Goal: Information Seeking & Learning: Learn about a topic

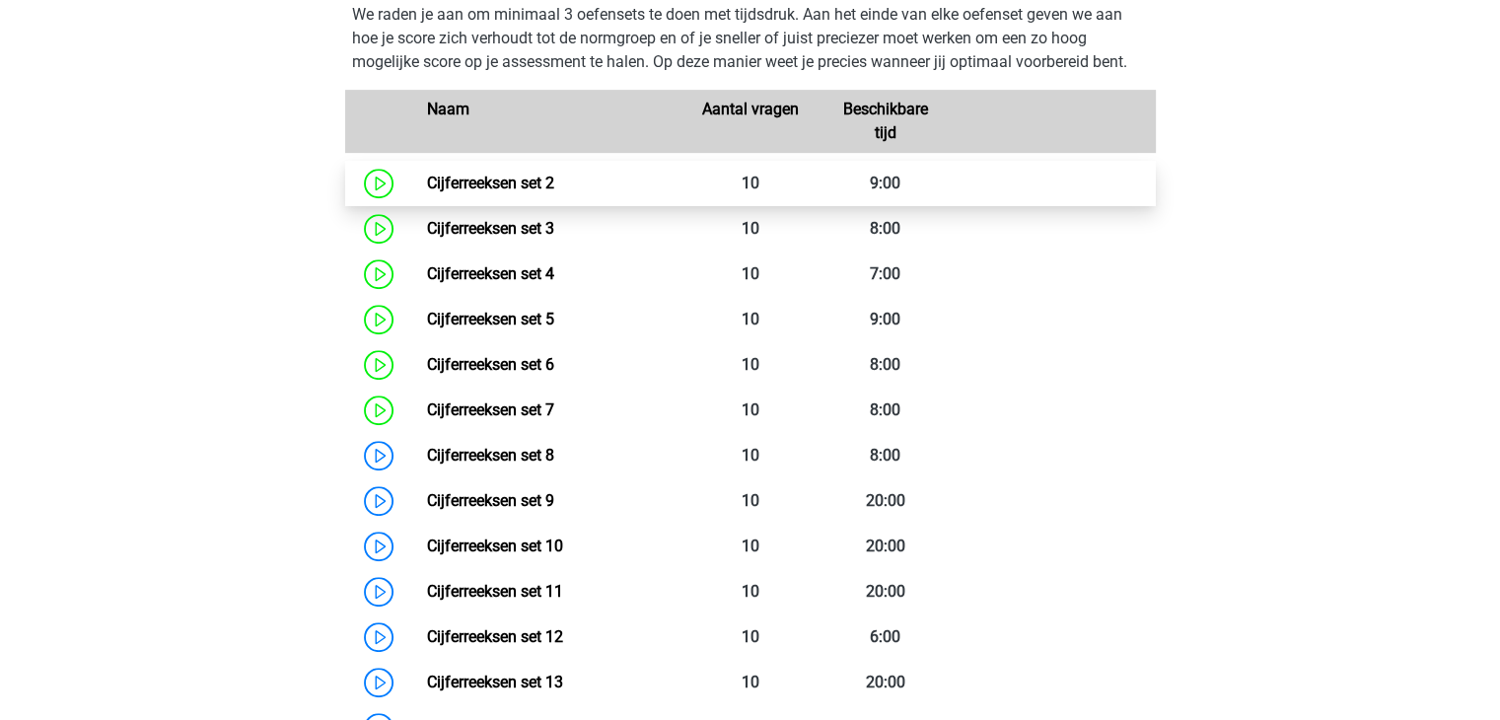
scroll to position [978, 0]
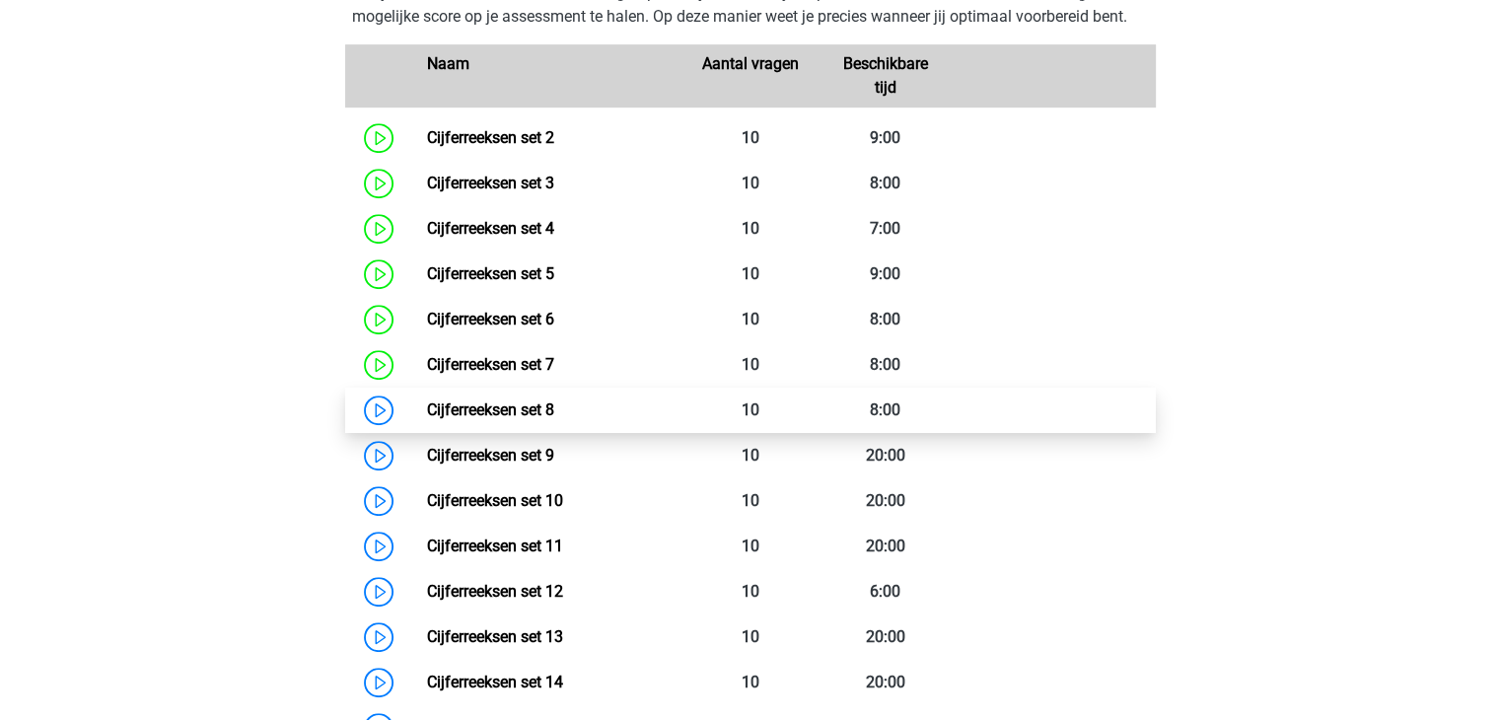
click at [515, 419] on link "Cijferreeksen set 8" at bounding box center [490, 409] width 127 height 19
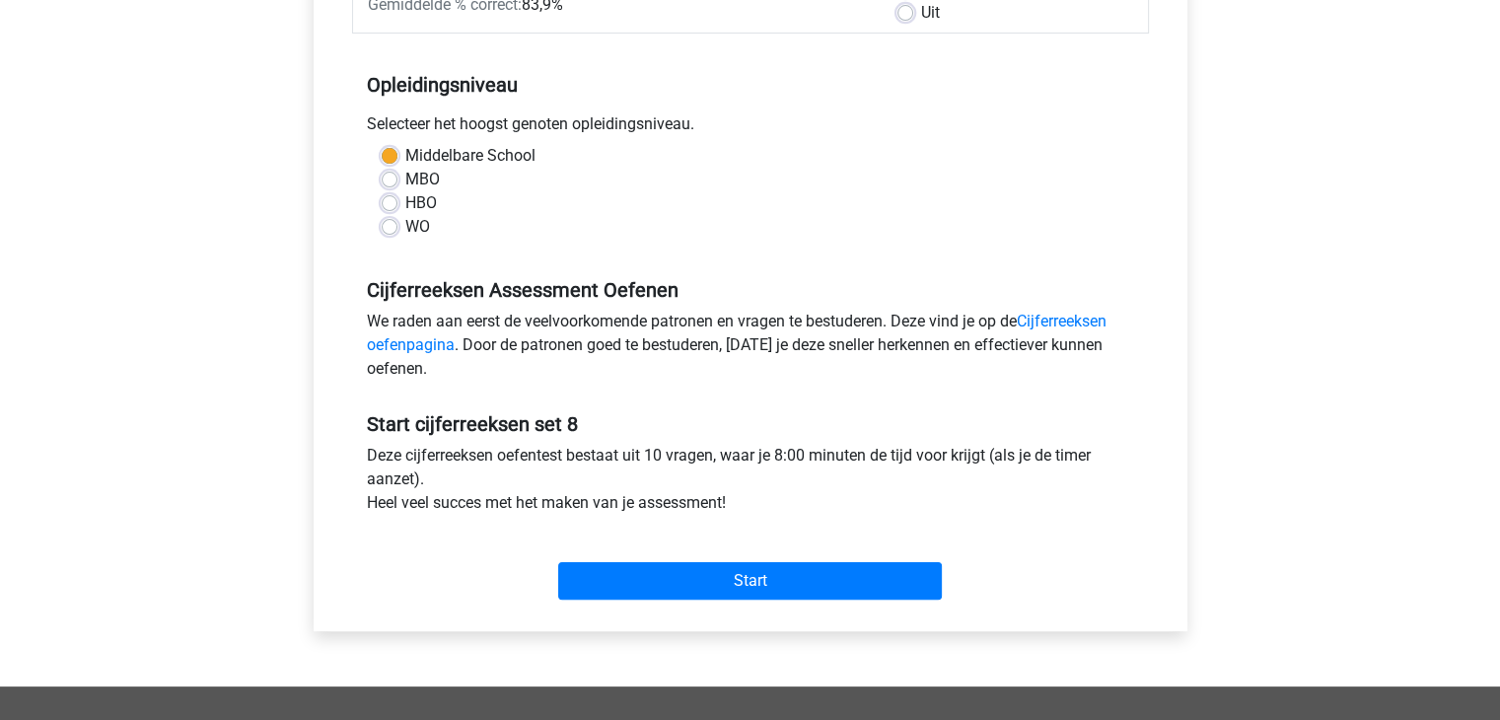
scroll to position [394, 0]
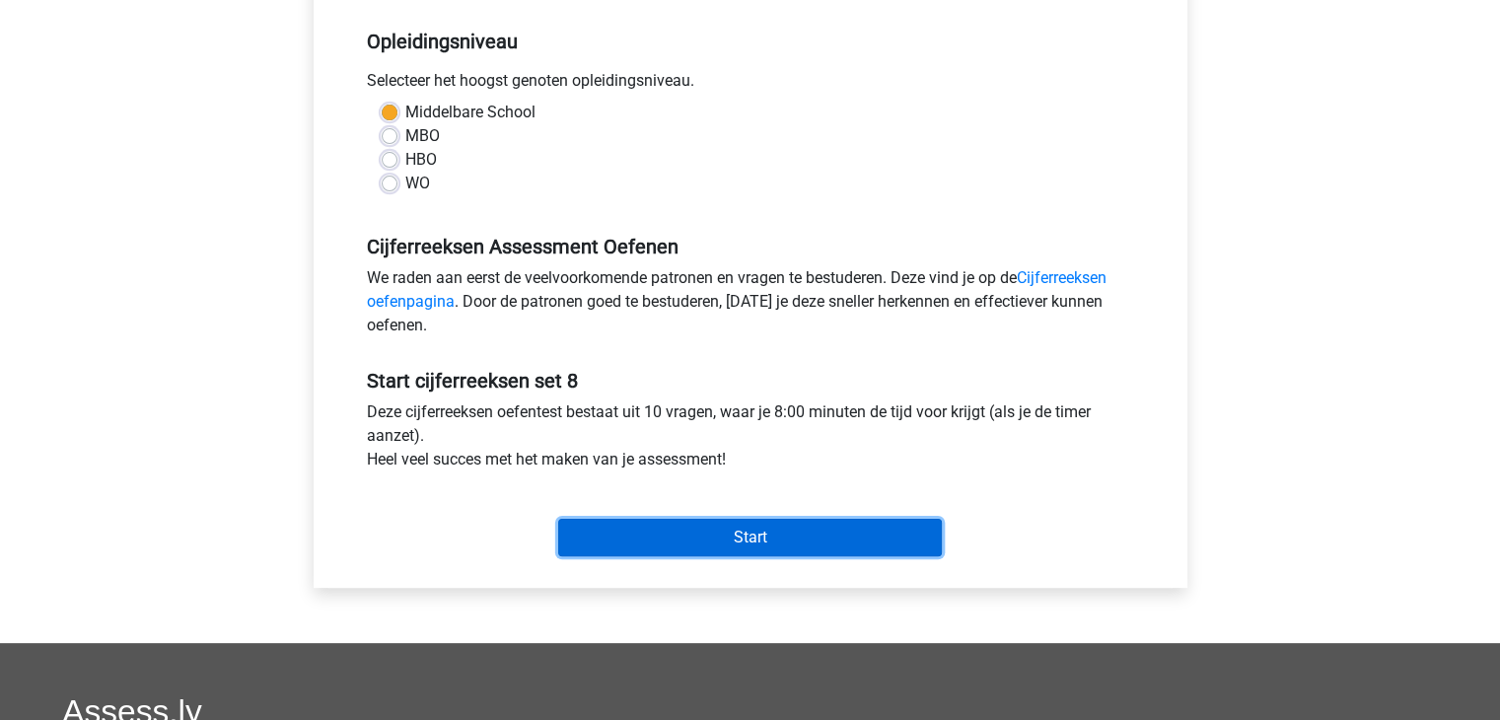
click at [702, 533] on input "Start" at bounding box center [750, 537] width 384 height 37
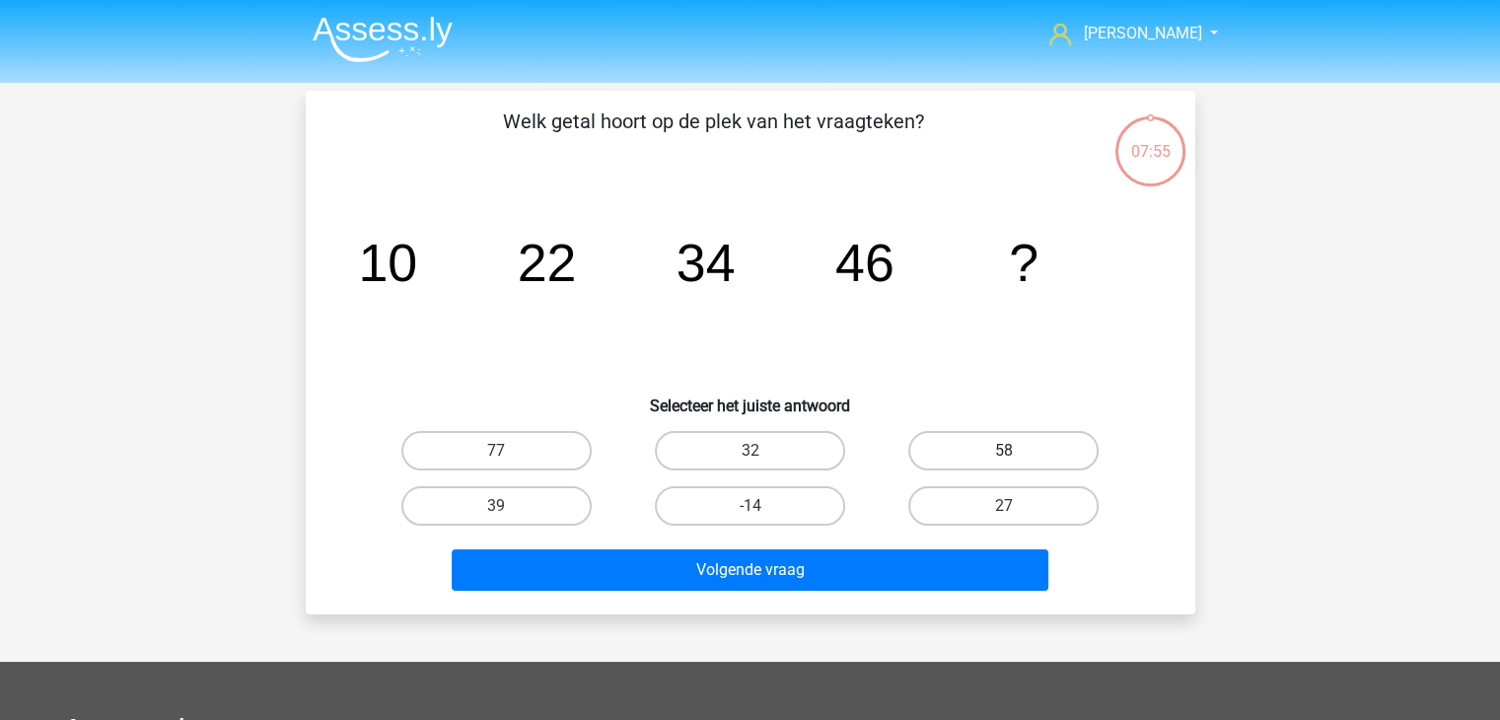
click at [1003, 446] on label "58" at bounding box center [1003, 450] width 190 height 39
click at [1004, 451] on input "58" at bounding box center [1010, 457] width 13 height 13
radio input "true"
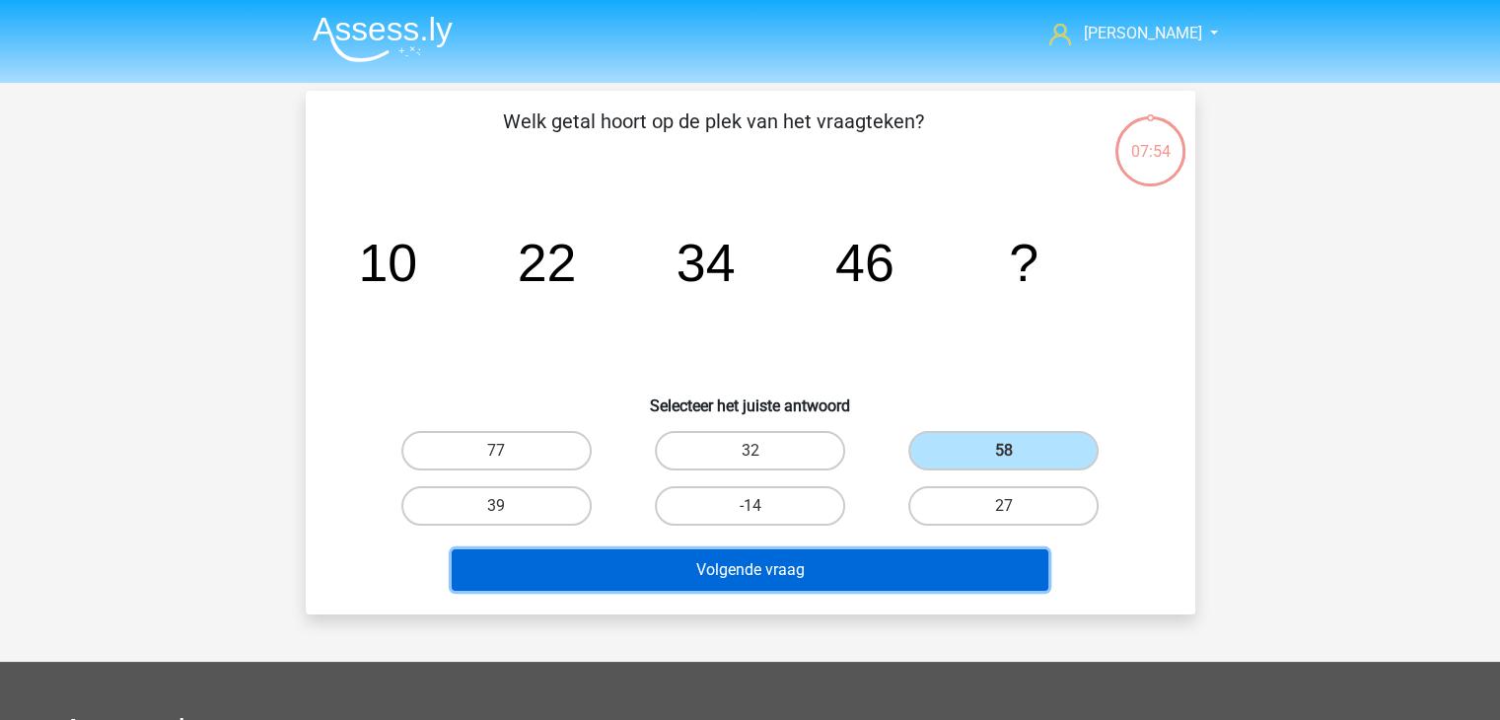
click at [875, 564] on button "Volgende vraag" at bounding box center [750, 569] width 597 height 41
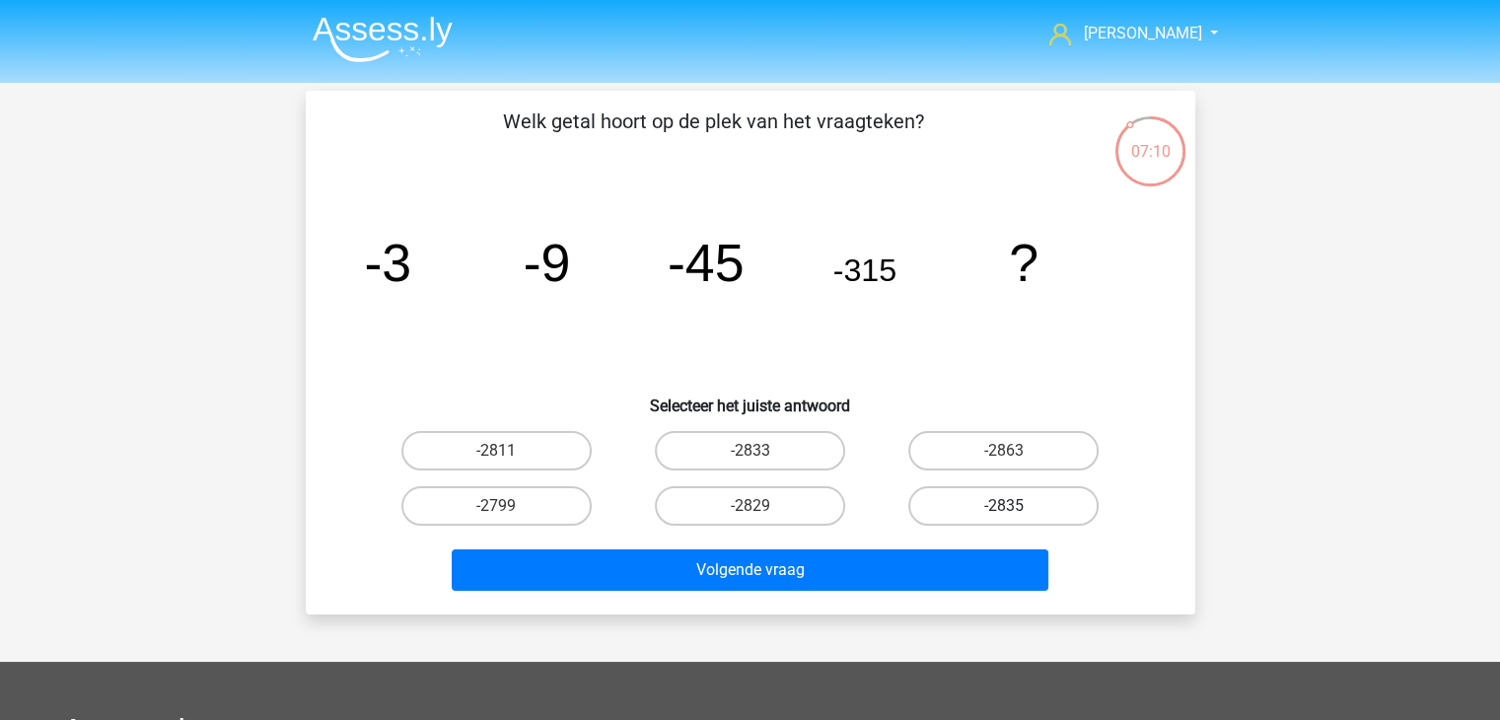
click at [1022, 505] on label "-2835" at bounding box center [1003, 505] width 190 height 39
click at [1017, 506] on input "-2835" at bounding box center [1010, 512] width 13 height 13
radio input "true"
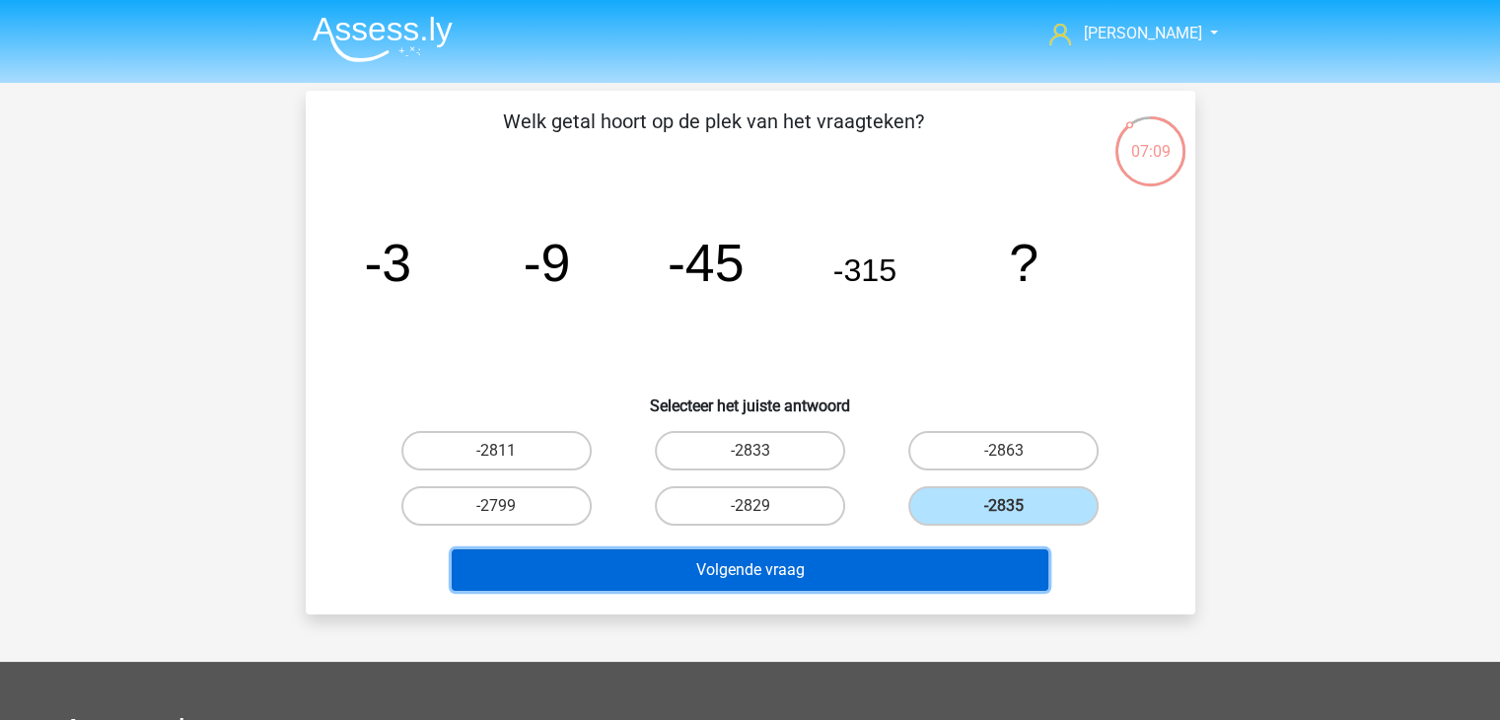
click at [834, 561] on button "Volgende vraag" at bounding box center [750, 569] width 597 height 41
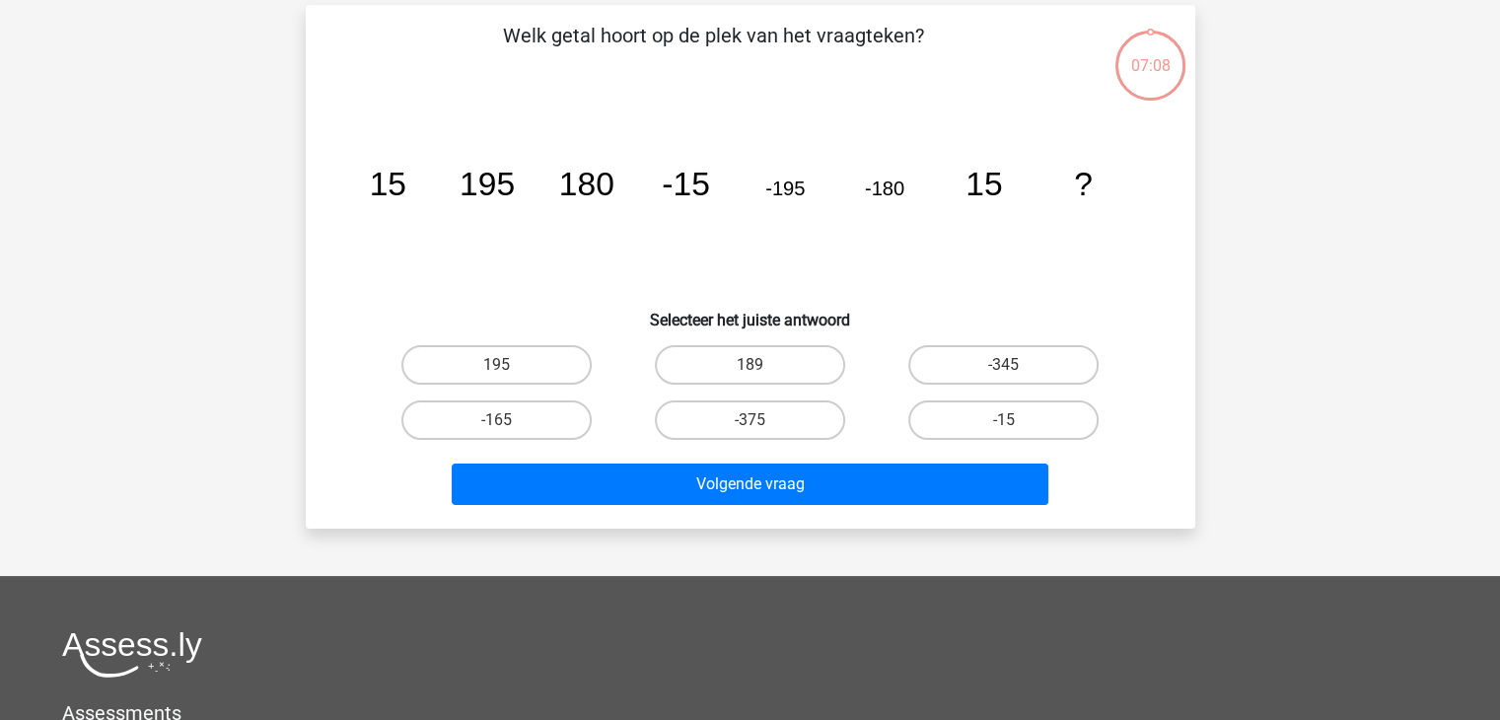
scroll to position [91, 0]
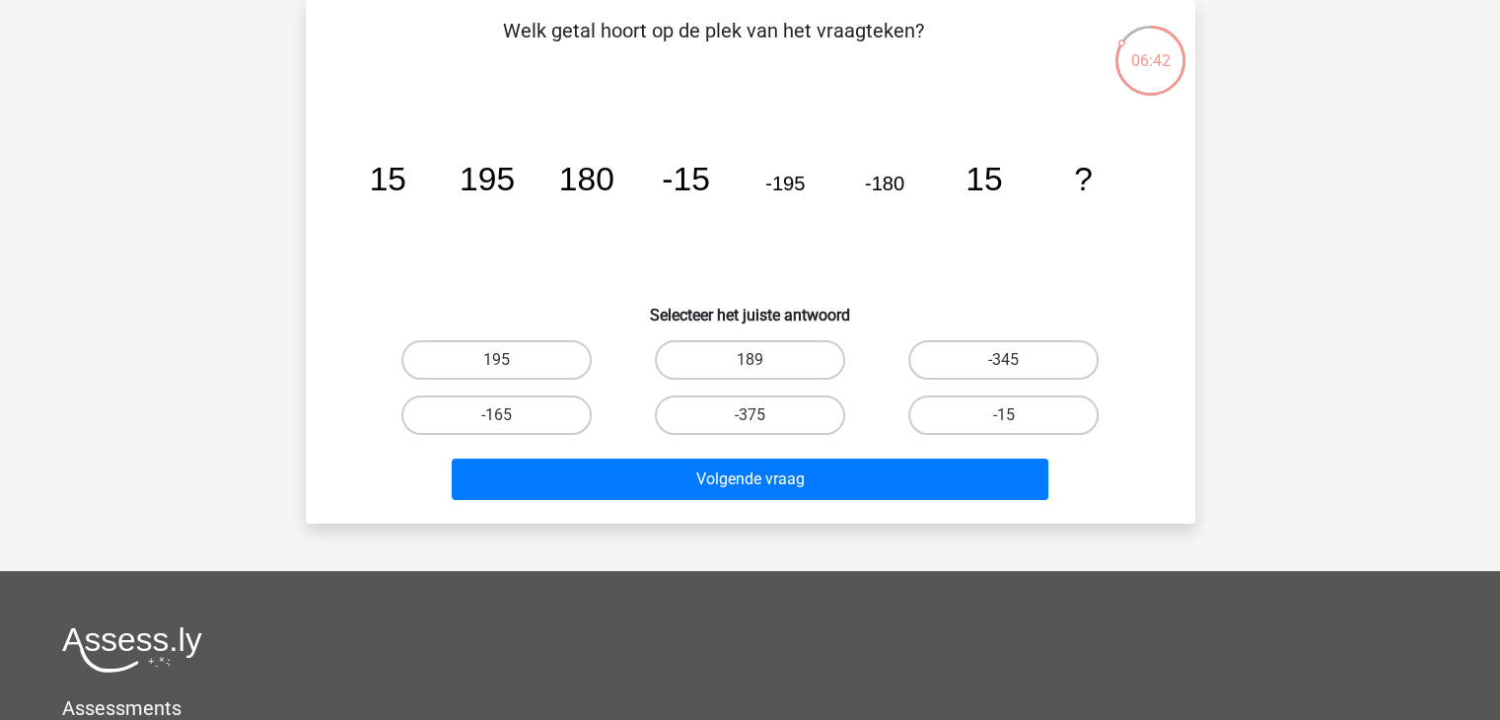
click at [497, 359] on div "195" at bounding box center [497, 359] width 238 height 39
click at [553, 363] on label "195" at bounding box center [496, 359] width 190 height 39
click at [509, 363] on input "195" at bounding box center [502, 366] width 13 height 13
radio input "true"
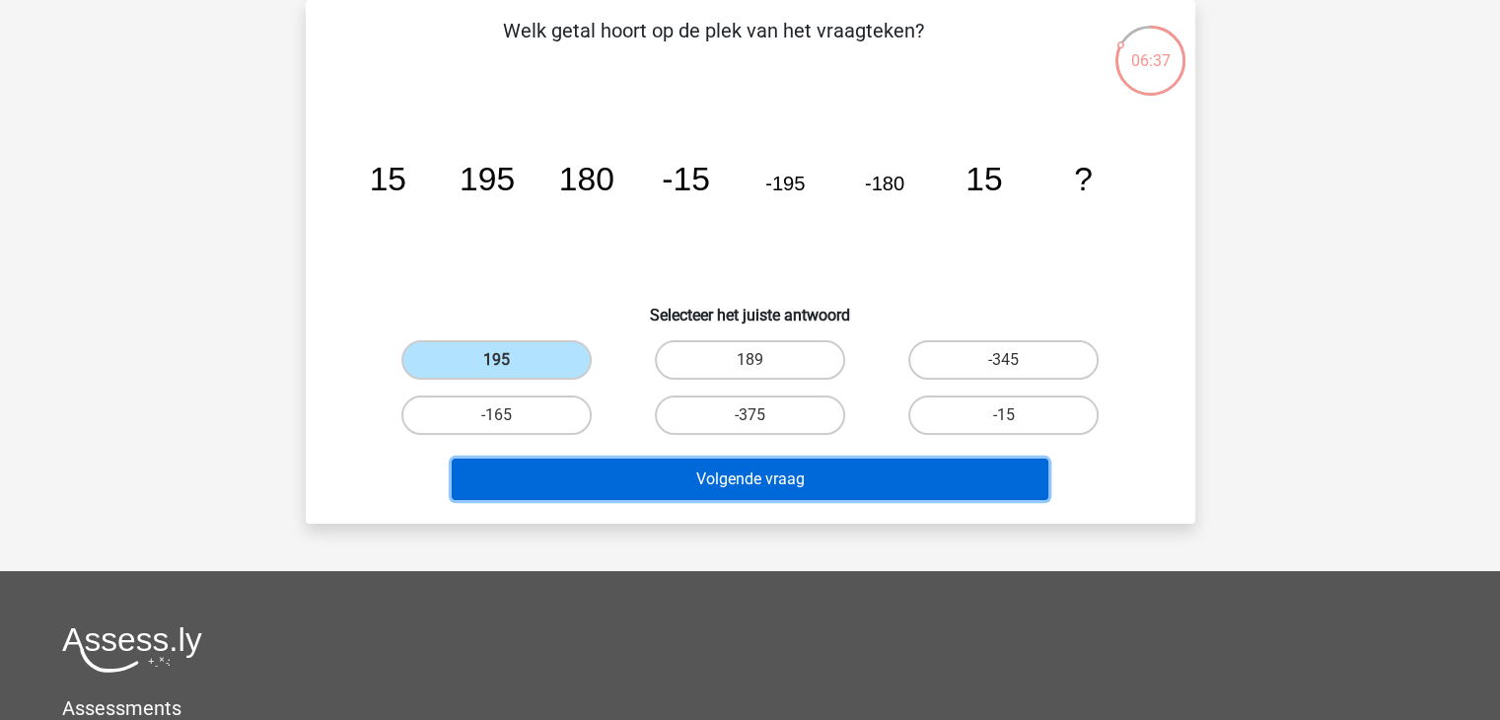
click at [766, 470] on button "Volgende vraag" at bounding box center [750, 478] width 597 height 41
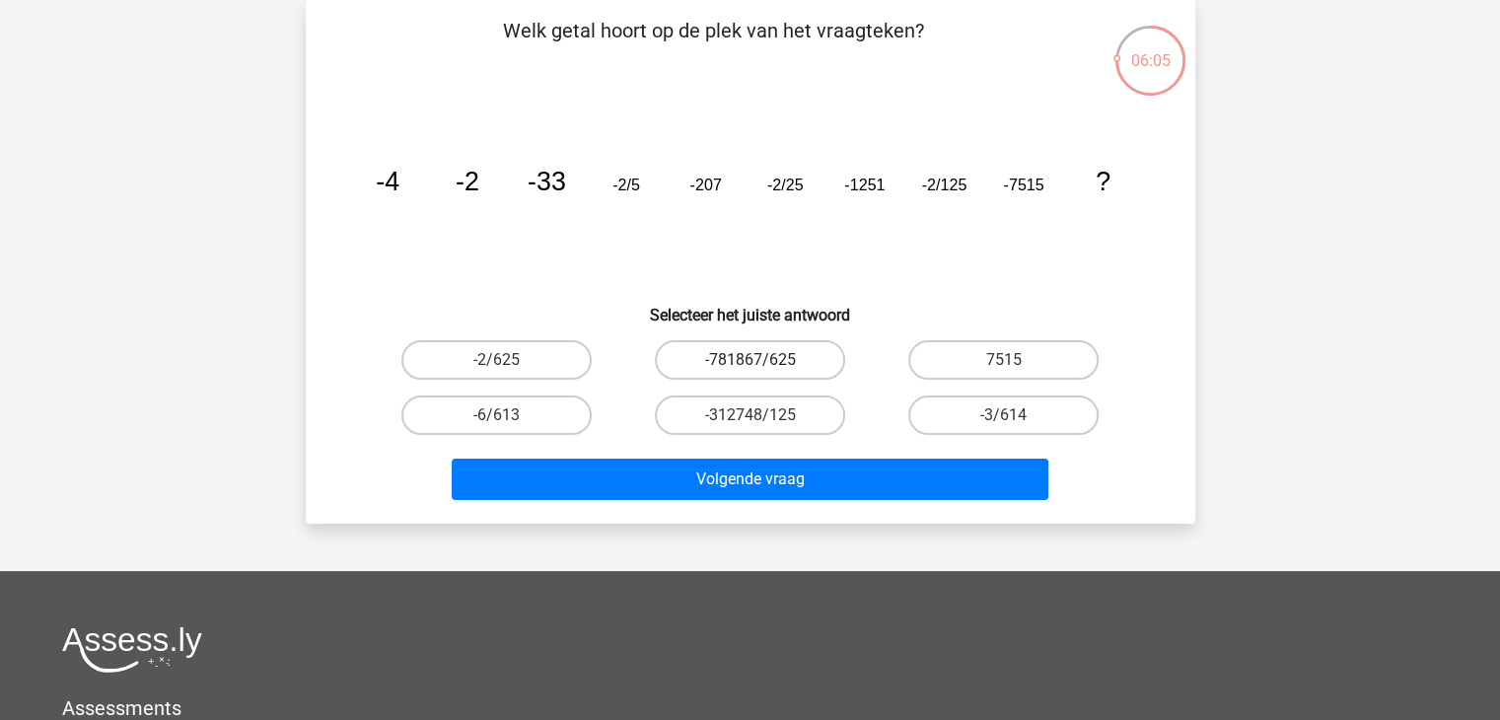
click at [736, 356] on label "-781867/625" at bounding box center [750, 359] width 190 height 39
click at [749, 360] on input "-781867/625" at bounding box center [755, 366] width 13 height 13
radio input "true"
click at [533, 361] on label "-2/625" at bounding box center [496, 359] width 190 height 39
click at [509, 361] on input "-2/625" at bounding box center [502, 366] width 13 height 13
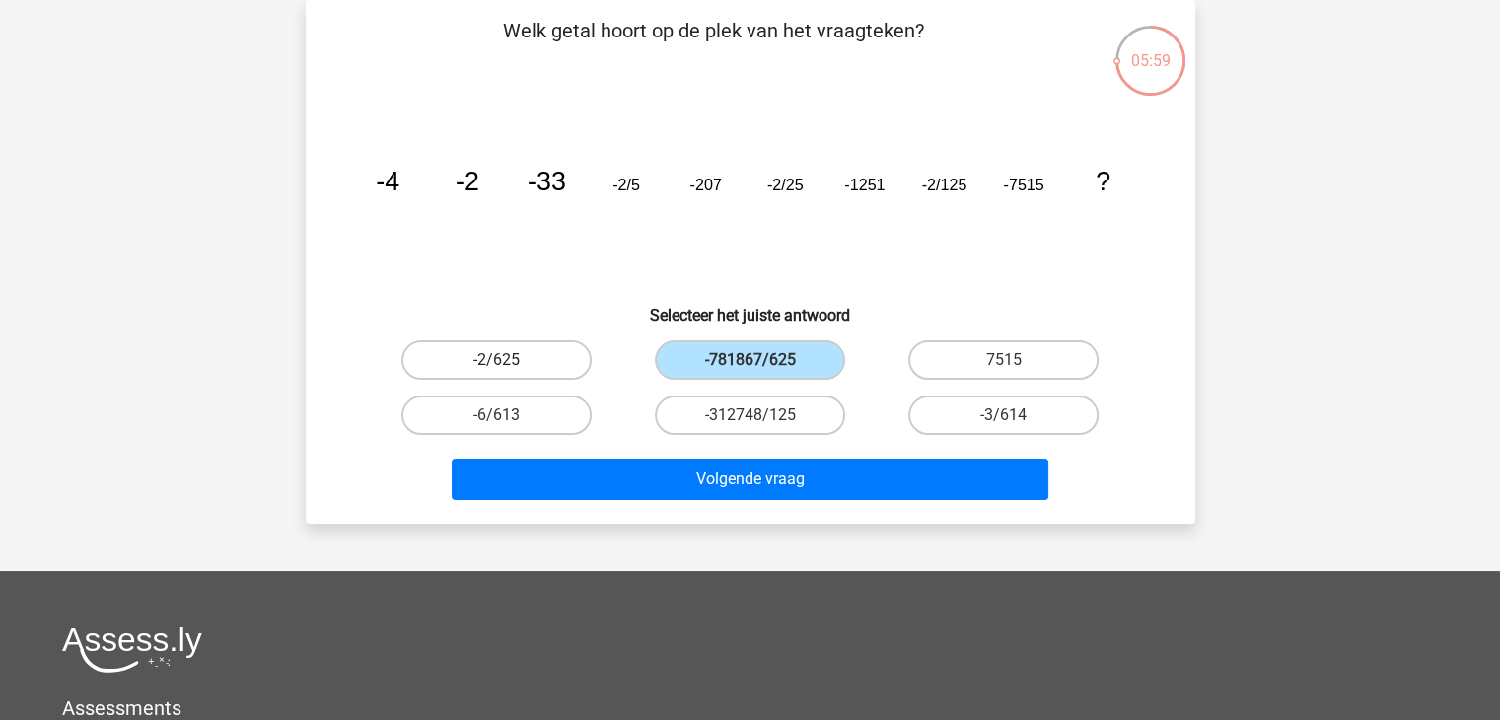
radio input "true"
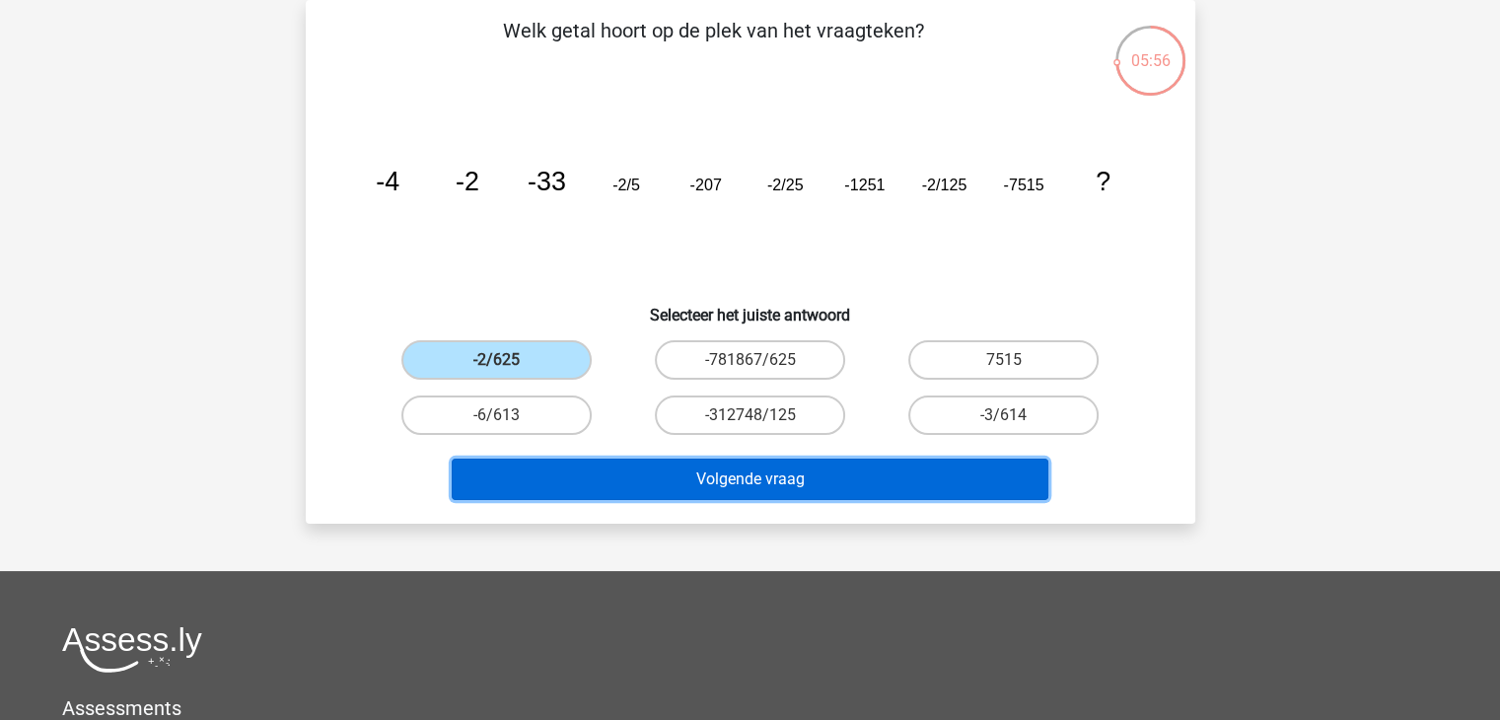
click at [745, 475] on button "Volgende vraag" at bounding box center [750, 478] width 597 height 41
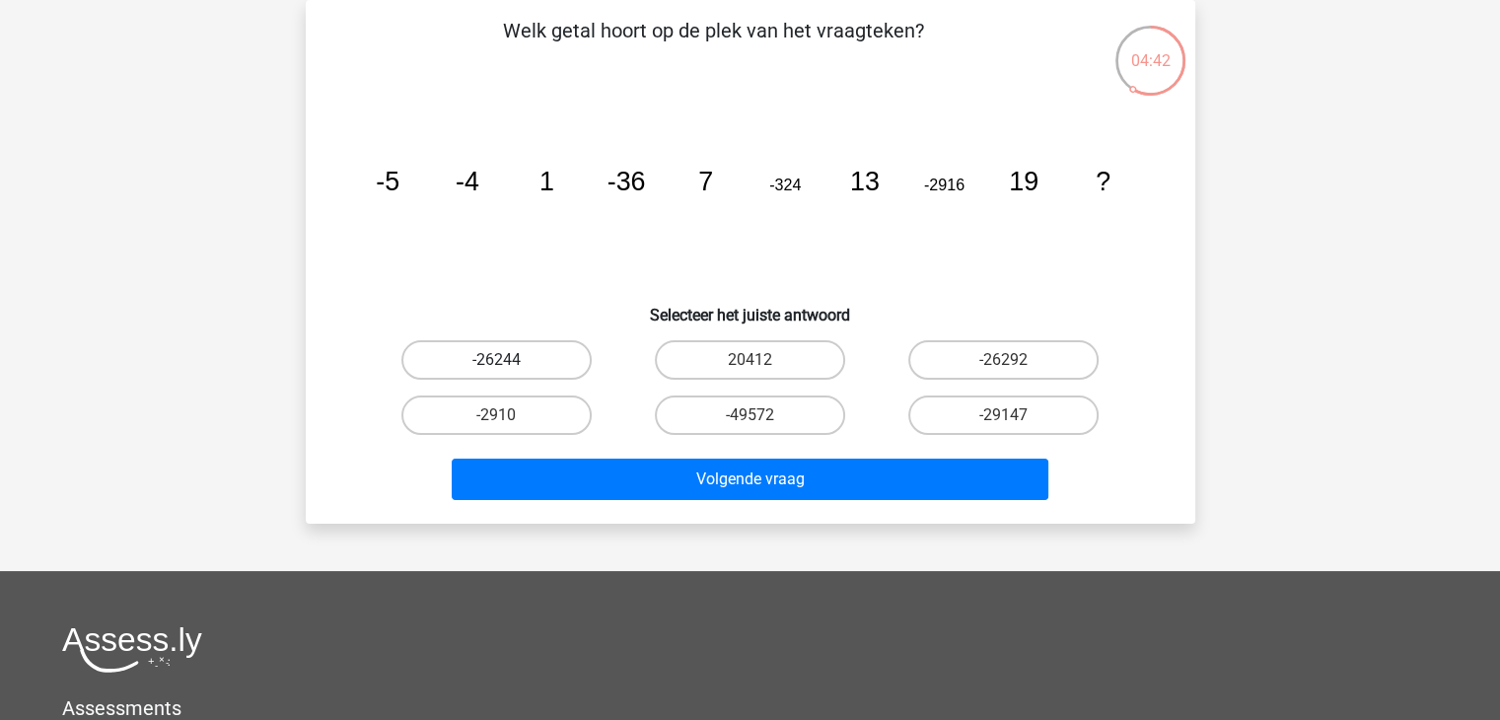
click at [463, 366] on label "-26244" at bounding box center [496, 359] width 190 height 39
click at [496, 366] on input "-26244" at bounding box center [502, 366] width 13 height 13
radio input "true"
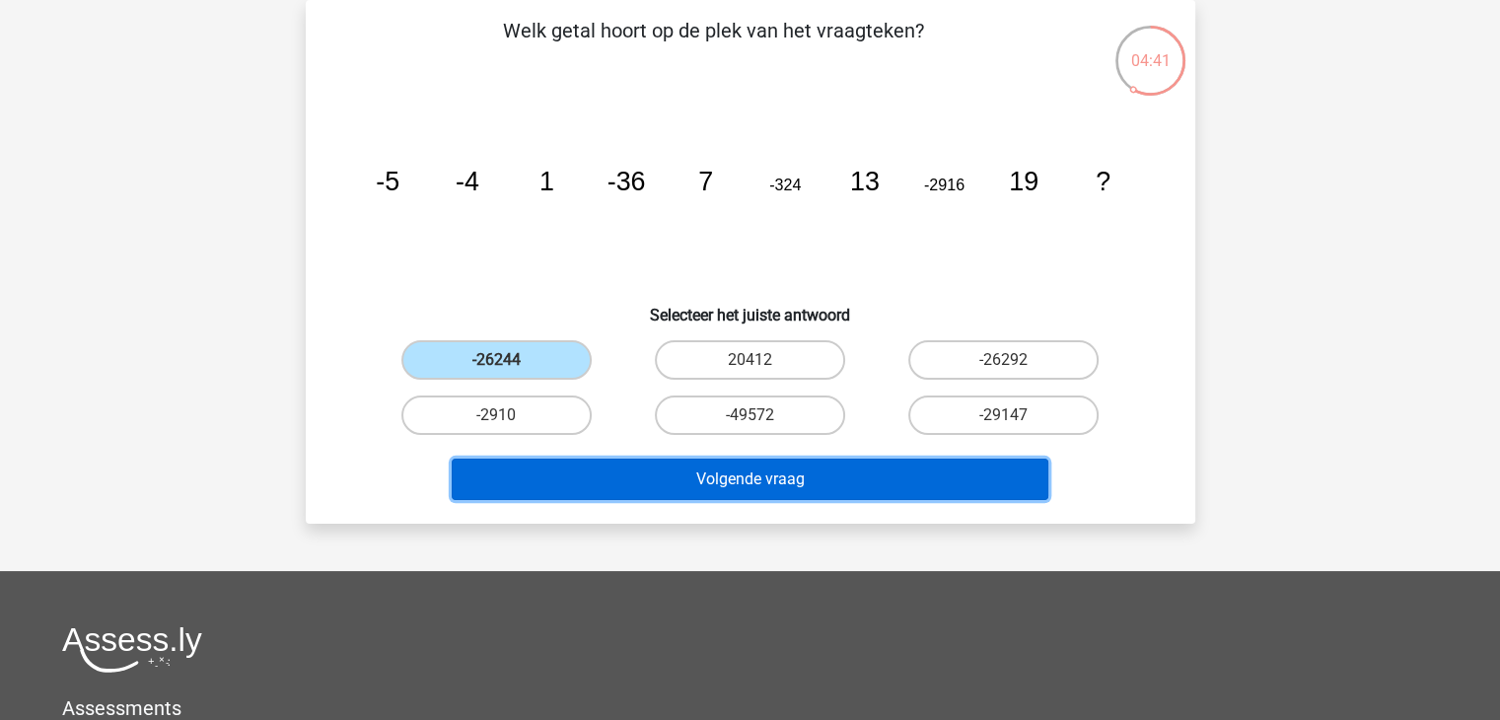
click at [673, 482] on button "Volgende vraag" at bounding box center [750, 478] width 597 height 41
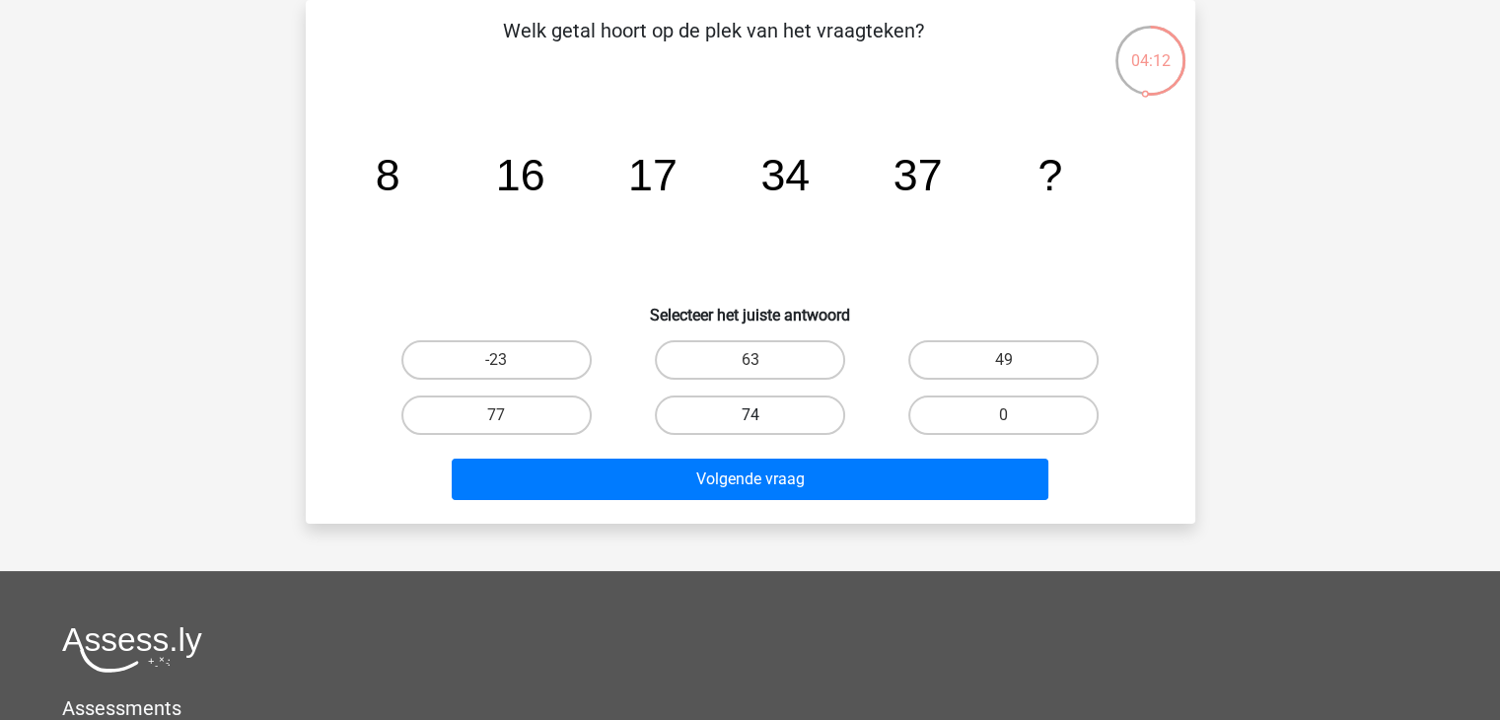
click at [757, 404] on label "74" at bounding box center [750, 414] width 190 height 39
click at [757, 415] on input "74" at bounding box center [755, 421] width 13 height 13
radio input "true"
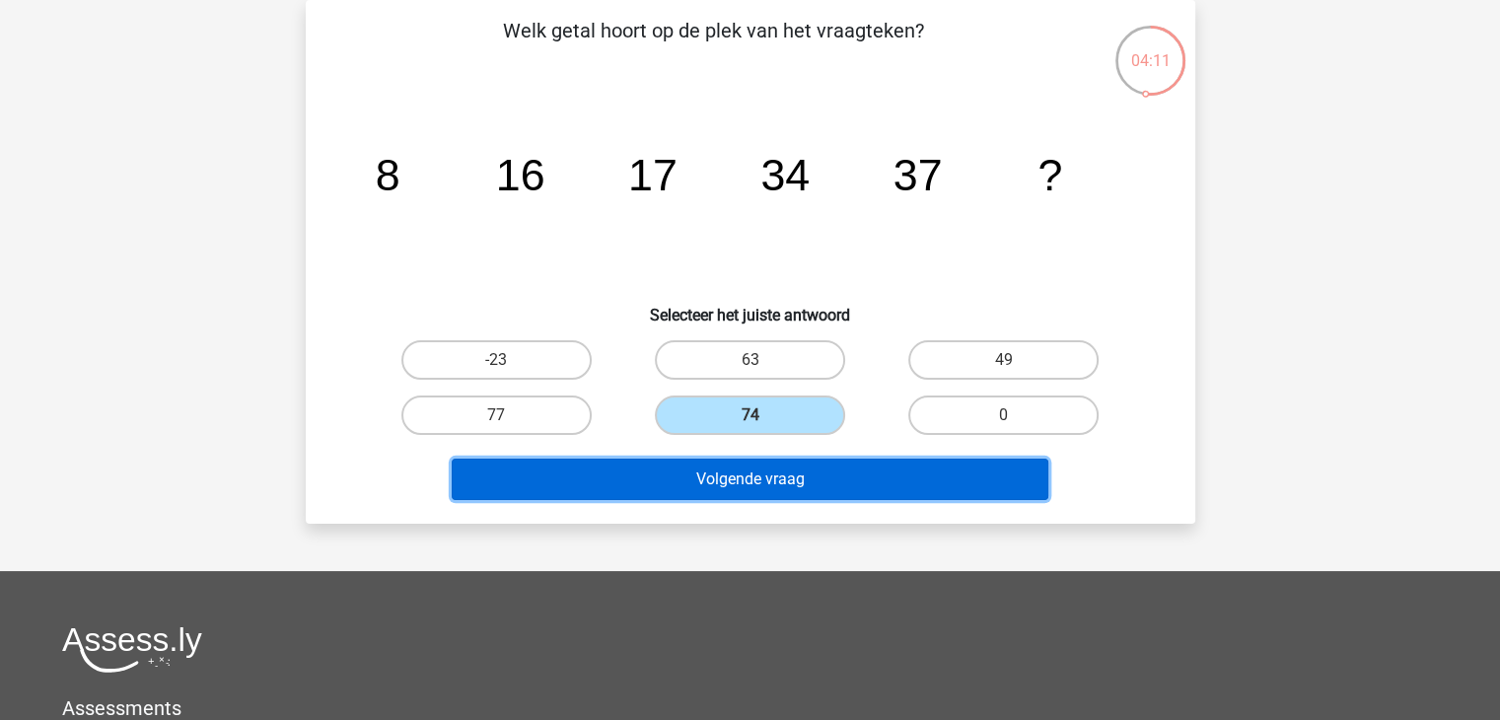
click at [757, 469] on button "Volgende vraag" at bounding box center [750, 478] width 597 height 41
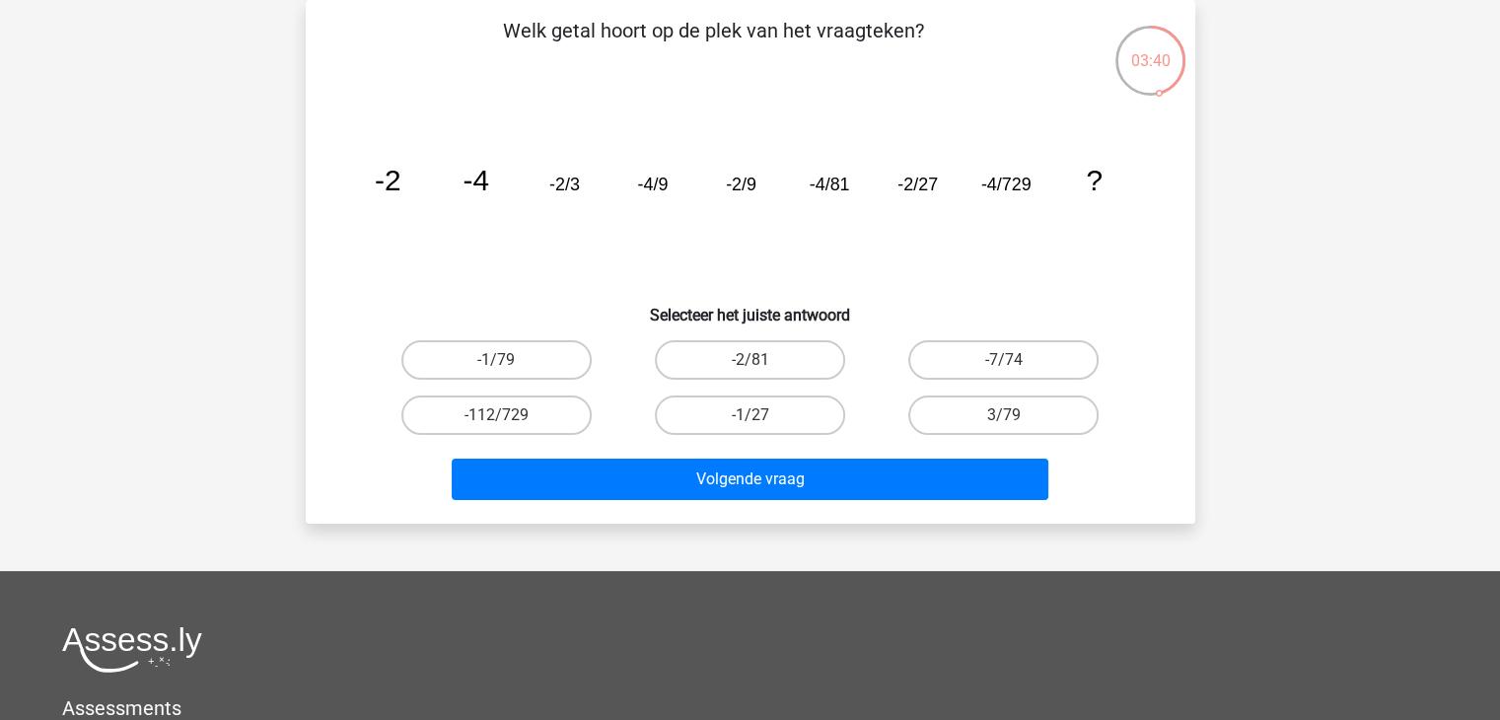
click at [752, 360] on input "-2/81" at bounding box center [755, 366] width 13 height 13
radio input "true"
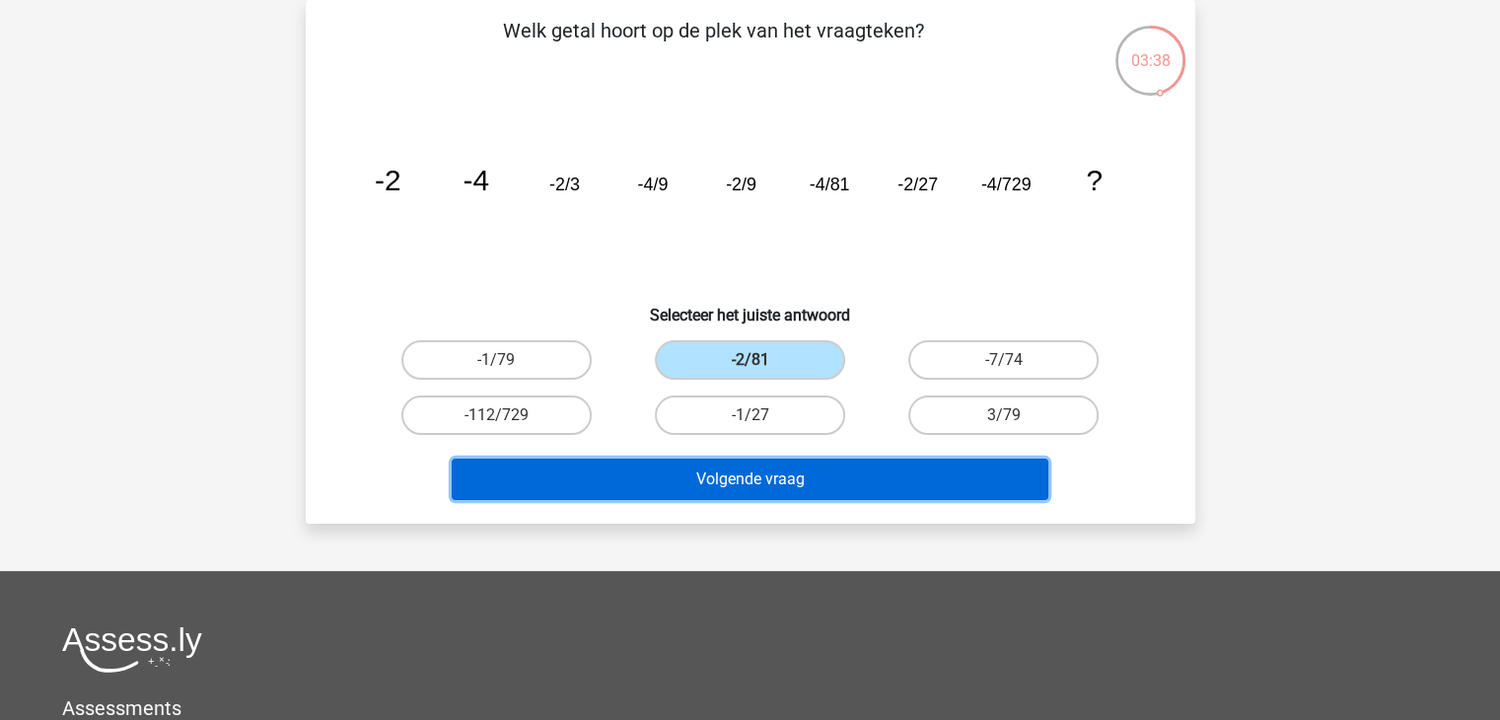
click at [782, 477] on button "Volgende vraag" at bounding box center [750, 478] width 597 height 41
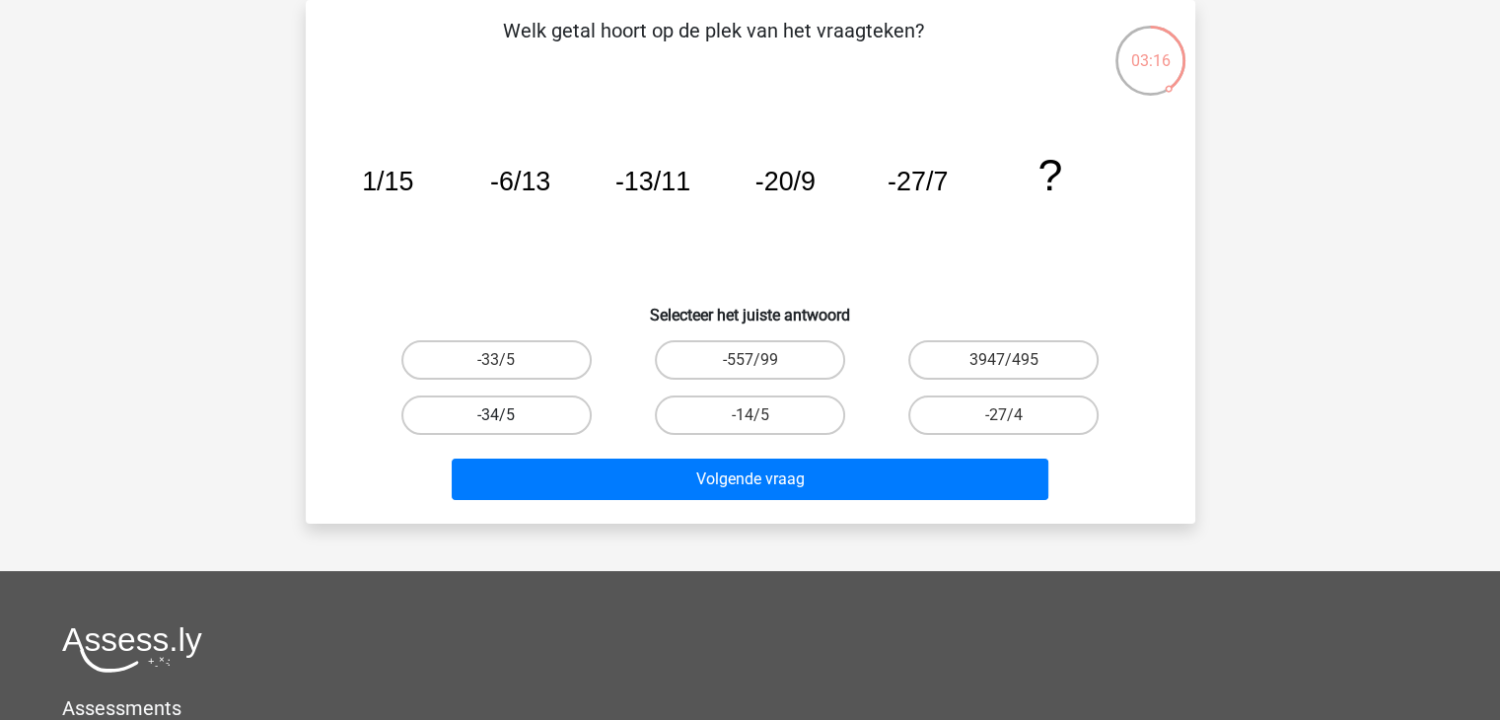
click at [505, 411] on label "-34/5" at bounding box center [496, 414] width 190 height 39
click at [505, 415] on input "-34/5" at bounding box center [502, 421] width 13 height 13
radio input "true"
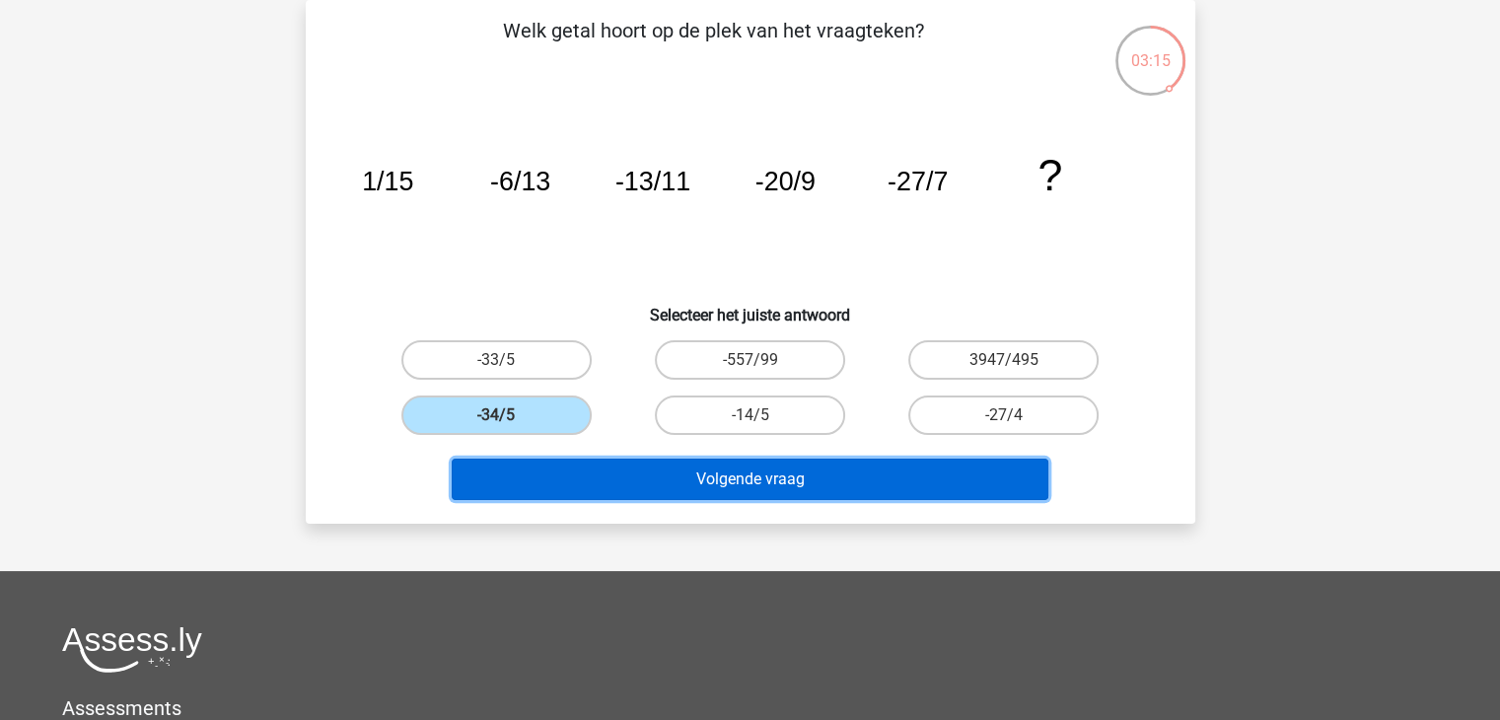
click at [734, 470] on button "Volgende vraag" at bounding box center [750, 478] width 597 height 41
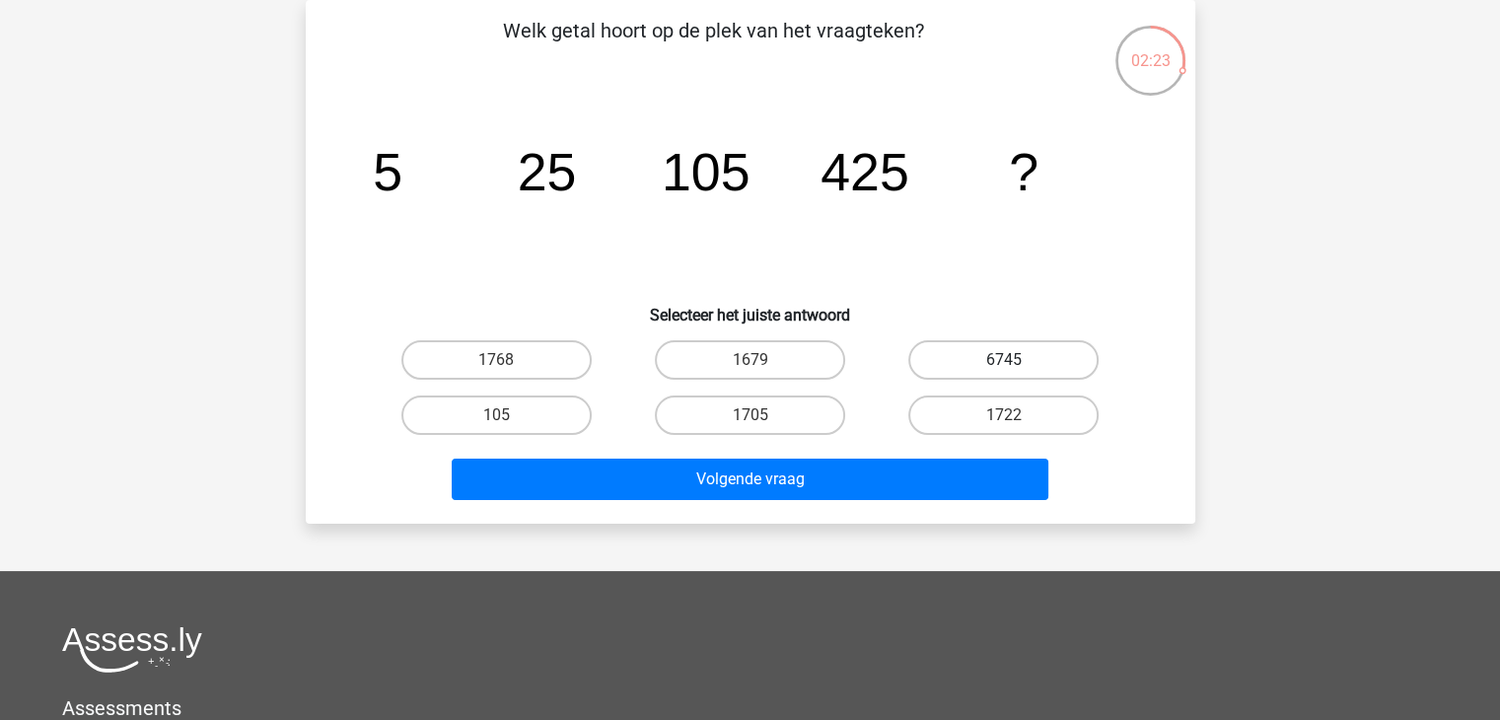
click at [1025, 362] on label "6745" at bounding box center [1003, 359] width 190 height 39
click at [1017, 362] on input "6745" at bounding box center [1010, 366] width 13 height 13
radio input "true"
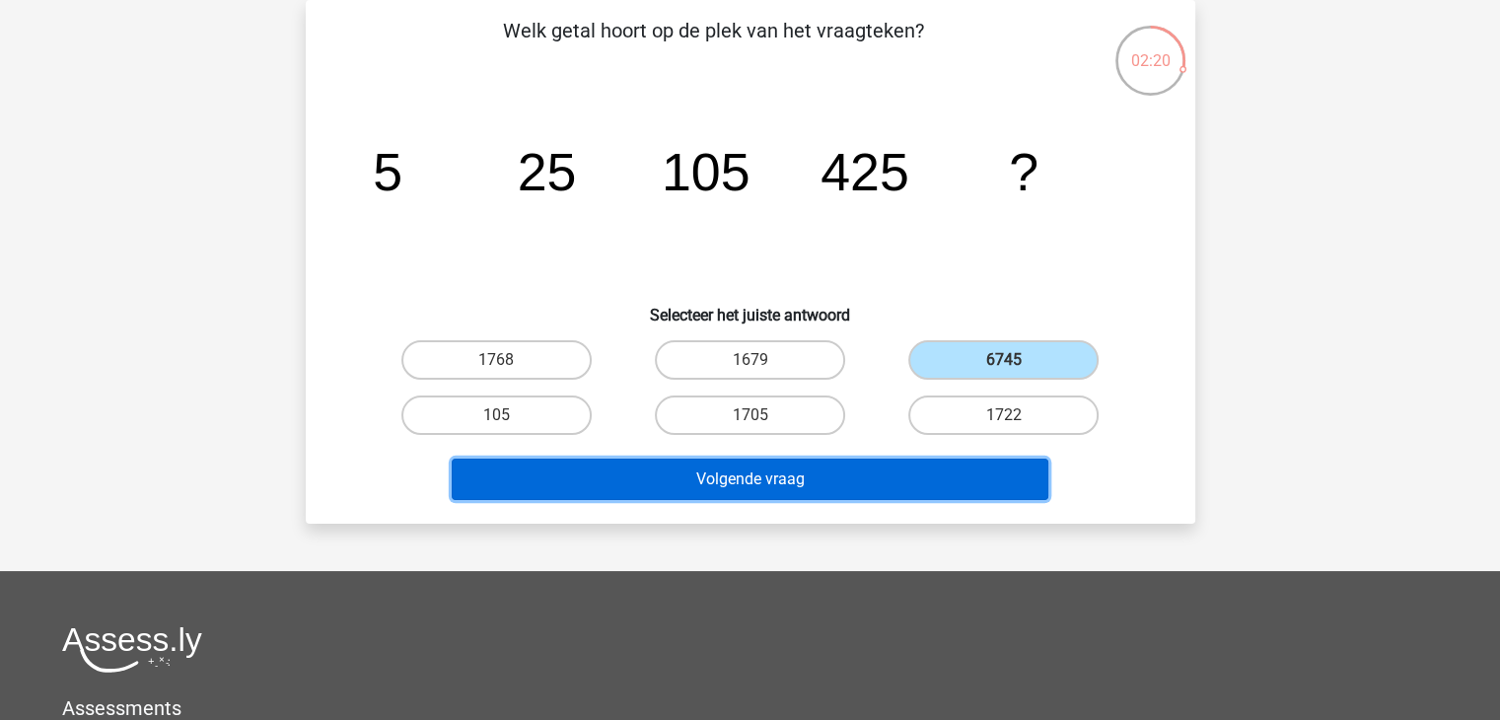
click at [872, 473] on button "Volgende vraag" at bounding box center [750, 478] width 597 height 41
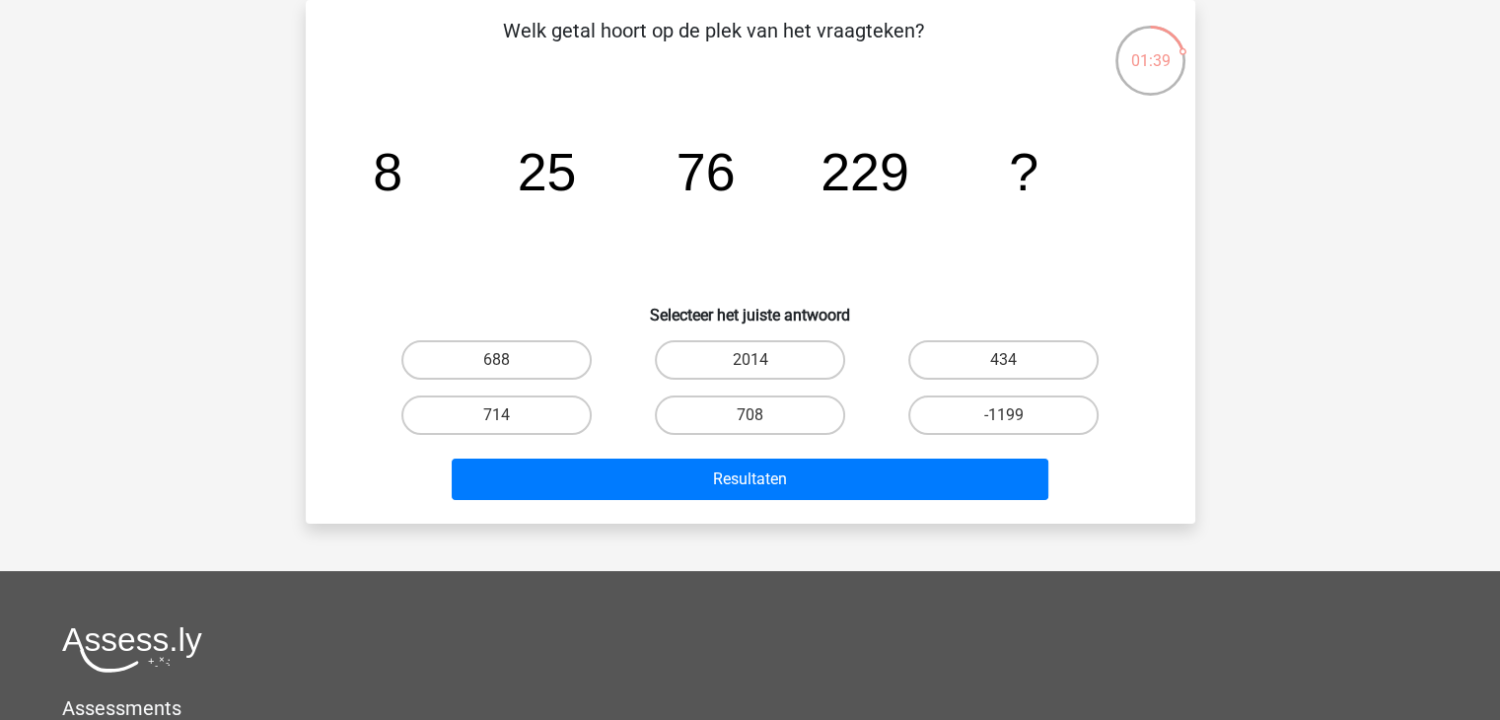
drag, startPoint x: 1010, startPoint y: 352, endPoint x: 961, endPoint y: 381, distance: 56.1
click at [1010, 352] on label "434" at bounding box center [1003, 359] width 190 height 39
click at [1010, 360] on input "434" at bounding box center [1010, 366] width 13 height 13
radio input "true"
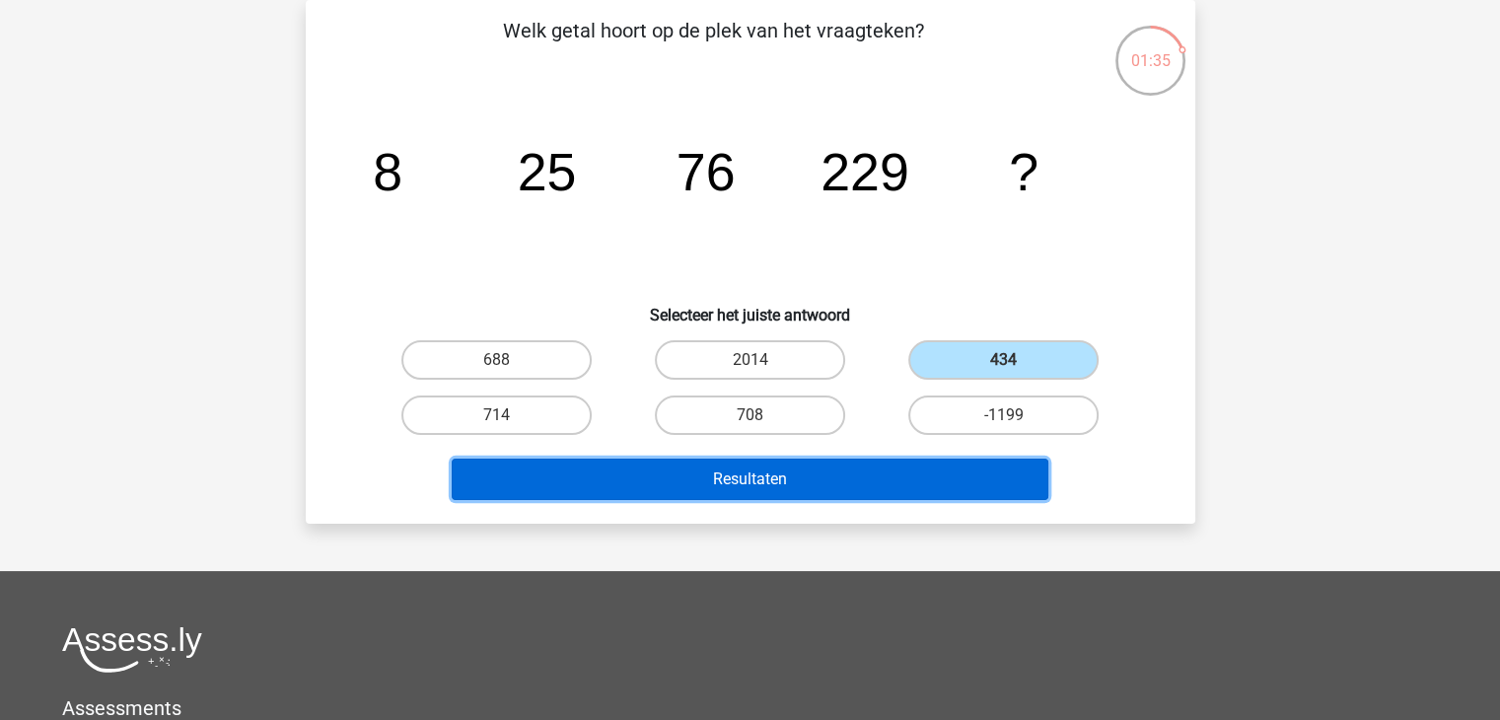
click at [800, 471] on button "Resultaten" at bounding box center [750, 478] width 597 height 41
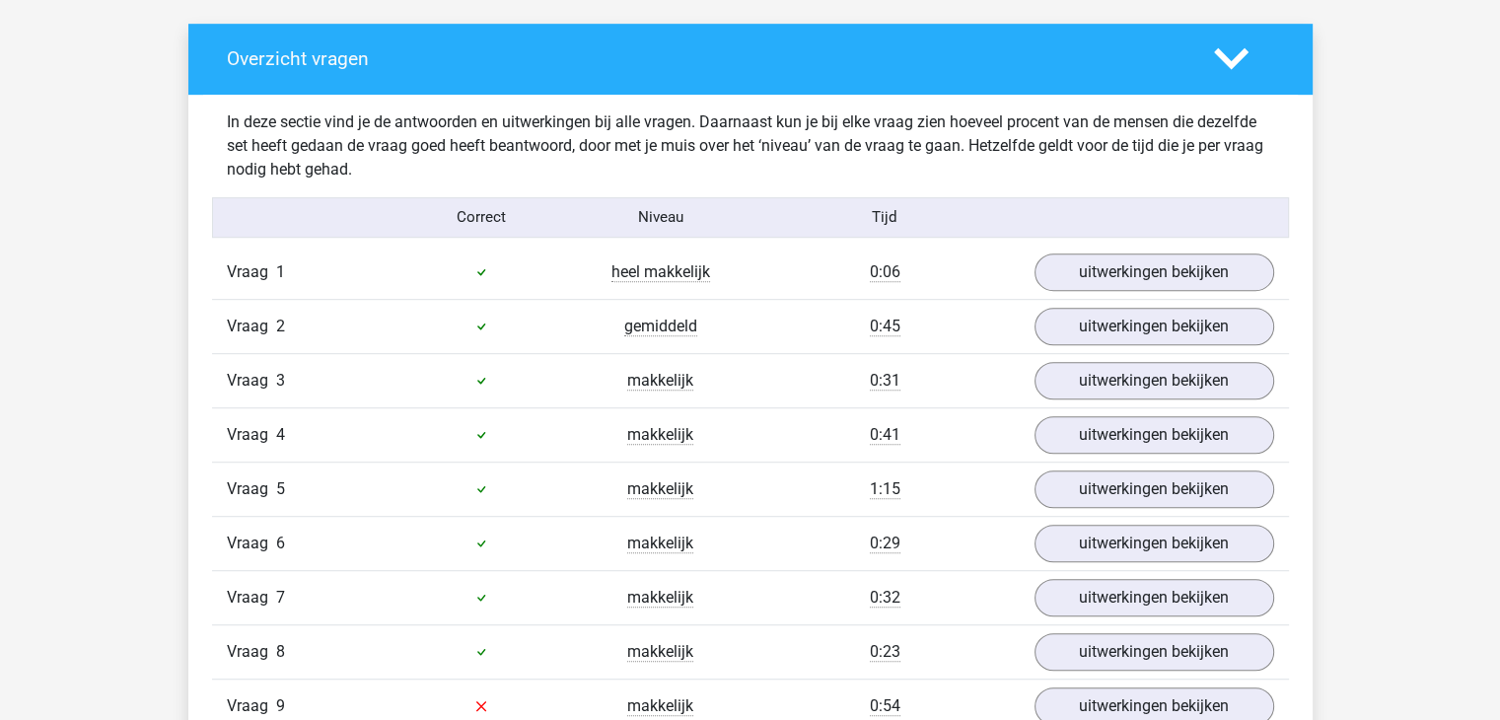
scroll to position [1282, 0]
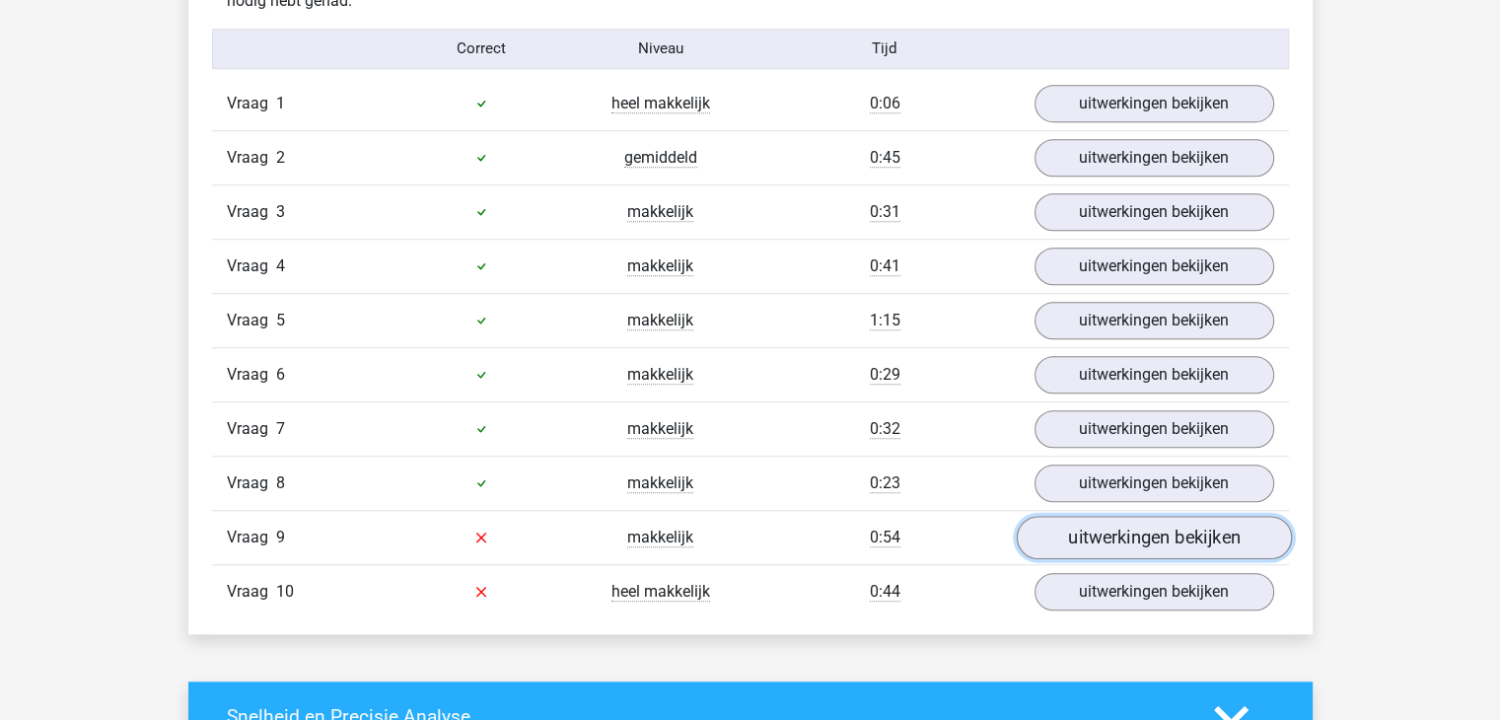
click at [1094, 529] on link "uitwerkingen bekijken" at bounding box center [1153, 537] width 275 height 43
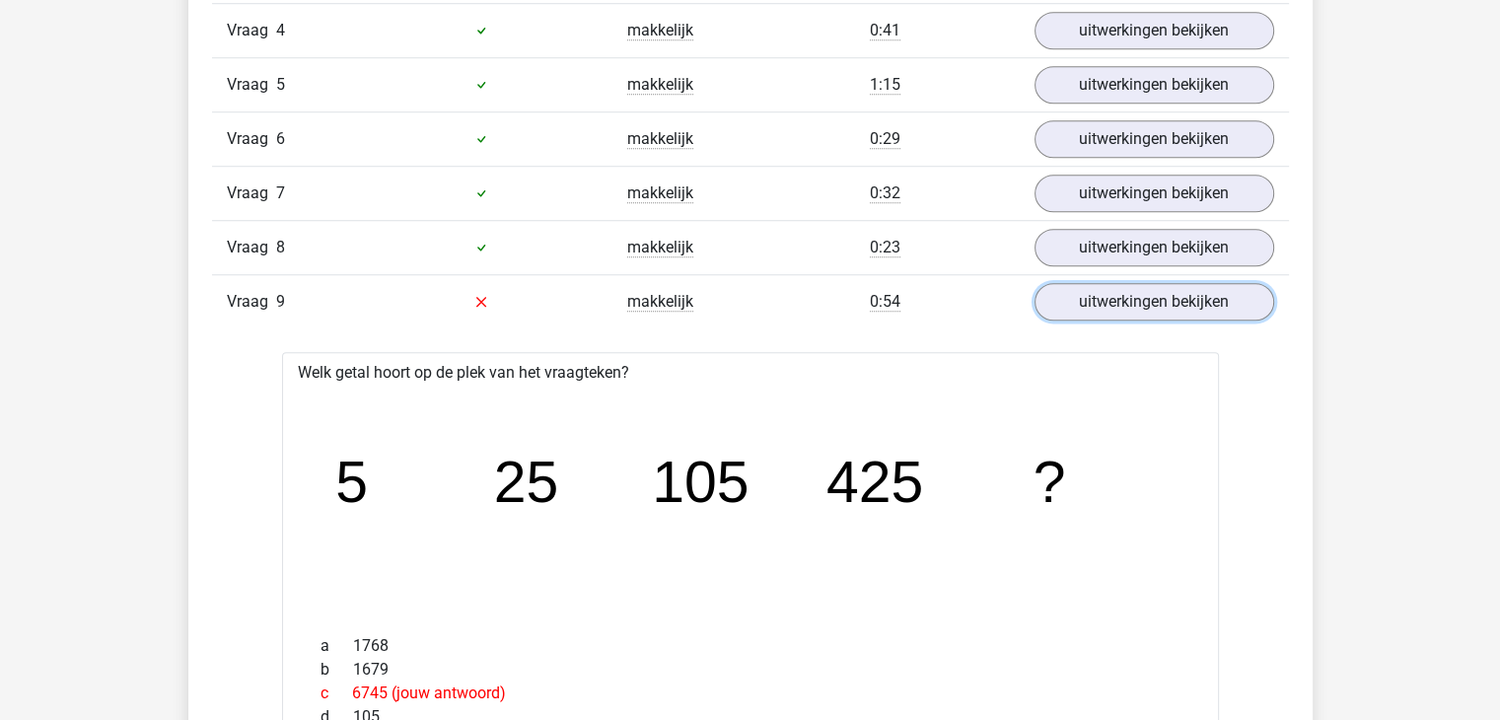
scroll to position [1380, 0]
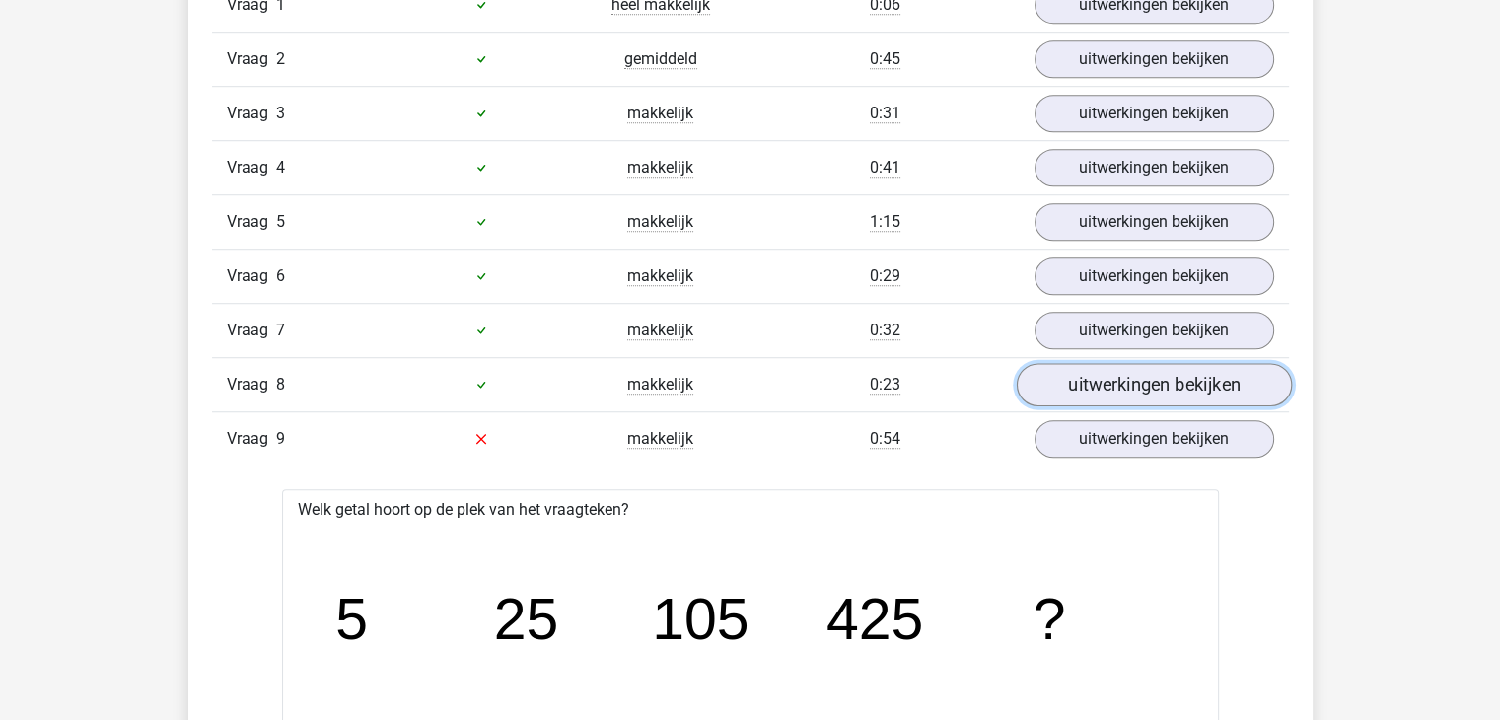
click at [1140, 379] on link "uitwerkingen bekijken" at bounding box center [1153, 384] width 275 height 43
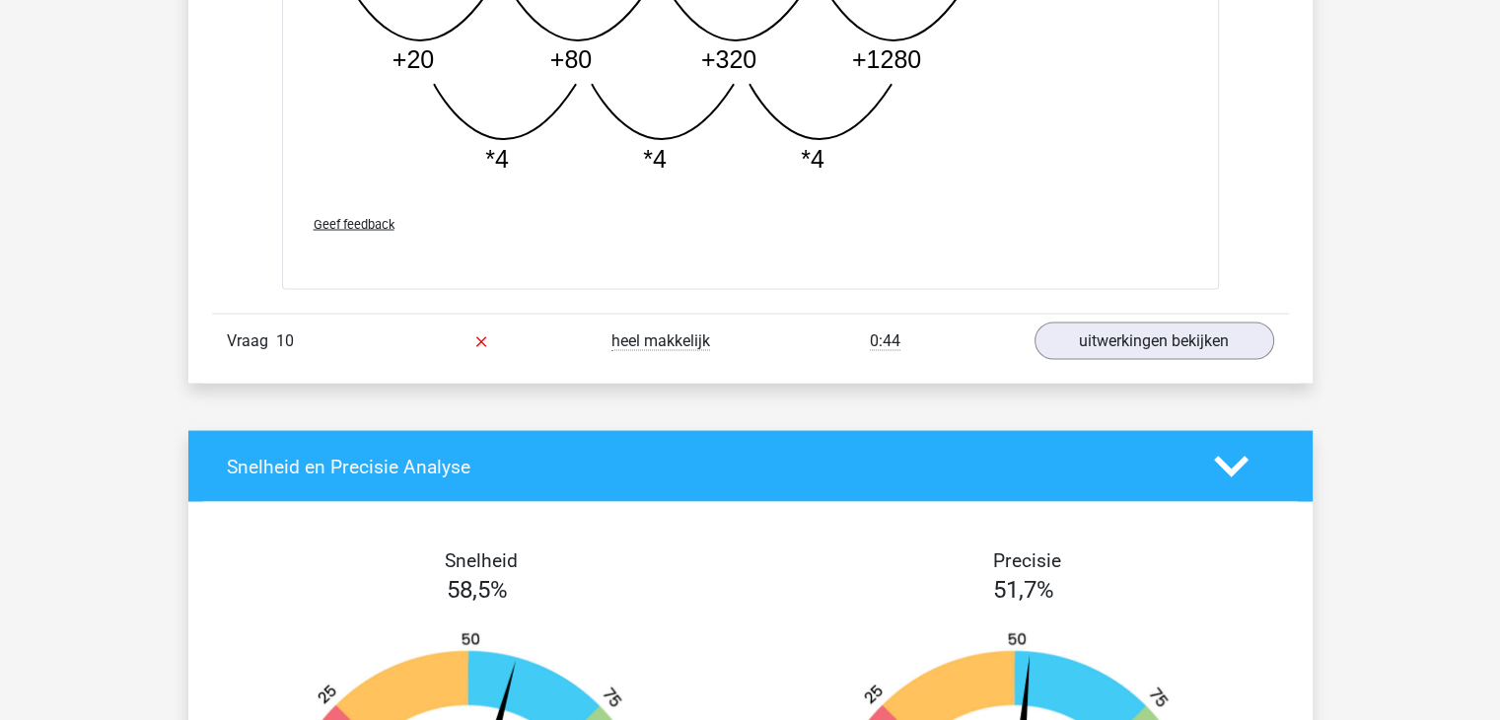
scroll to position [3648, 0]
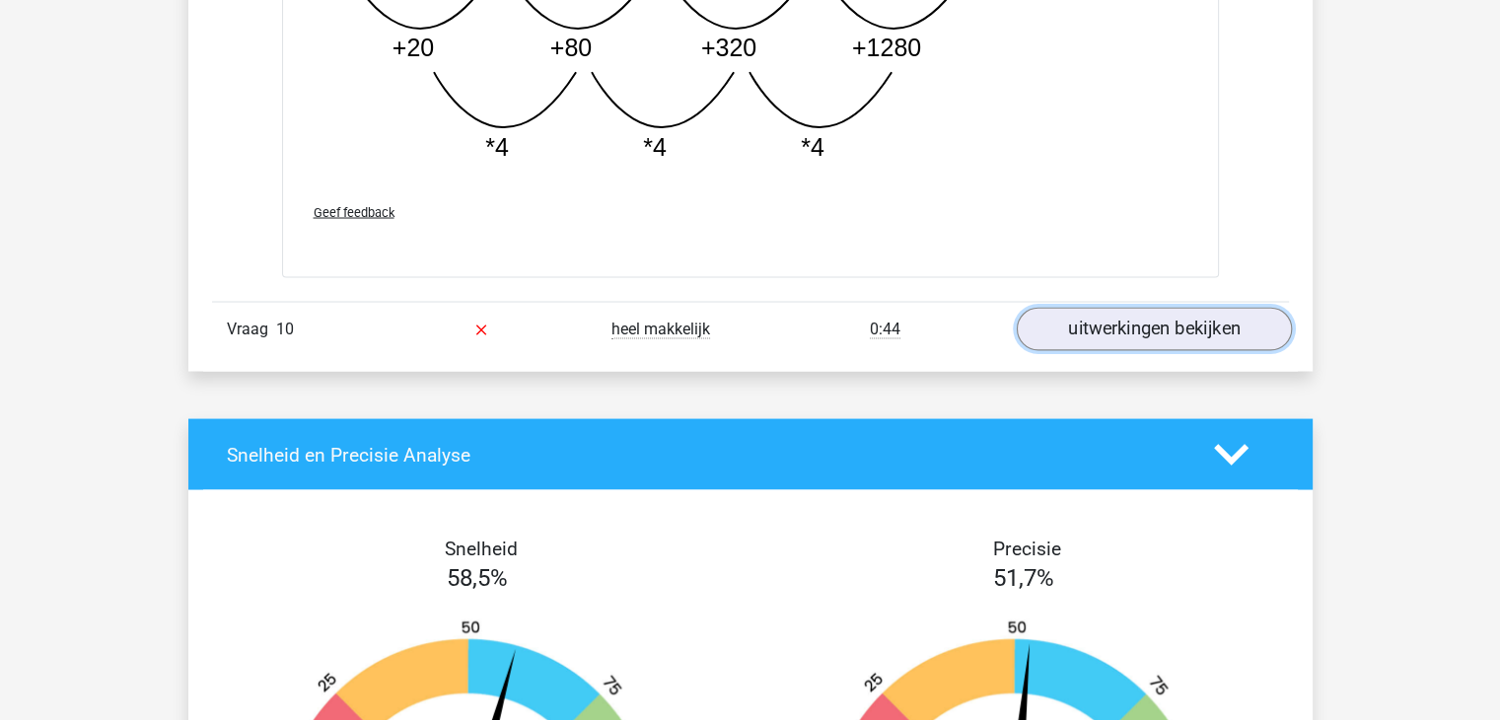
click at [1136, 321] on link "uitwerkingen bekijken" at bounding box center [1153, 328] width 275 height 43
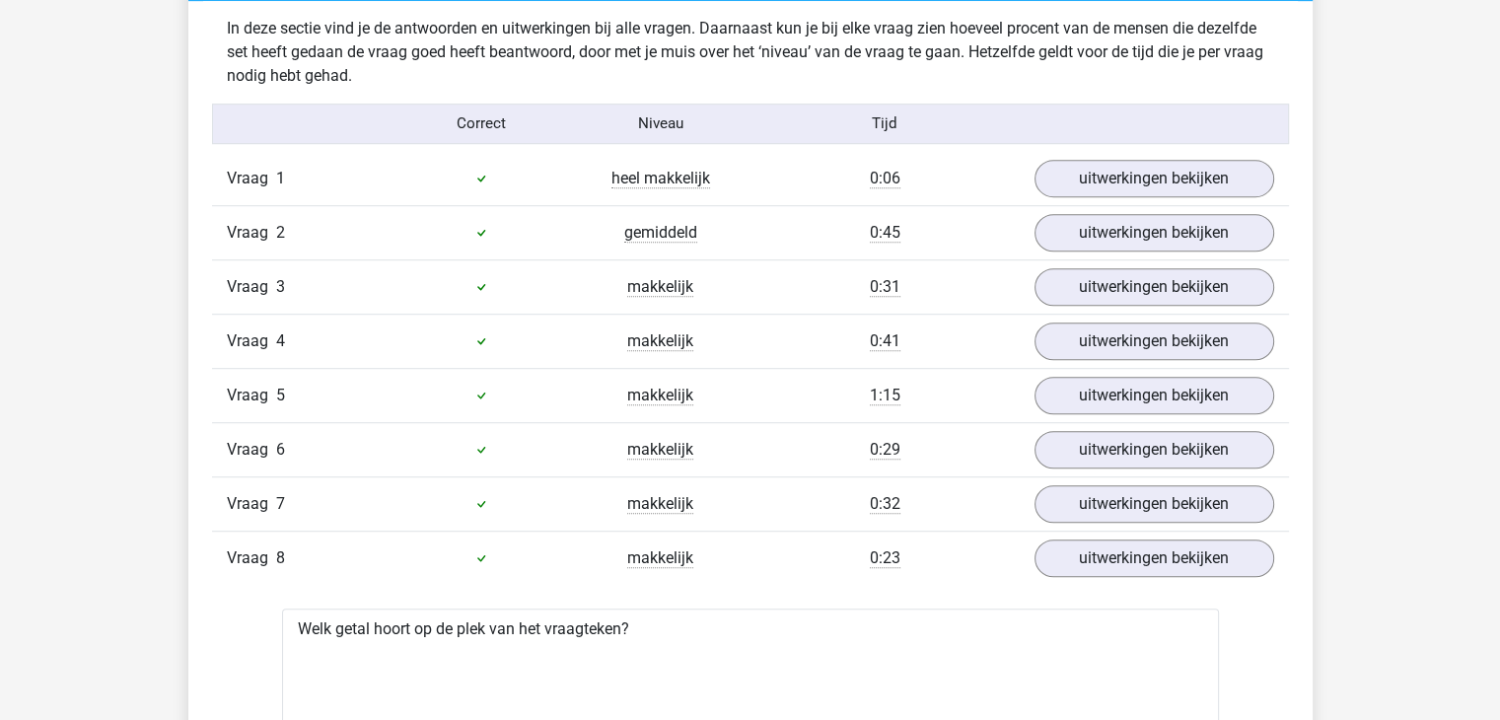
scroll to position [887, 0]
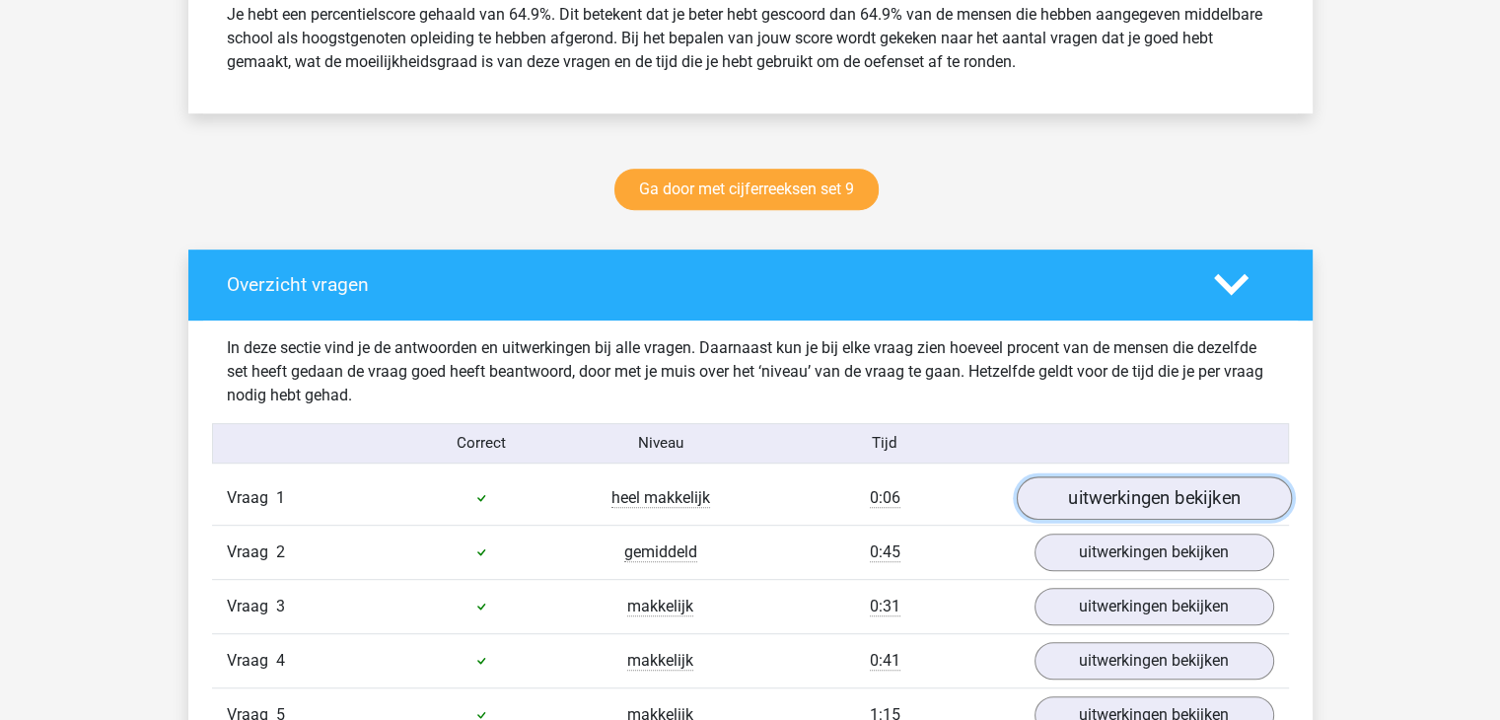
click at [1136, 494] on link "uitwerkingen bekijken" at bounding box center [1153, 497] width 275 height 43
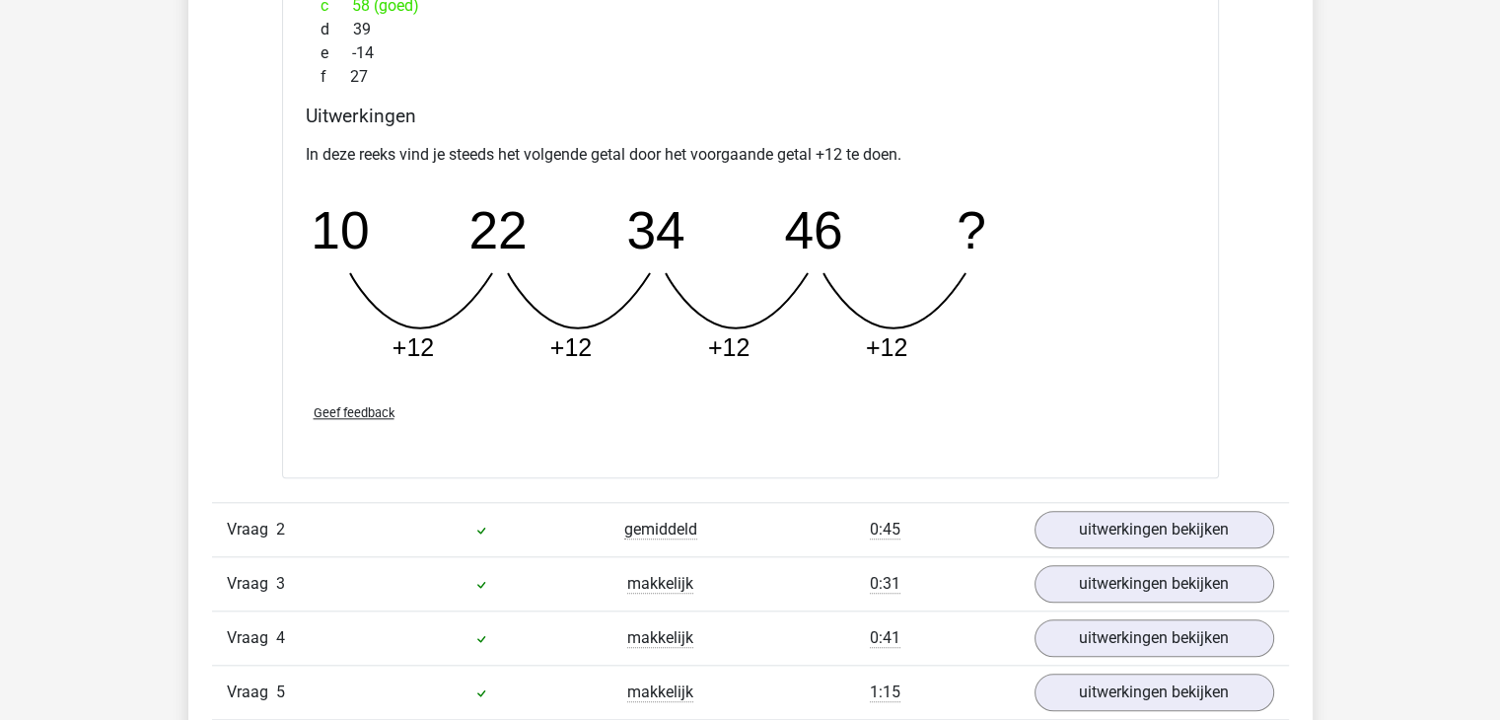
scroll to position [1775, 0]
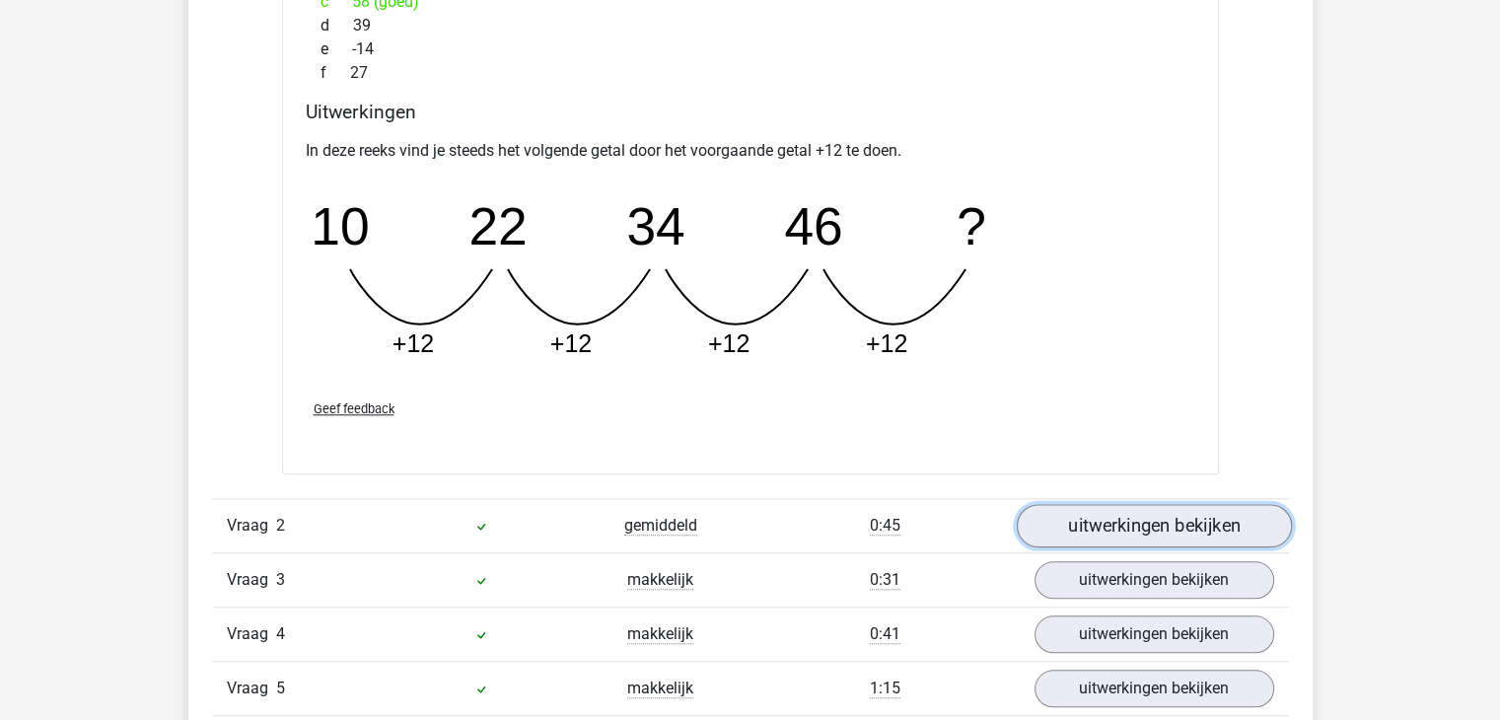
click at [1142, 531] on link "uitwerkingen bekijken" at bounding box center [1153, 525] width 275 height 43
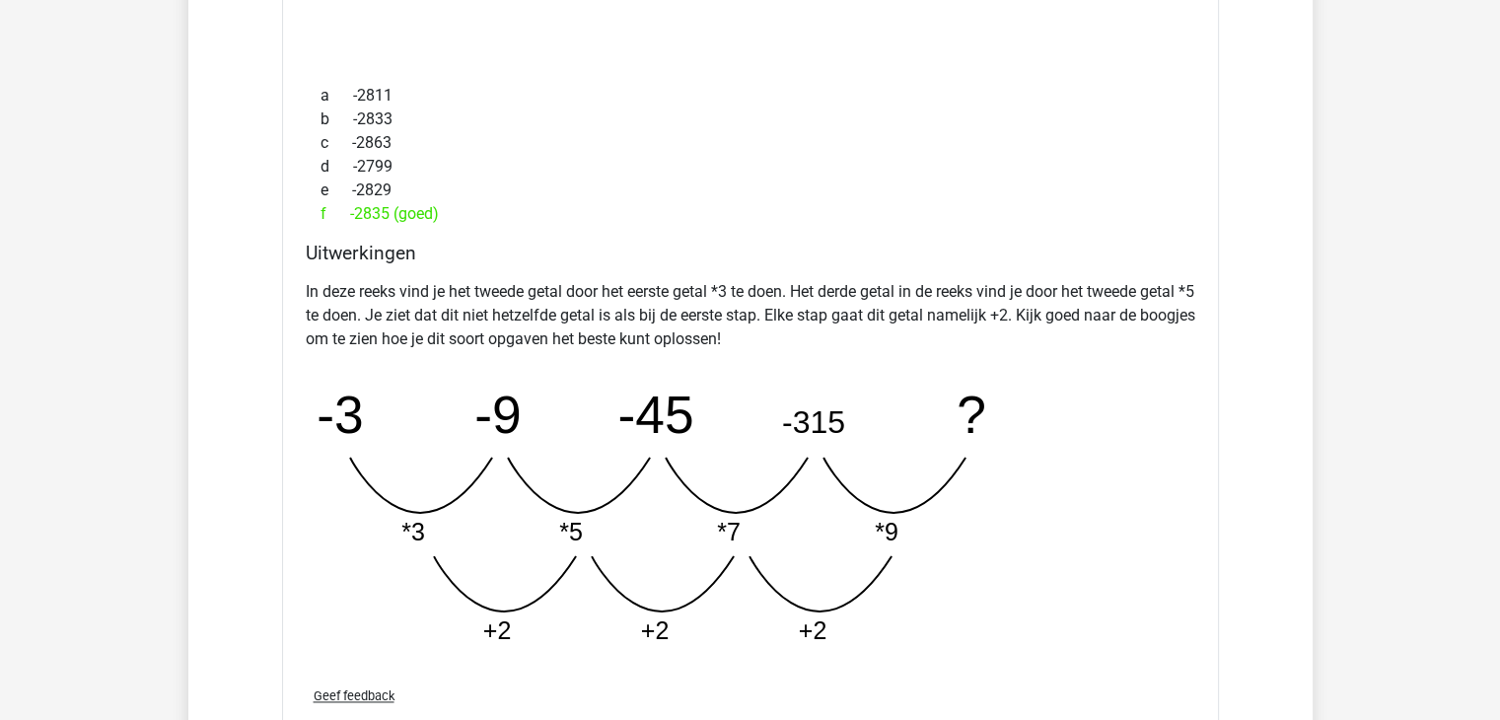
scroll to position [2761, 0]
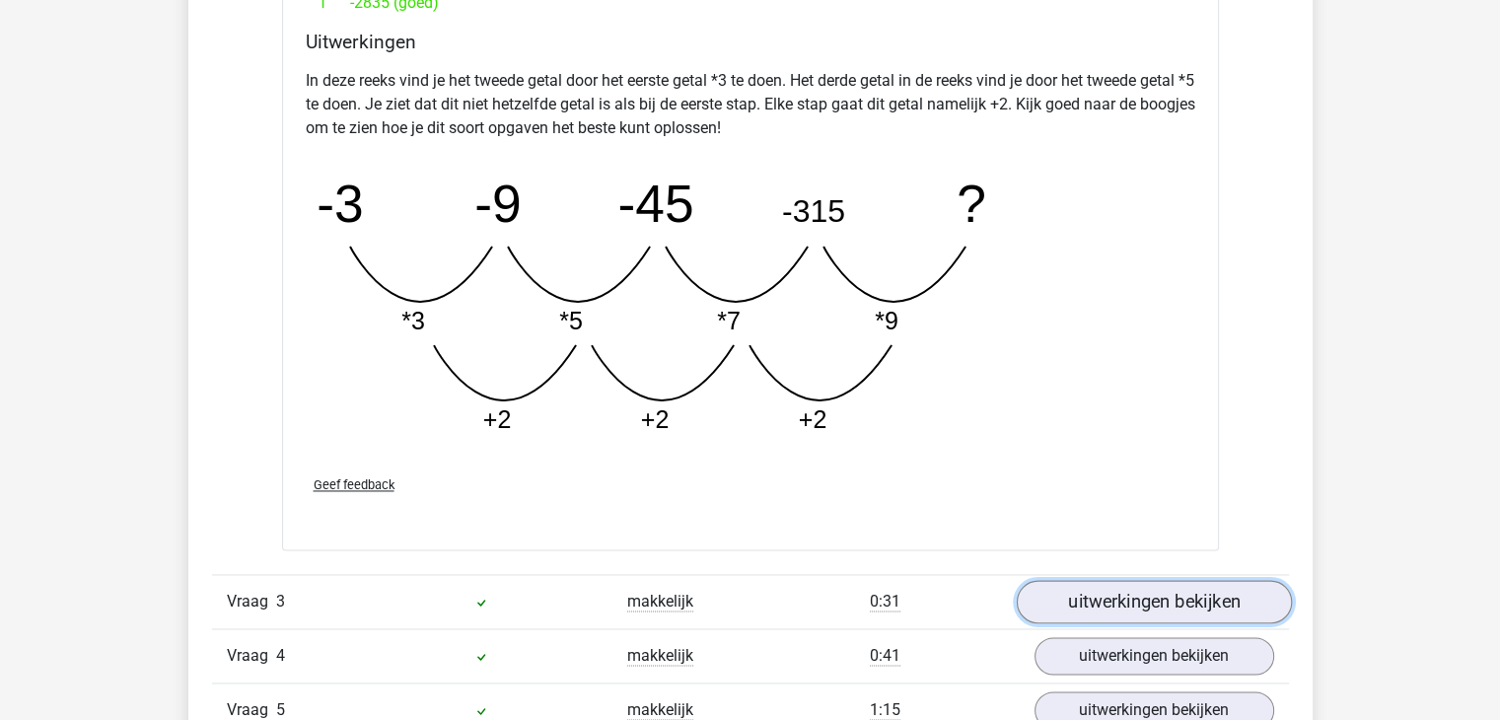
click at [1145, 597] on link "uitwerkingen bekijken" at bounding box center [1153, 601] width 275 height 43
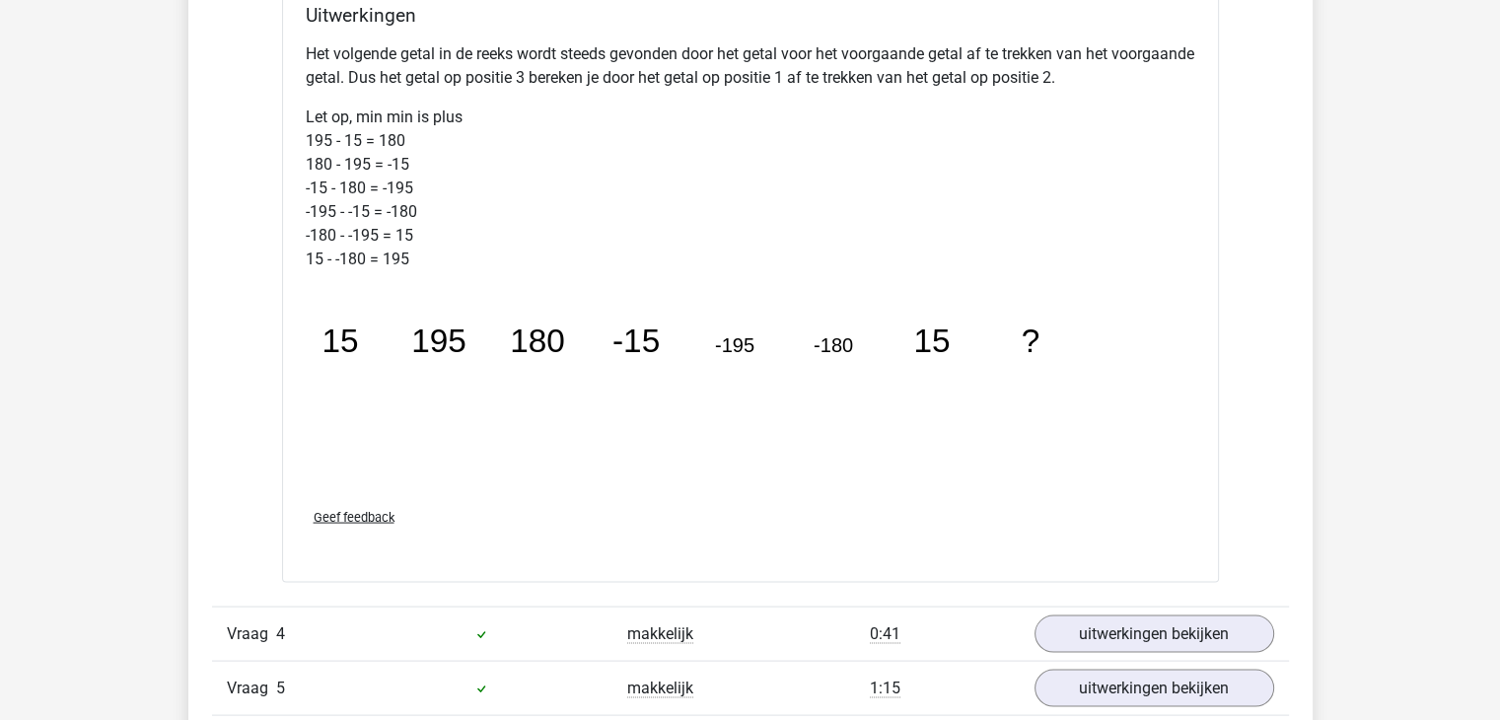
scroll to position [4042, 0]
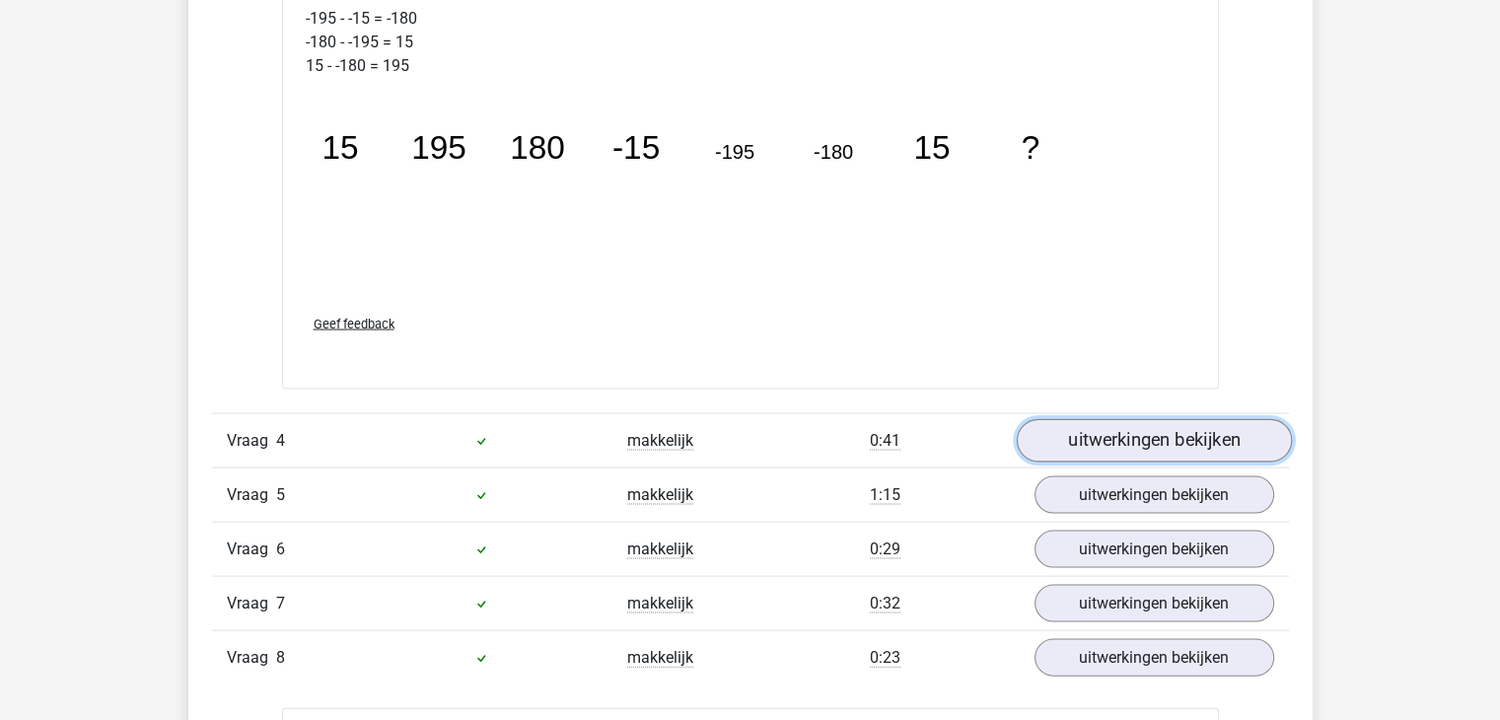
click at [1100, 440] on link "uitwerkingen bekijken" at bounding box center [1153, 440] width 275 height 43
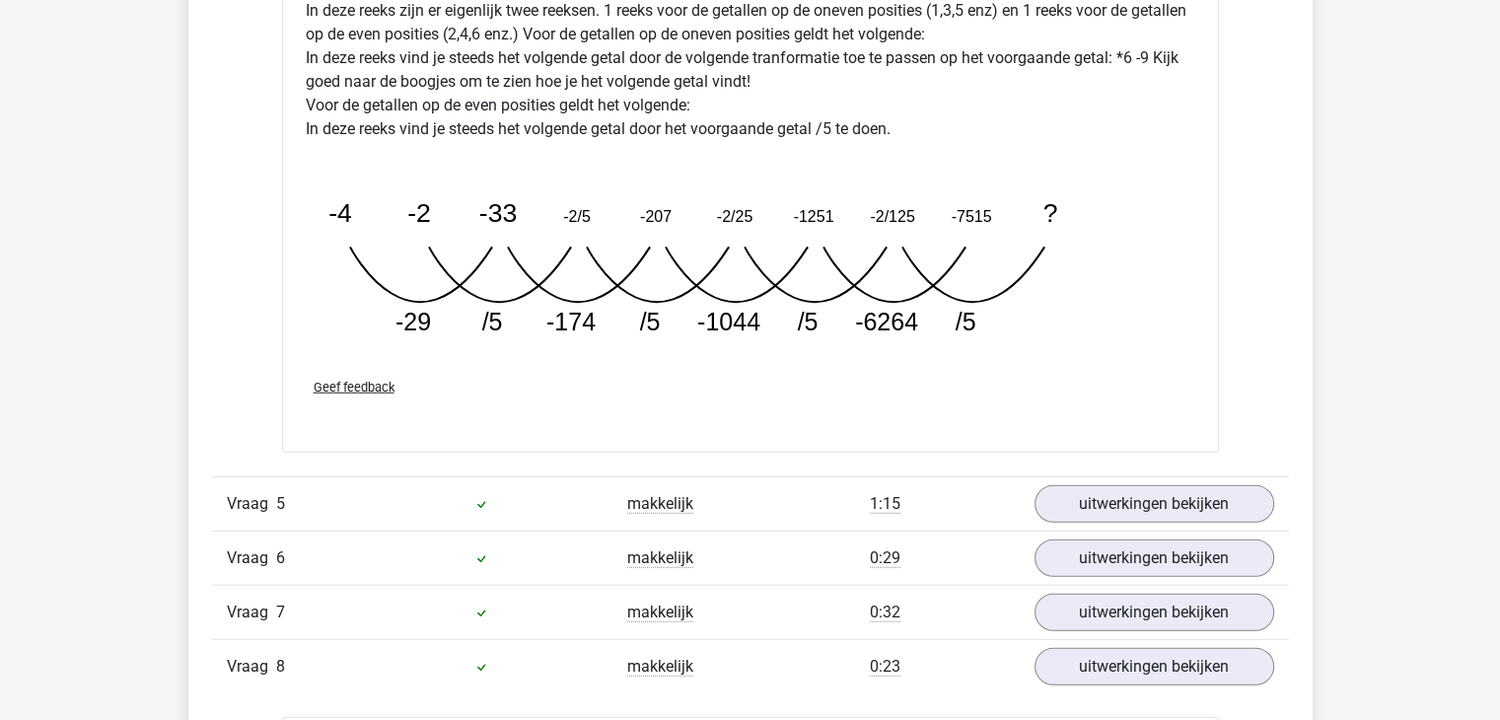
scroll to position [5226, 0]
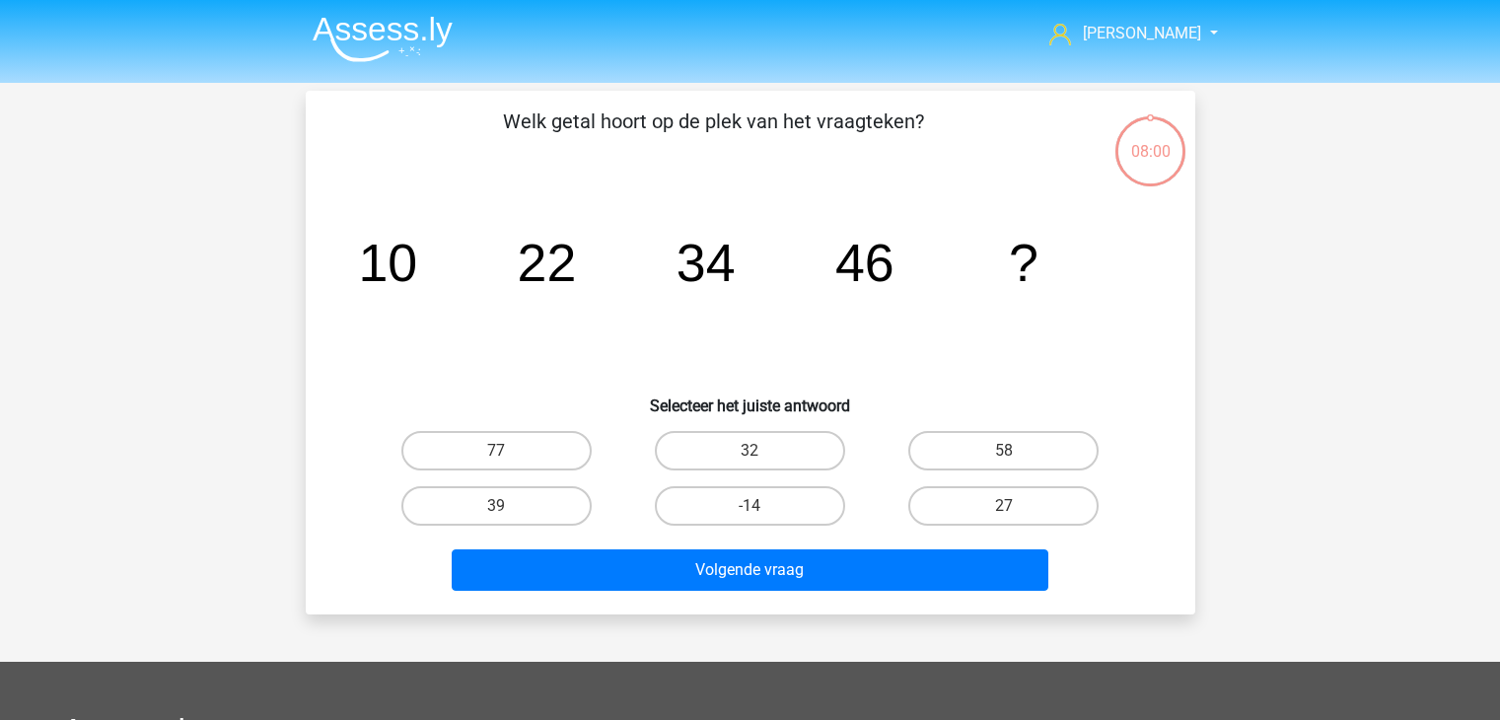
scroll to position [91, 0]
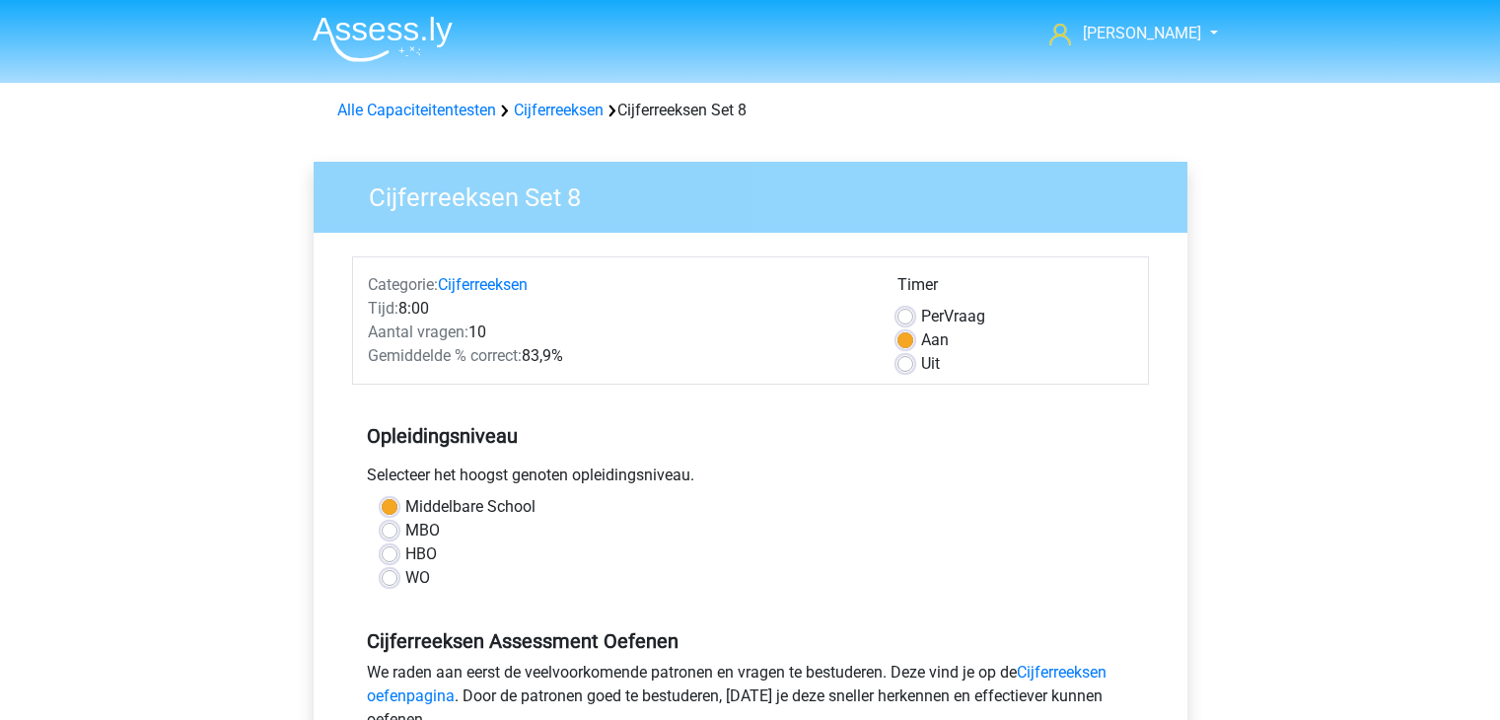
scroll to position [394, 0]
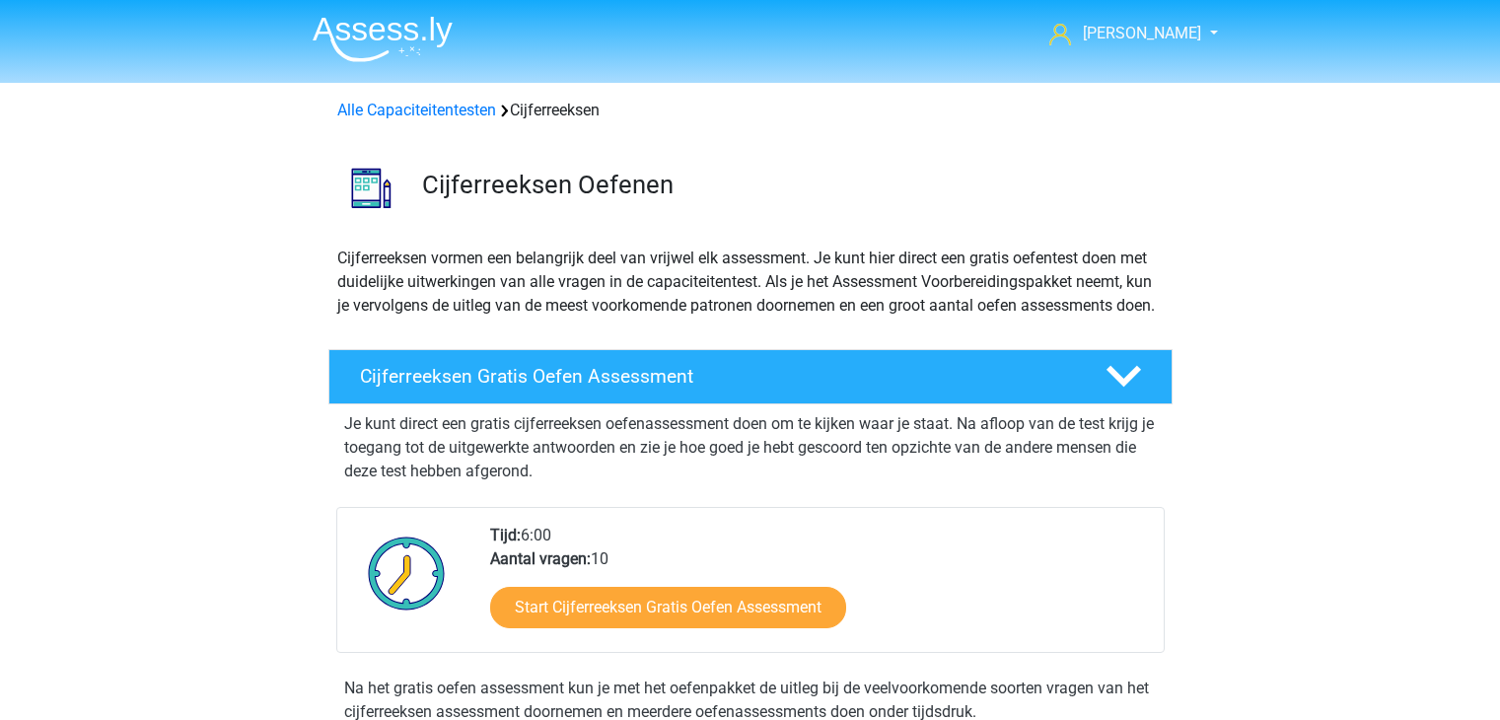
scroll to position [978, 0]
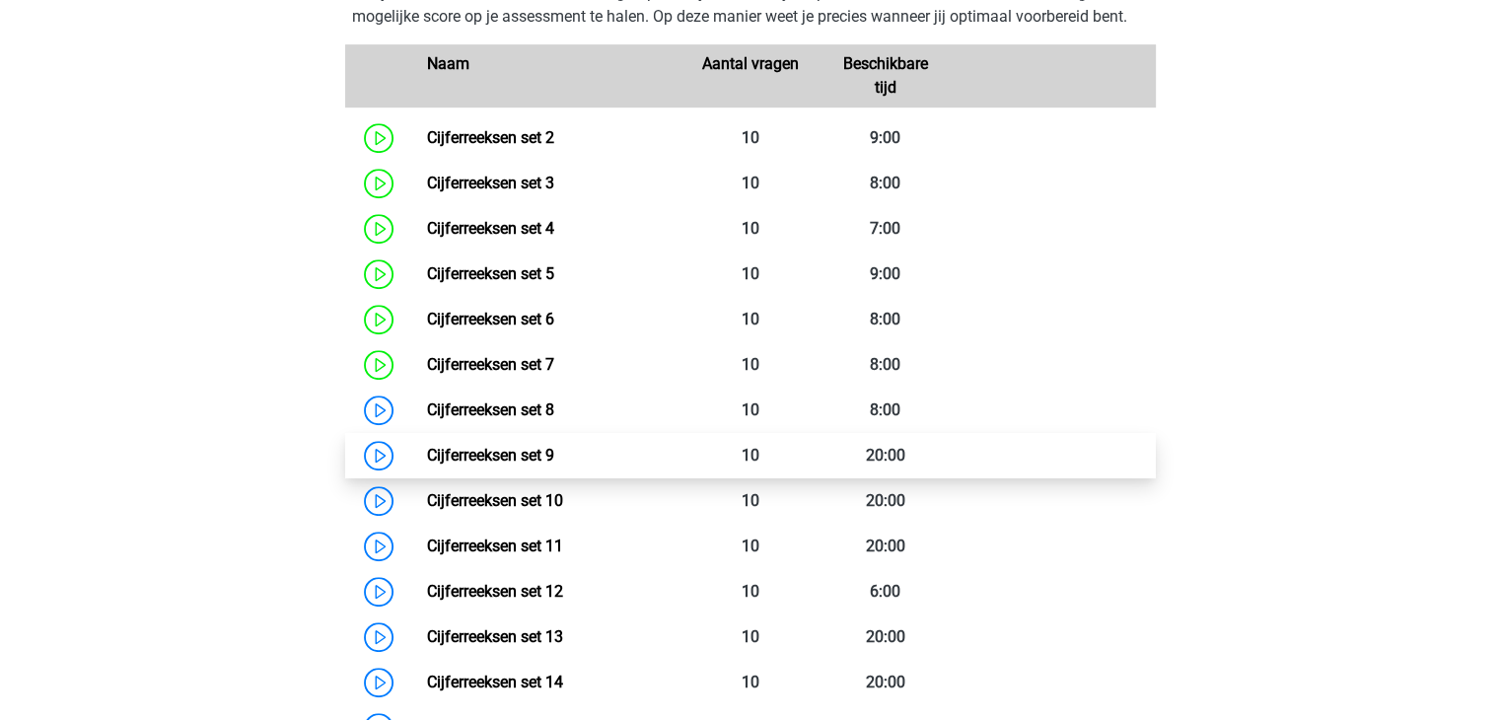
click at [504, 464] on link "Cijferreeksen set 9" at bounding box center [490, 455] width 127 height 19
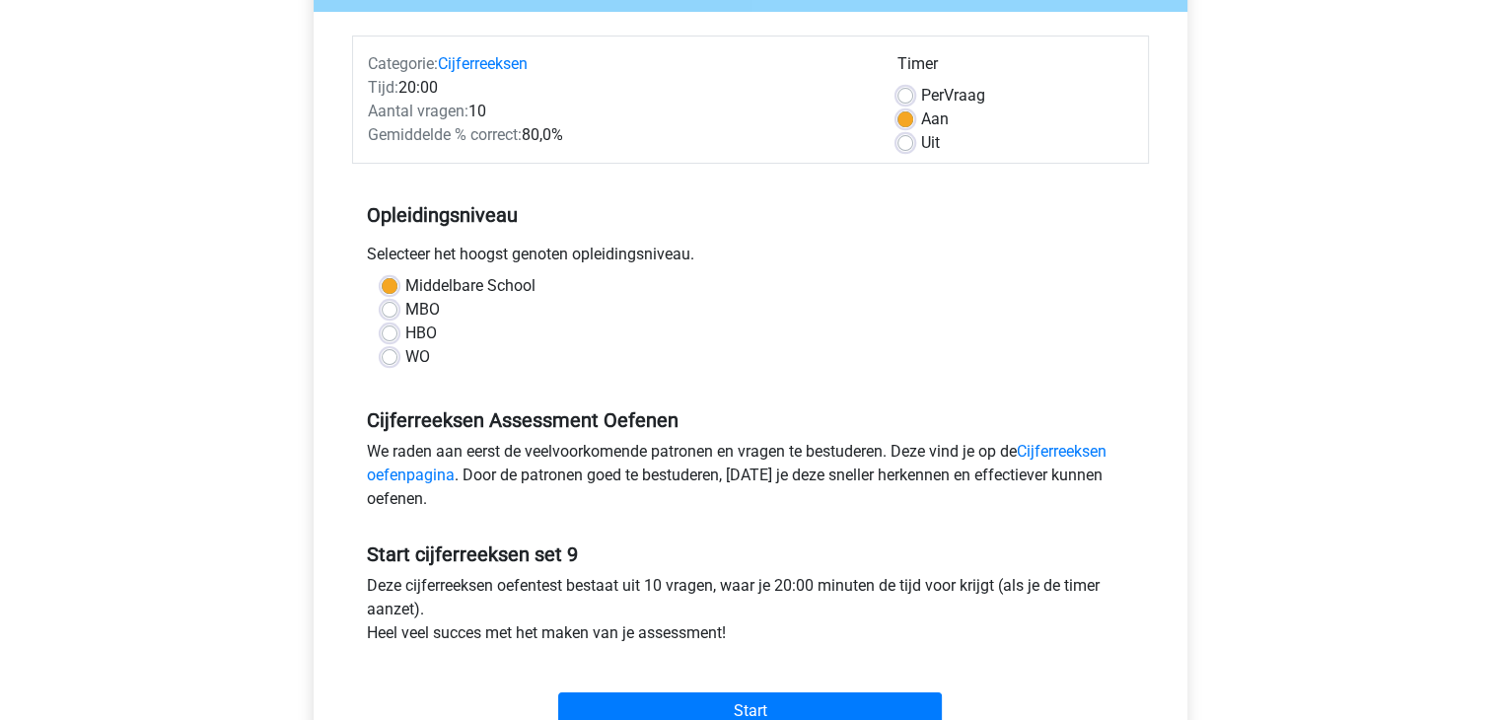
scroll to position [493, 0]
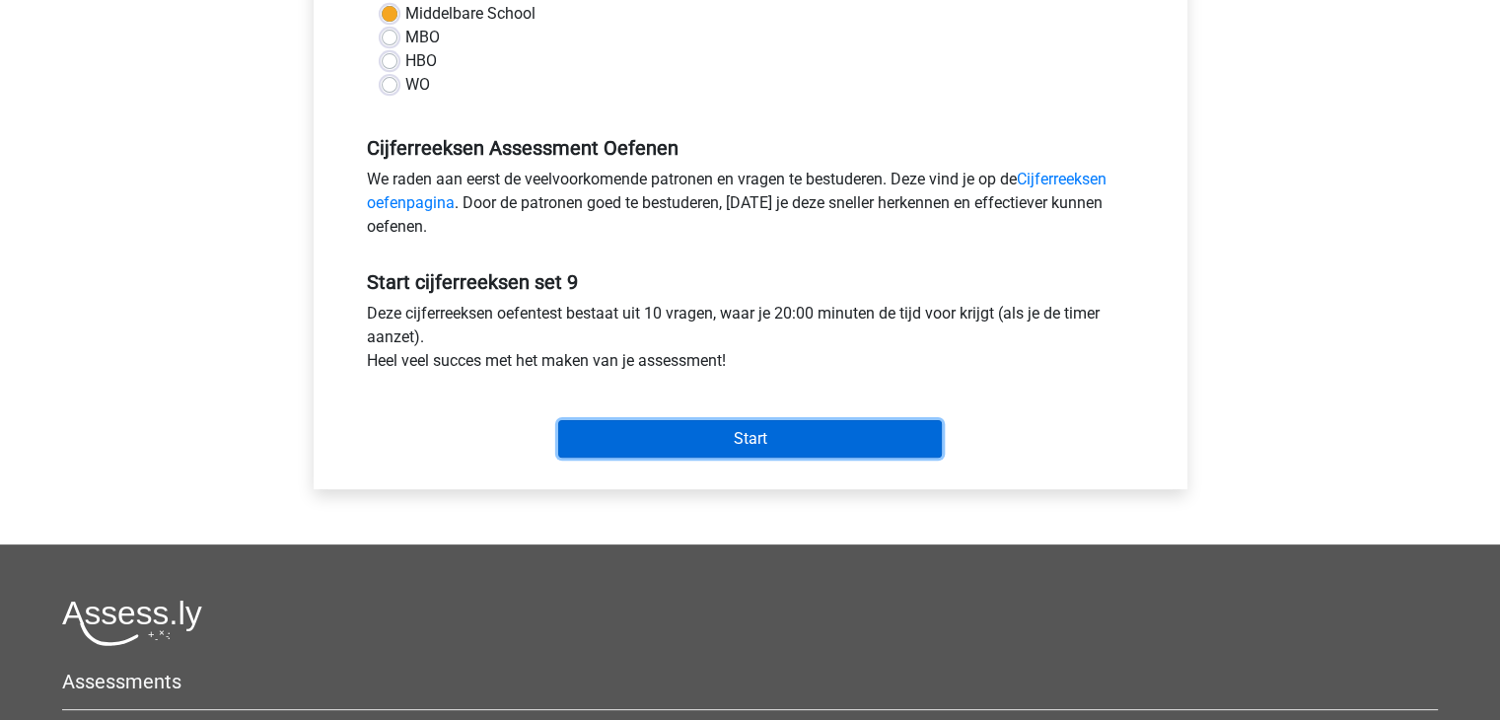
click at [773, 444] on input "Start" at bounding box center [750, 438] width 384 height 37
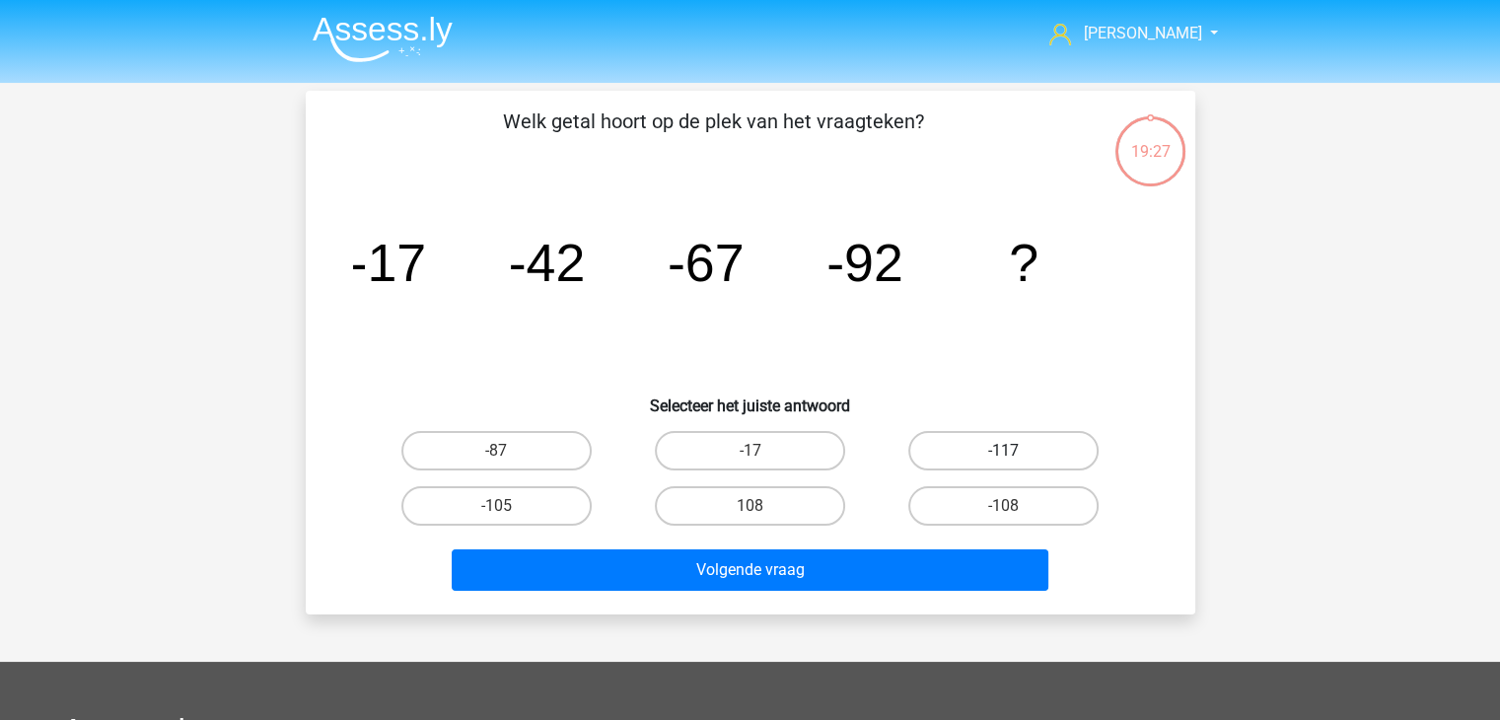
click at [982, 447] on label "-117" at bounding box center [1003, 450] width 190 height 39
click at [1004, 451] on input "-117" at bounding box center [1010, 457] width 13 height 13
radio input "true"
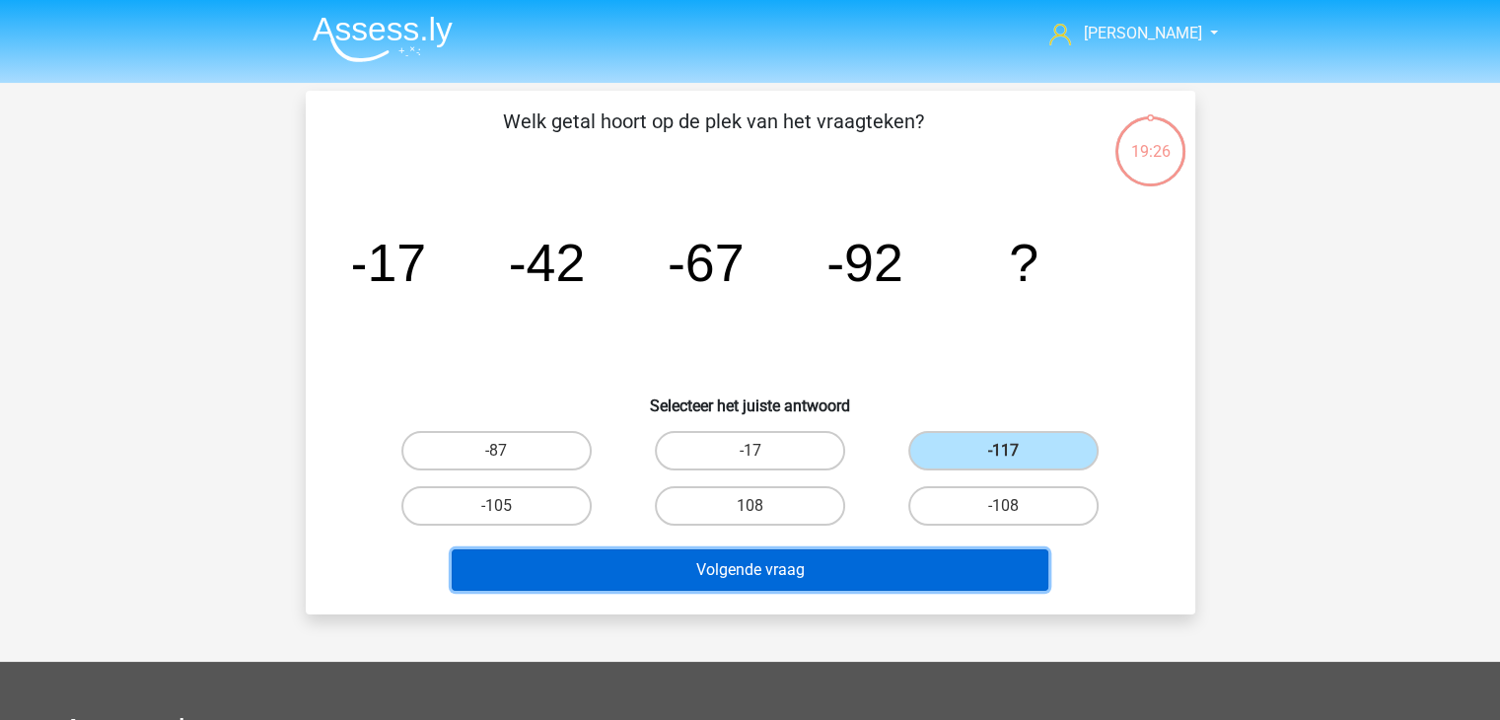
drag, startPoint x: 757, startPoint y: 561, endPoint x: 745, endPoint y: 564, distance: 12.2
click at [757, 561] on button "Volgende vraag" at bounding box center [750, 569] width 597 height 41
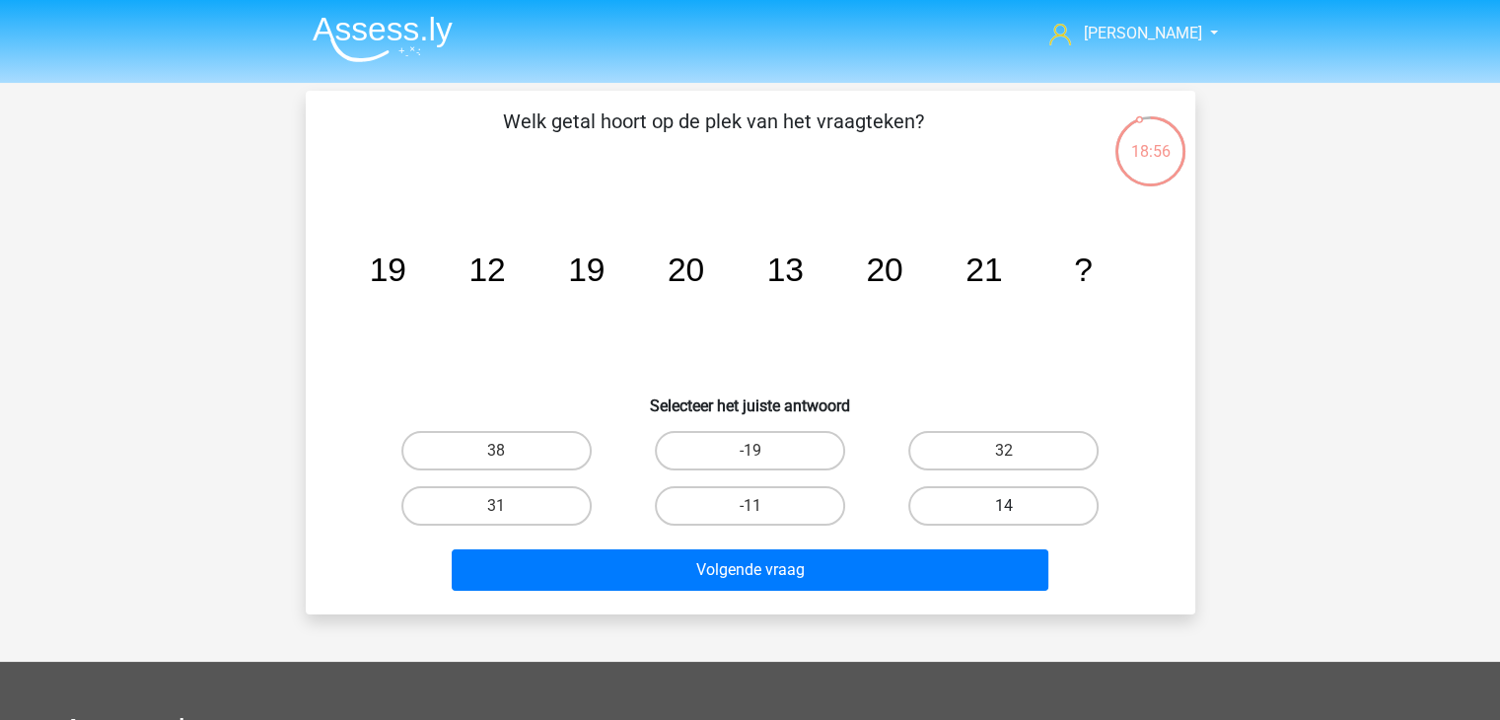
click at [958, 502] on label "14" at bounding box center [1003, 505] width 190 height 39
click at [1004, 506] on input "14" at bounding box center [1010, 512] width 13 height 13
radio input "true"
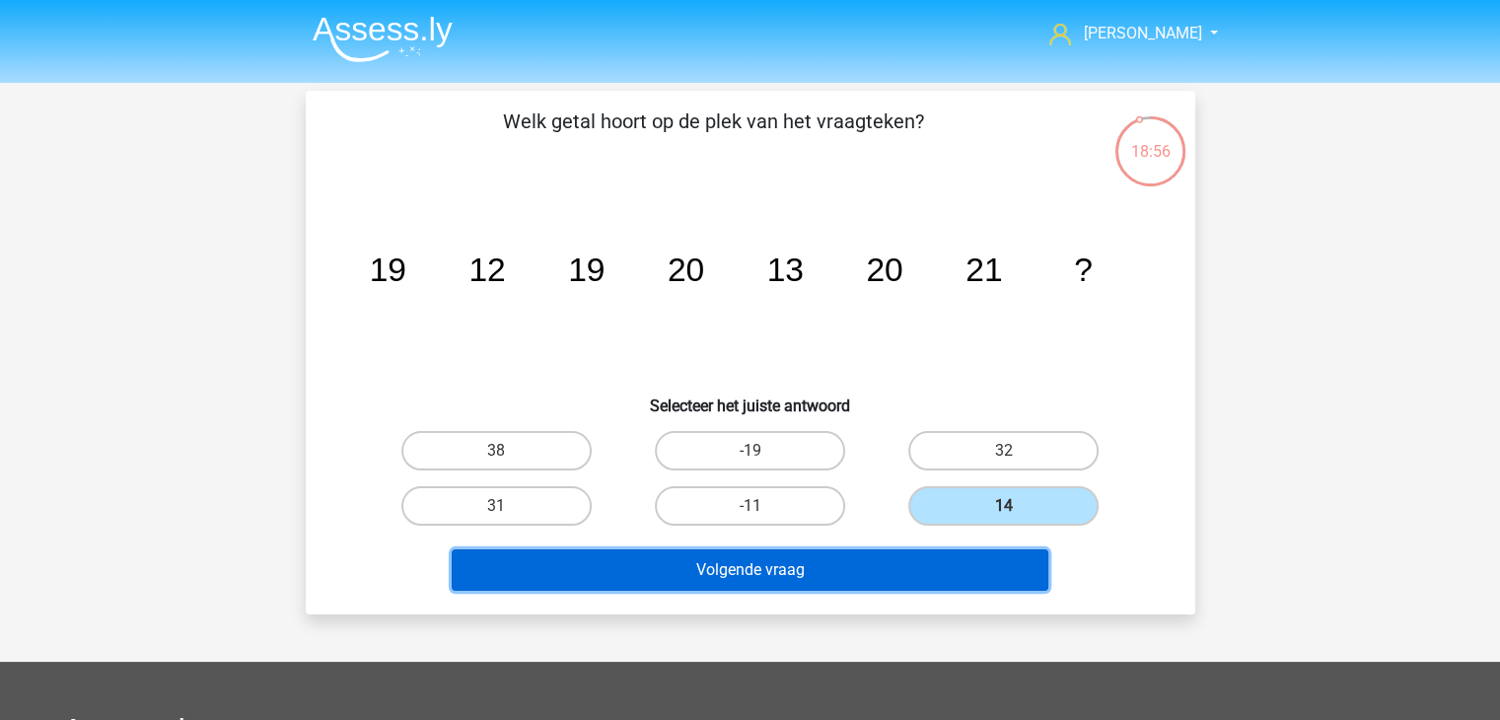
click at [802, 561] on button "Volgende vraag" at bounding box center [750, 569] width 597 height 41
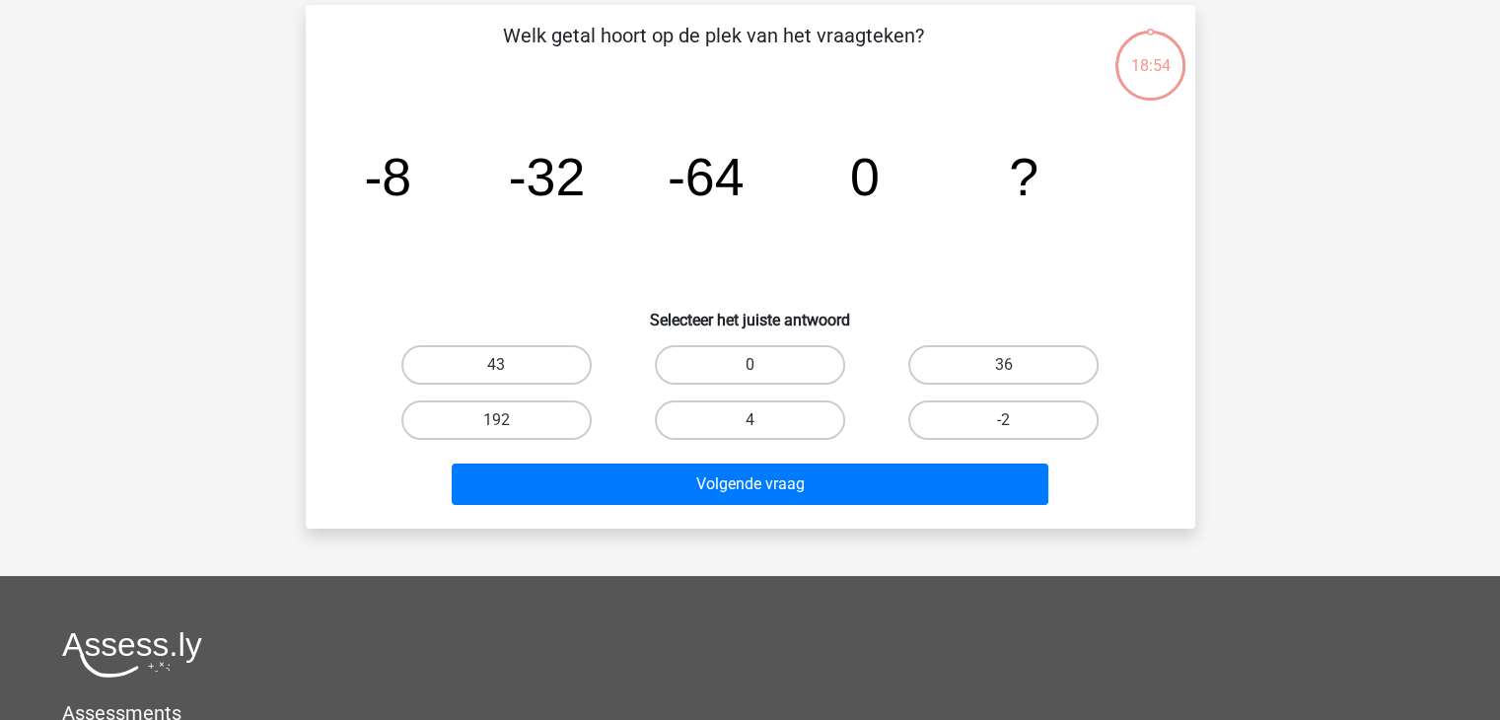
scroll to position [91, 0]
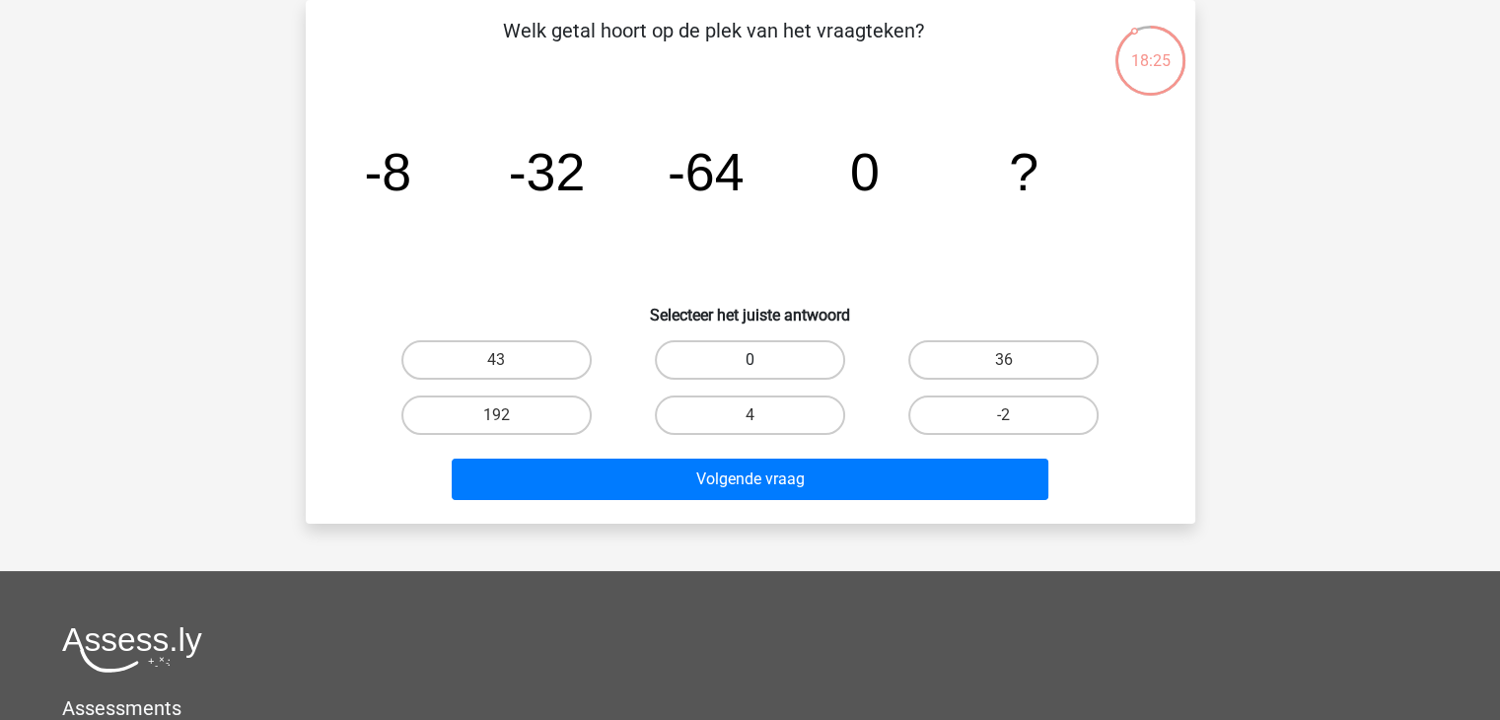
click at [780, 360] on label "0" at bounding box center [750, 359] width 190 height 39
click at [762, 360] on input "0" at bounding box center [755, 366] width 13 height 13
radio input "true"
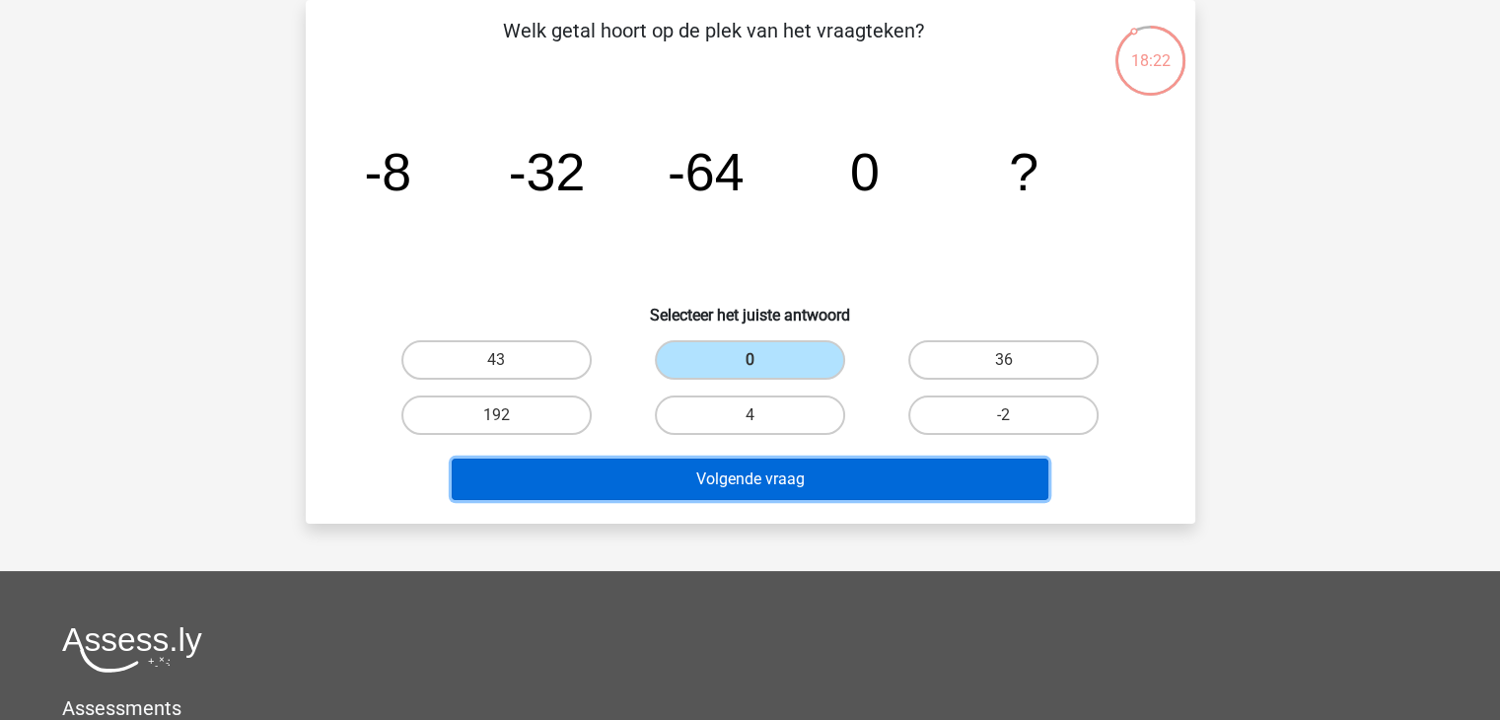
click at [803, 478] on button "Volgende vraag" at bounding box center [750, 478] width 597 height 41
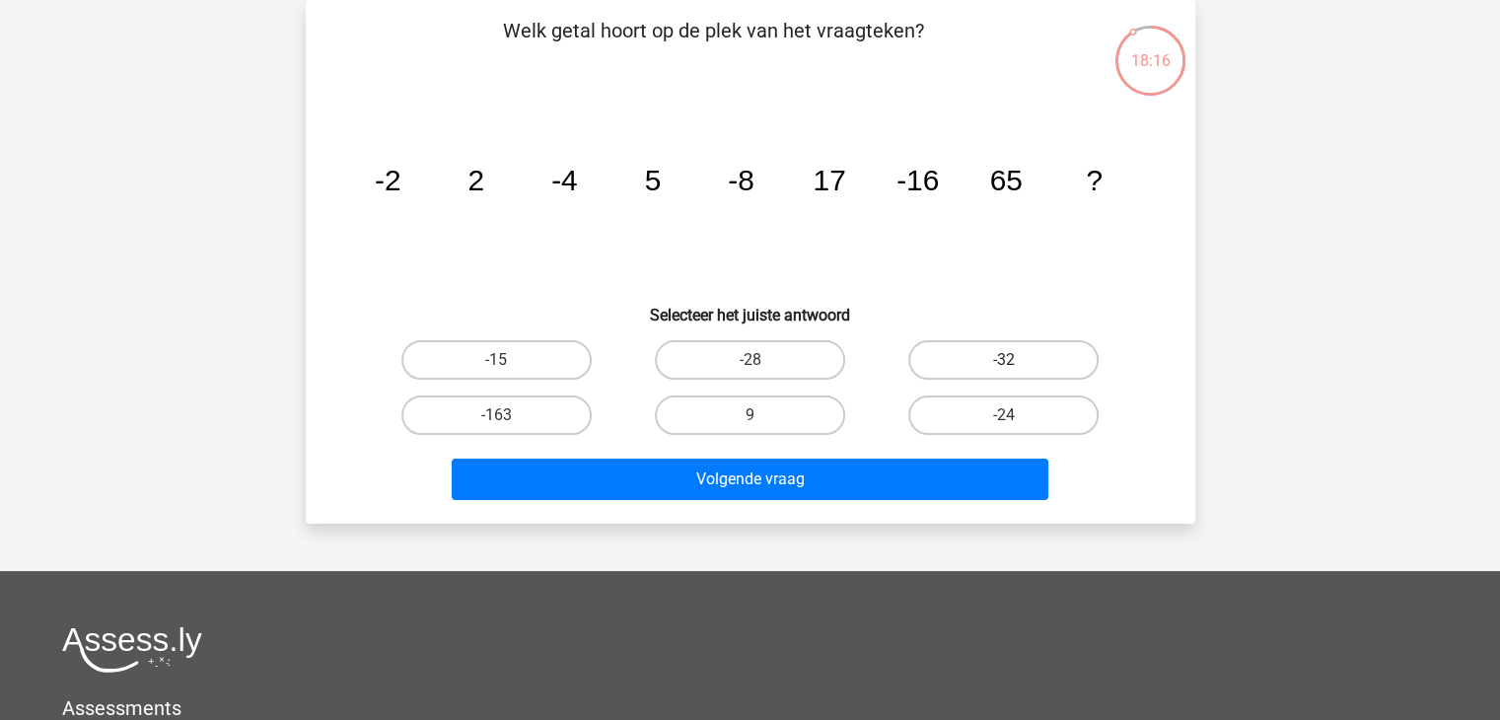
click at [988, 365] on label "-32" at bounding box center [1003, 359] width 190 height 39
click at [1004, 365] on input "-32" at bounding box center [1010, 366] width 13 height 13
radio input "true"
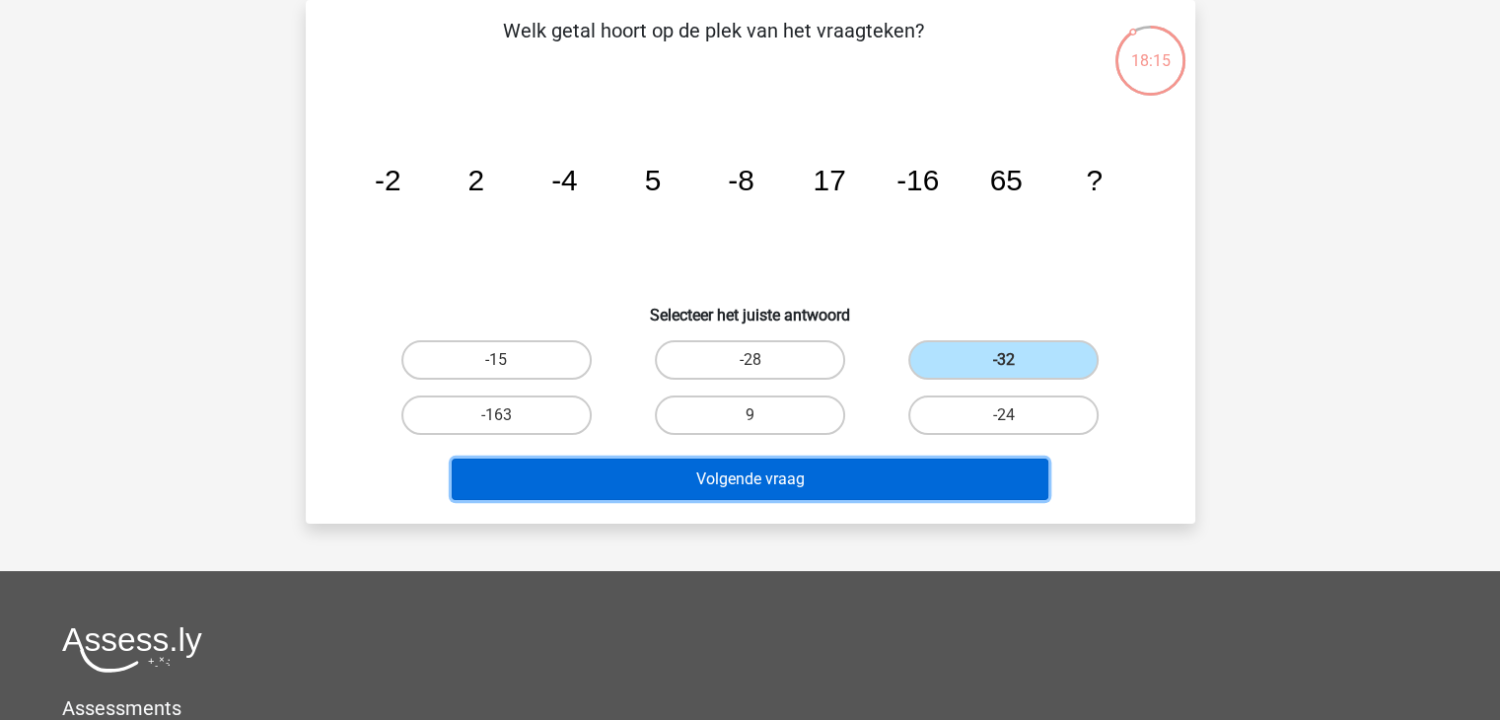
click at [796, 481] on button "Volgende vraag" at bounding box center [750, 478] width 597 height 41
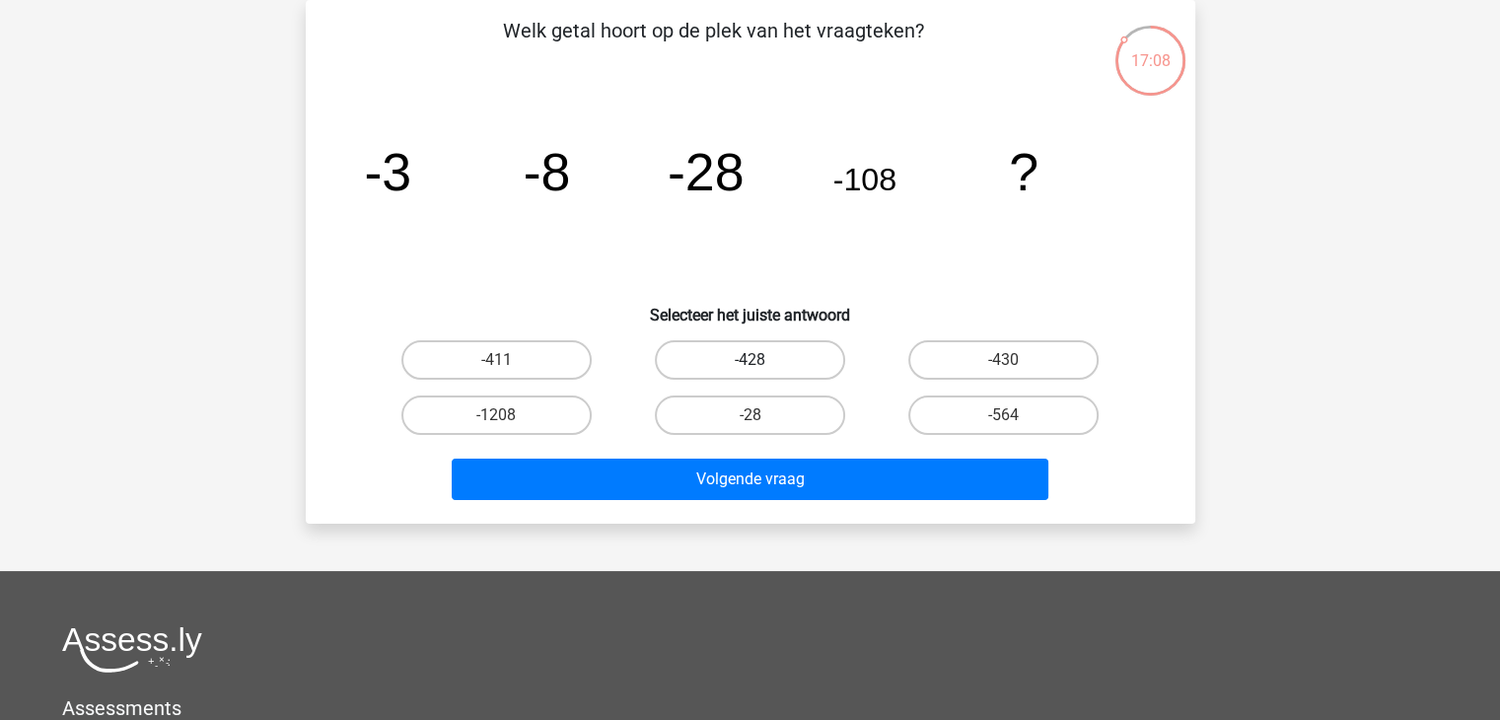
click at [741, 356] on label "-428" at bounding box center [750, 359] width 190 height 39
click at [749, 360] on input "-428" at bounding box center [755, 366] width 13 height 13
radio input "true"
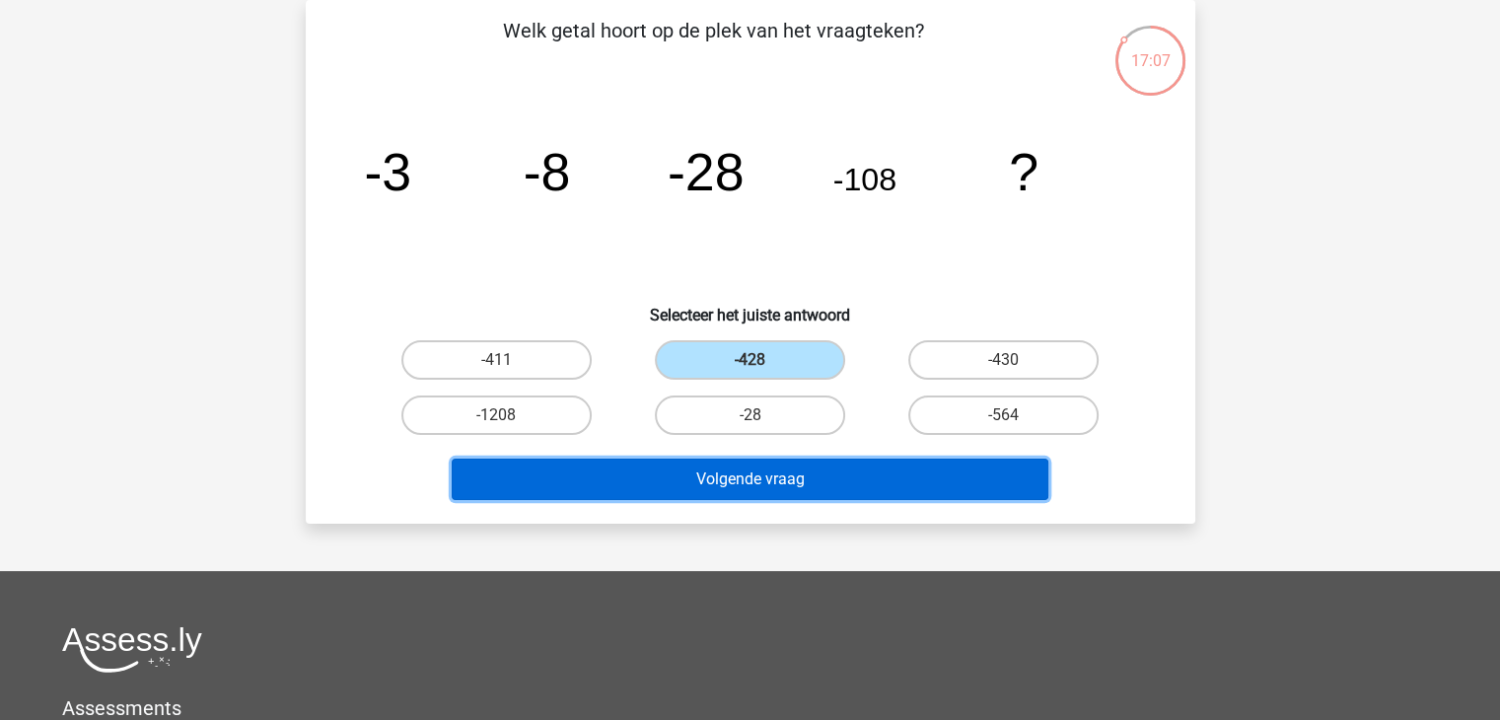
click at [747, 475] on button "Volgende vraag" at bounding box center [750, 478] width 597 height 41
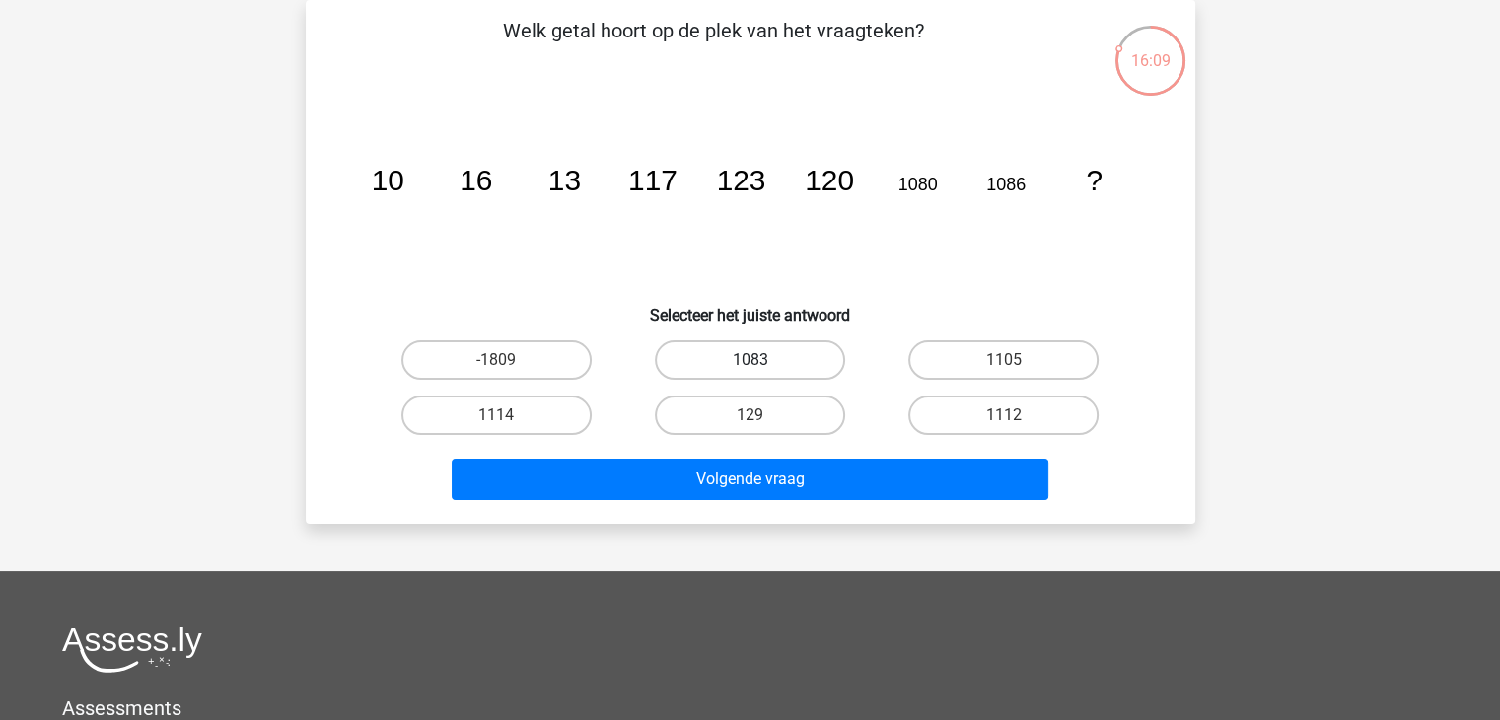
click at [719, 340] on label "1083" at bounding box center [750, 359] width 190 height 39
click at [749, 360] on input "1083" at bounding box center [755, 366] width 13 height 13
radio input "true"
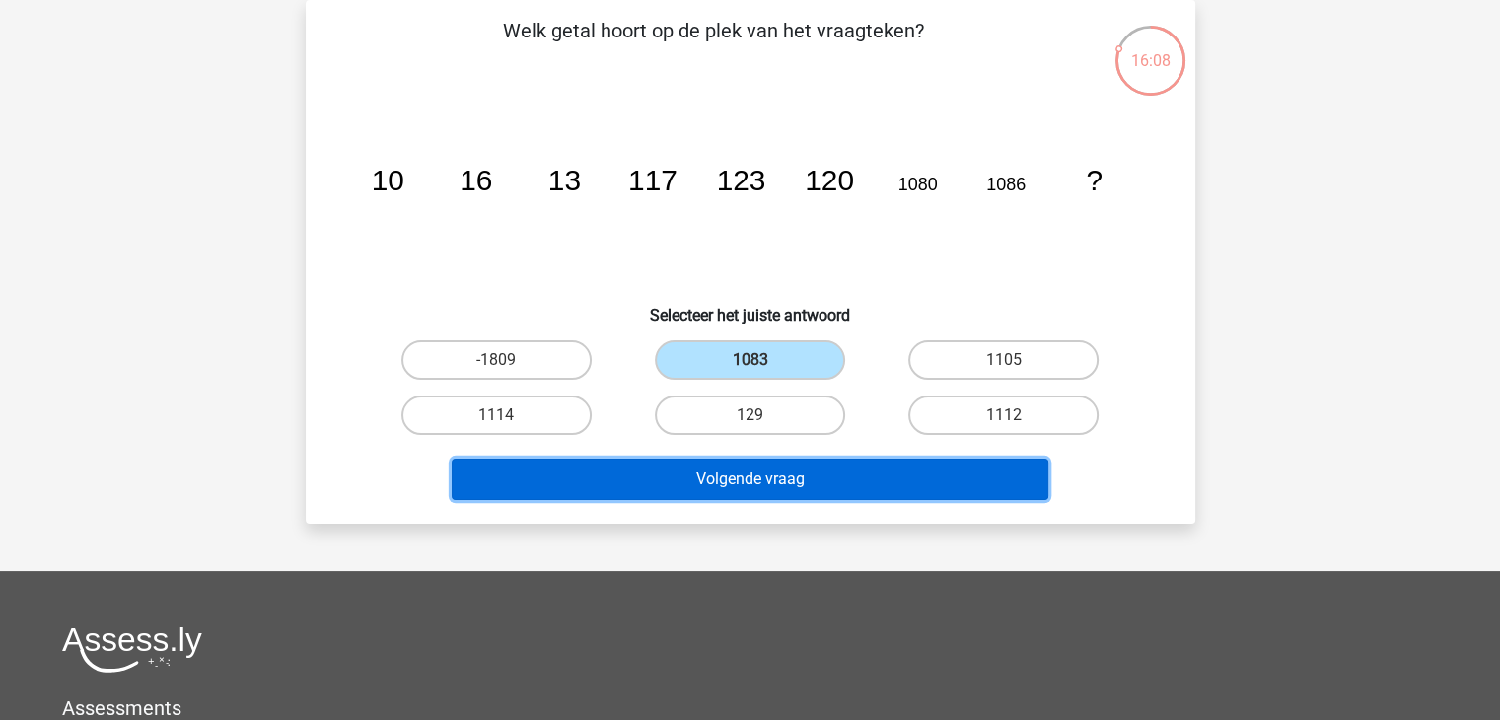
click at [750, 478] on button "Volgende vraag" at bounding box center [750, 478] width 597 height 41
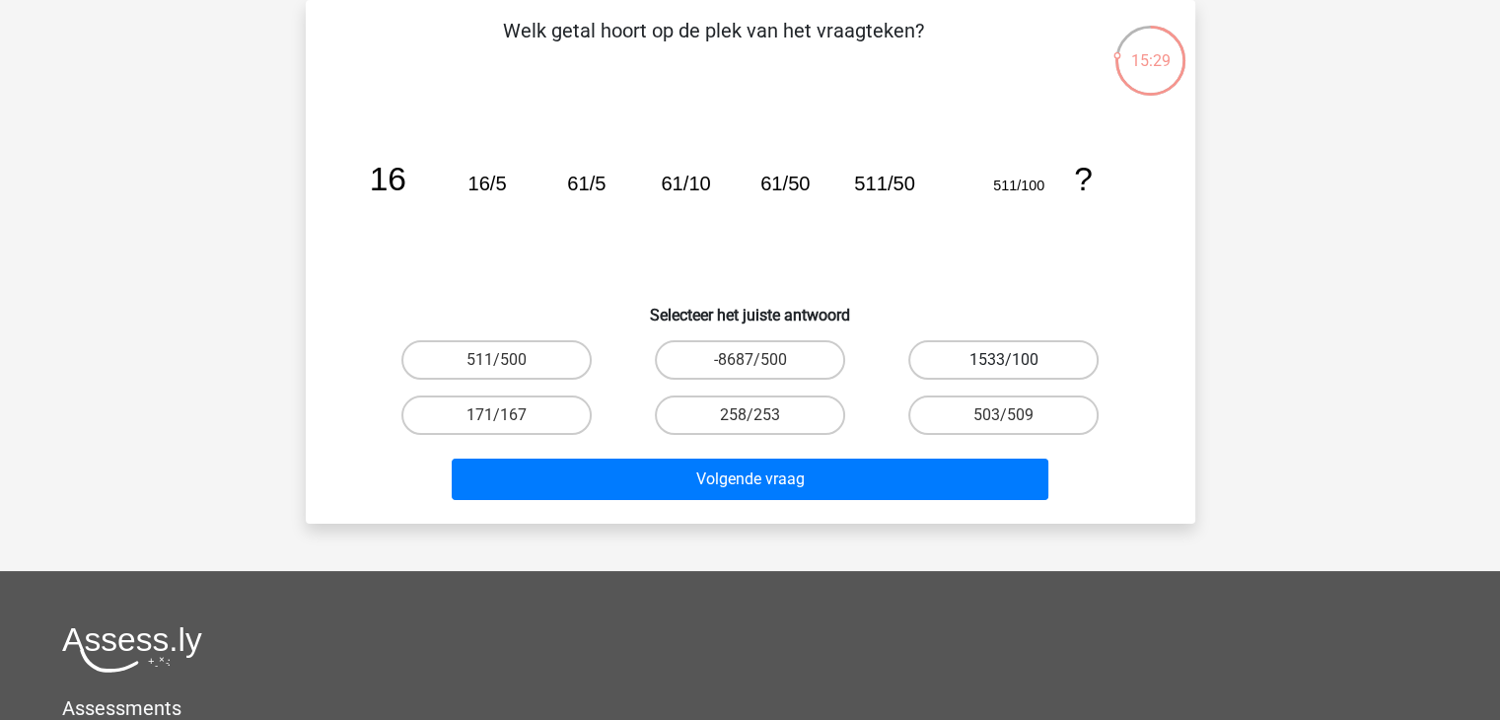
click at [1018, 360] on label "1533/100" at bounding box center [1003, 359] width 190 height 39
click at [1017, 360] on input "1533/100" at bounding box center [1010, 366] width 13 height 13
radio input "true"
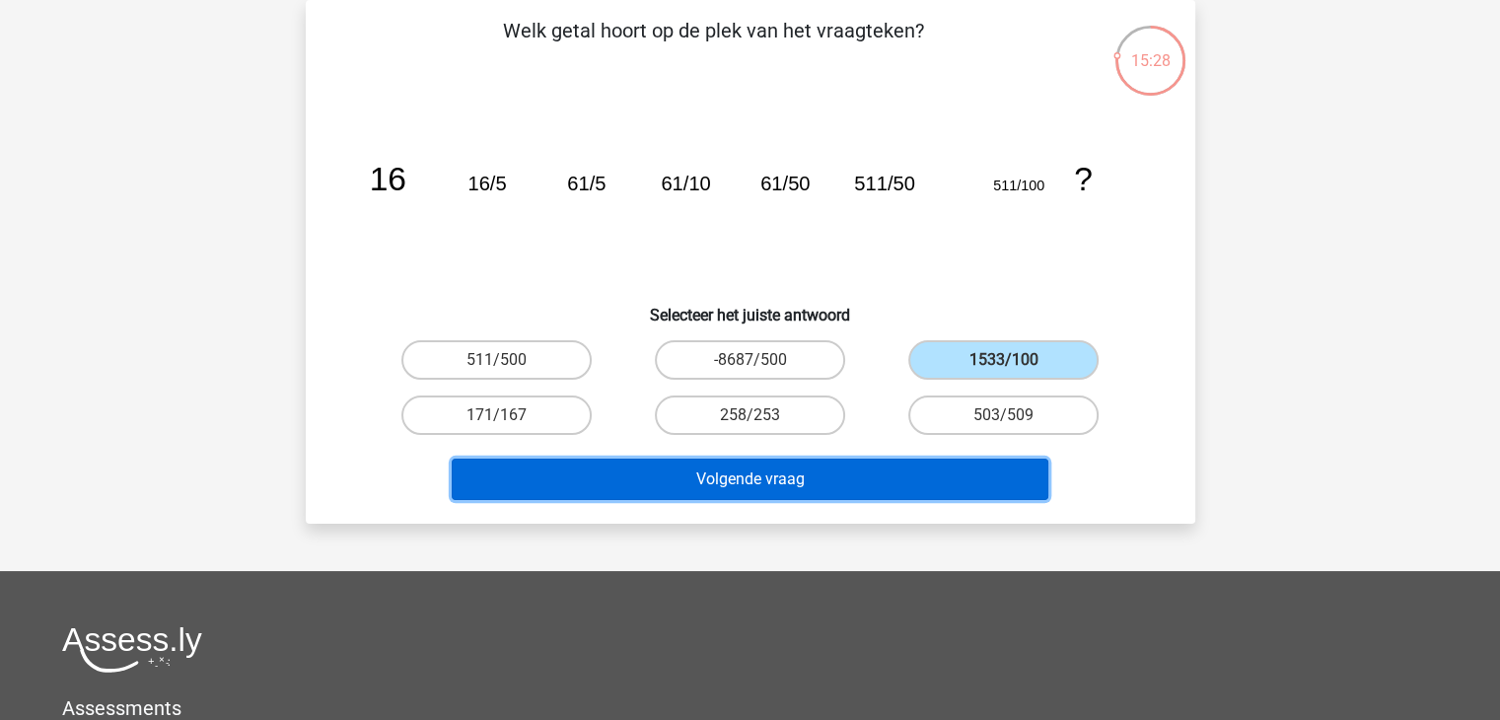
click at [810, 480] on button "Volgende vraag" at bounding box center [750, 478] width 597 height 41
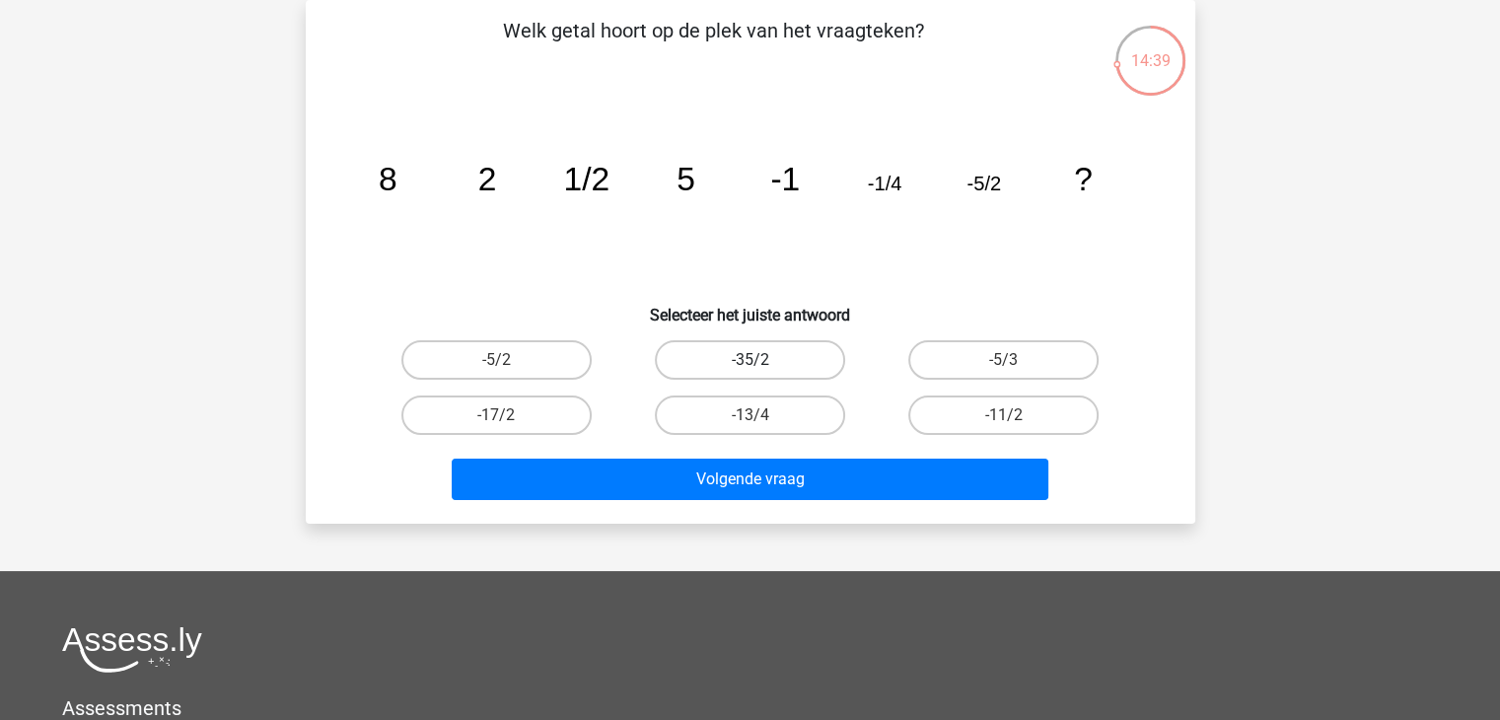
click at [796, 355] on label "-35/2" at bounding box center [750, 359] width 190 height 39
click at [762, 360] on input "-35/2" at bounding box center [755, 366] width 13 height 13
radio input "true"
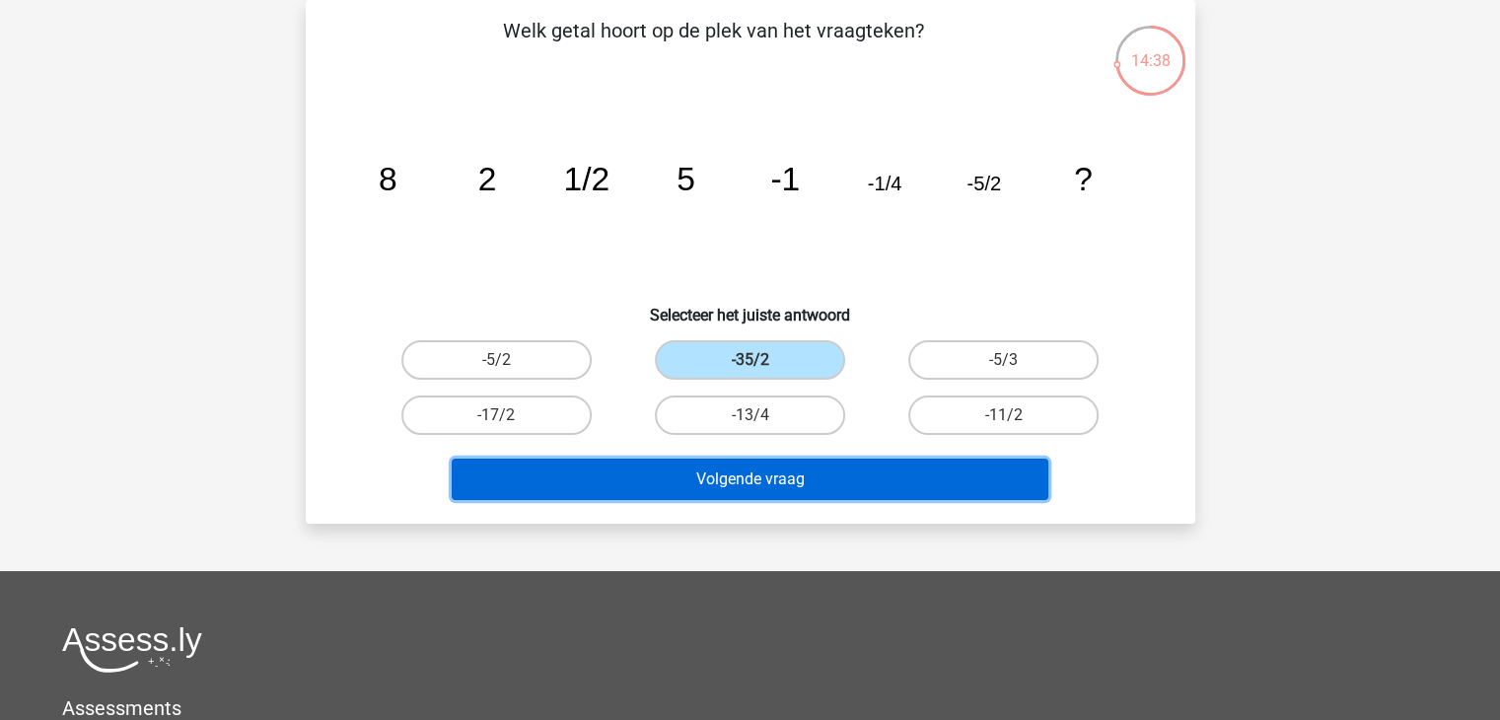
click at [787, 466] on button "Volgende vraag" at bounding box center [750, 478] width 597 height 41
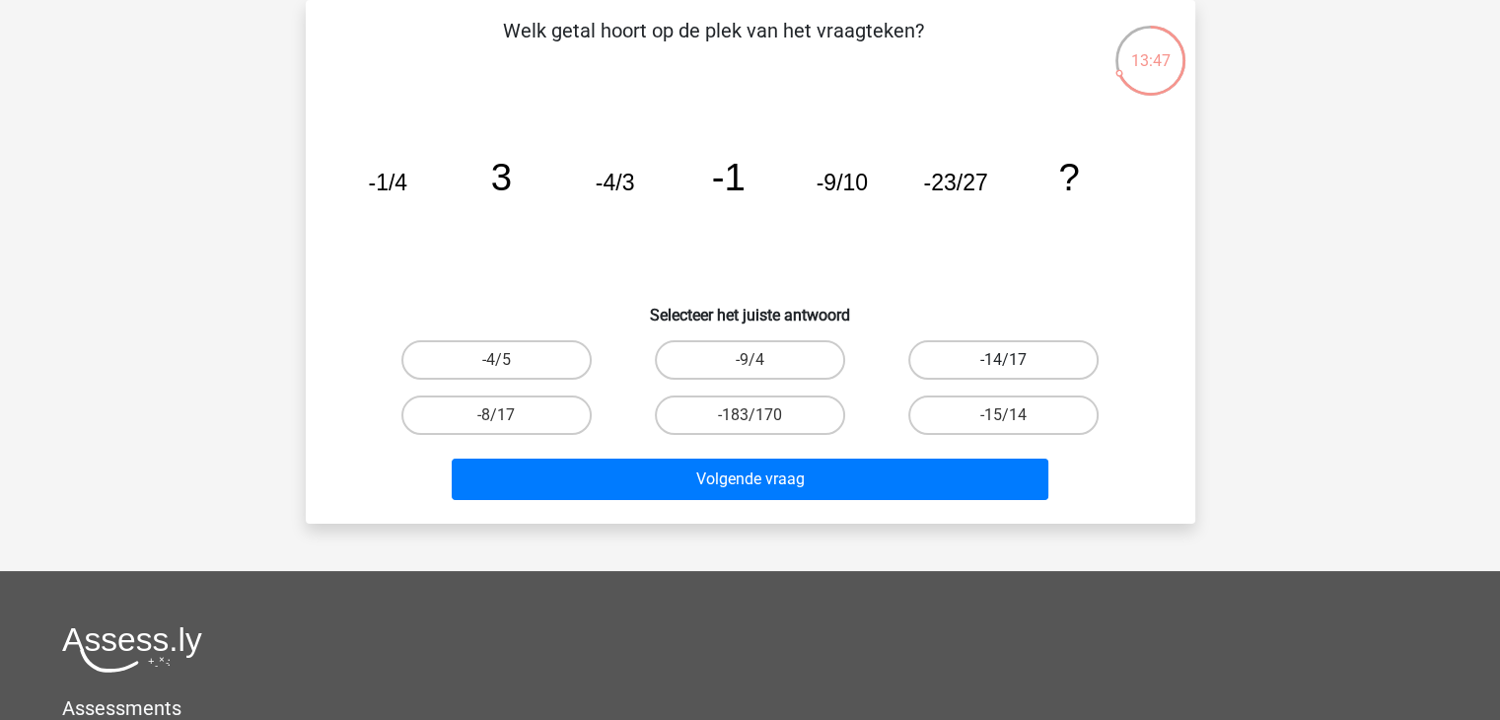
drag, startPoint x: 1004, startPoint y: 361, endPoint x: 996, endPoint y: 352, distance: 11.9
click at [615, 363] on div "-14/17" at bounding box center [497, 359] width 238 height 39
click at [958, 418] on label "-15/14" at bounding box center [1003, 414] width 190 height 39
click at [1004, 418] on input "-15/14" at bounding box center [1010, 421] width 13 height 13
radio input "true"
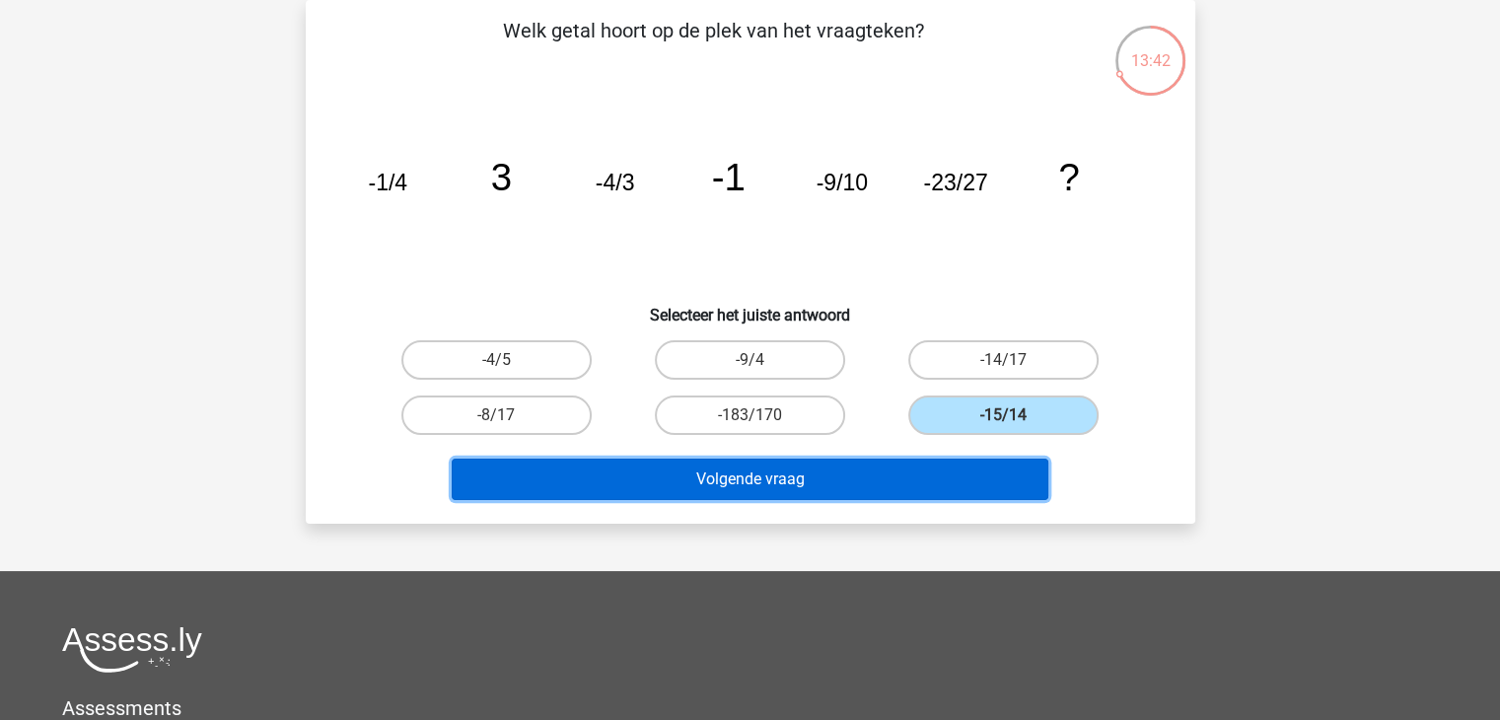
click at [856, 478] on button "Volgende vraag" at bounding box center [750, 478] width 597 height 41
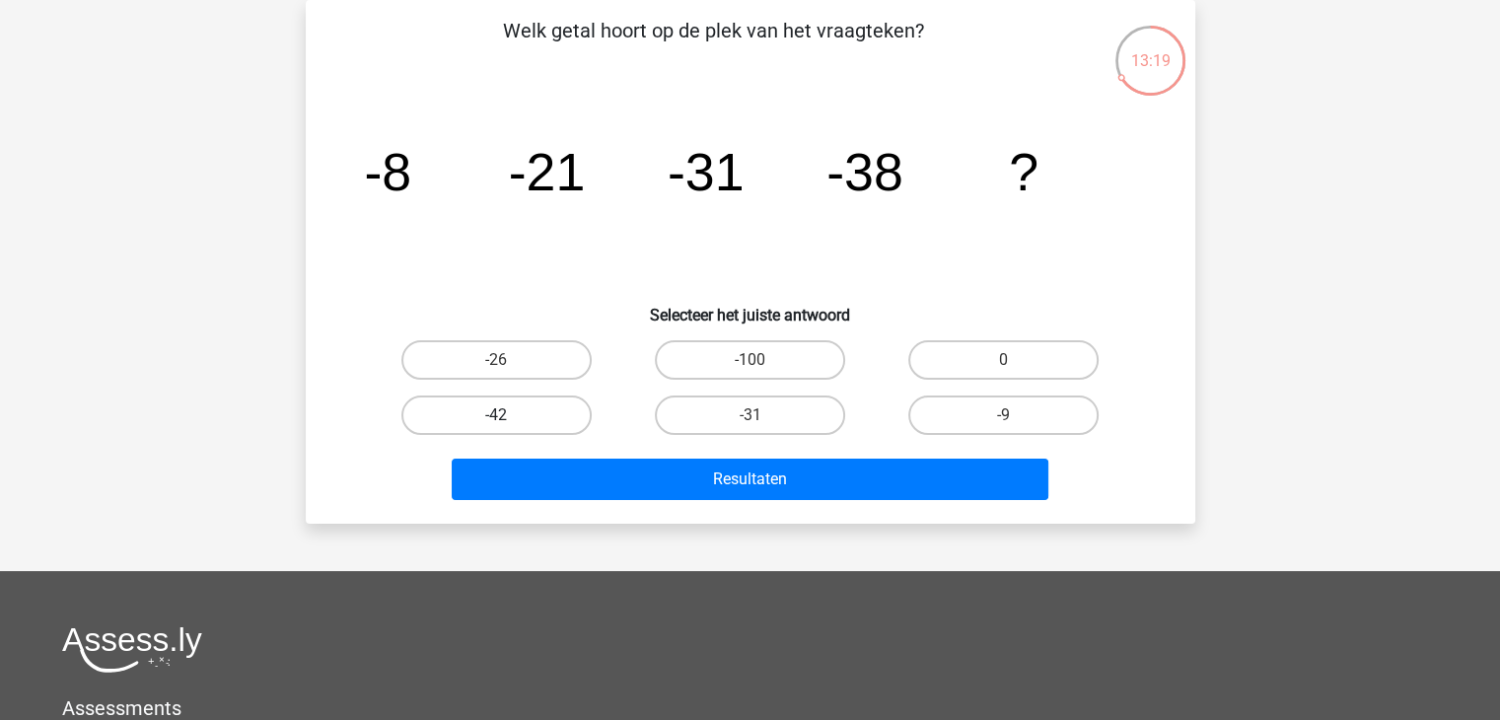
click at [508, 411] on label "-42" at bounding box center [496, 414] width 190 height 39
click at [508, 415] on input "-42" at bounding box center [502, 421] width 13 height 13
radio input "true"
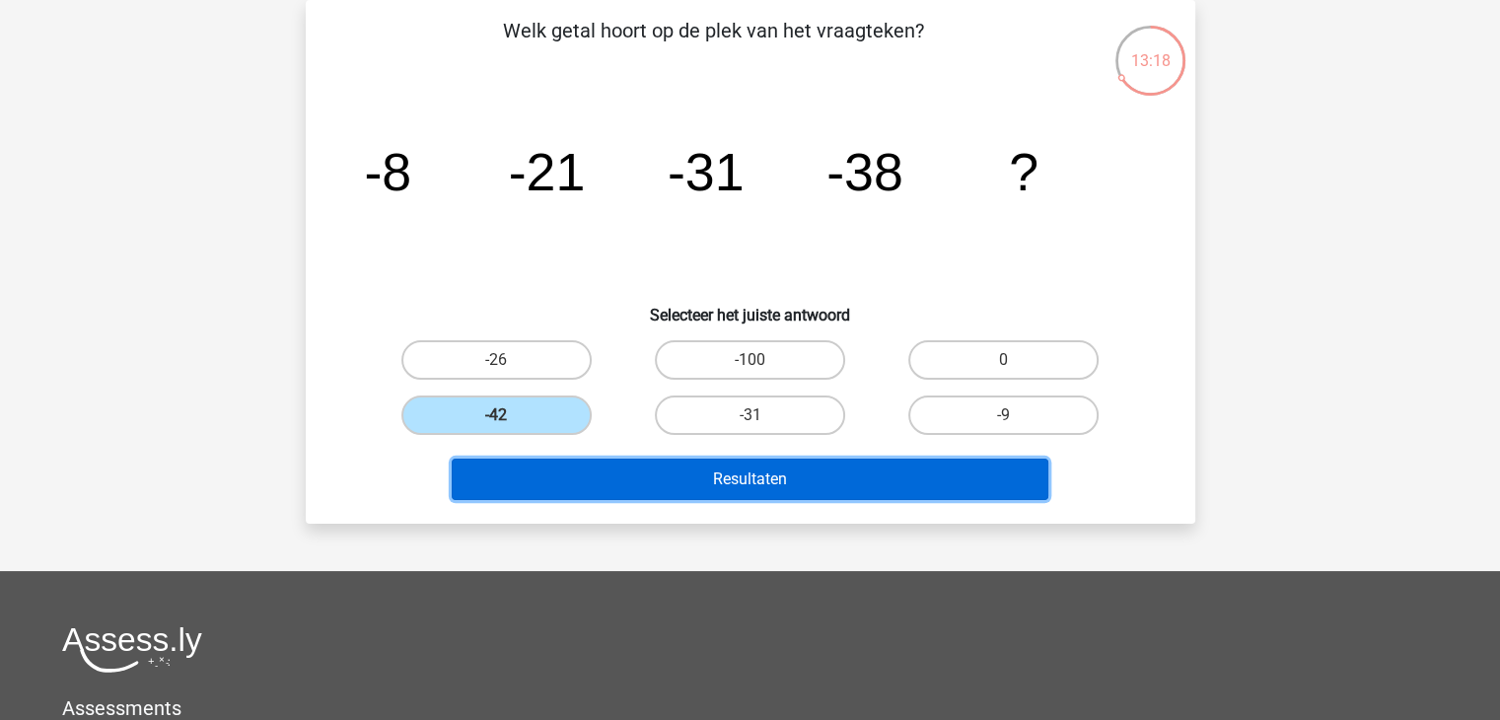
click at [791, 477] on button "Resultaten" at bounding box center [750, 478] width 597 height 41
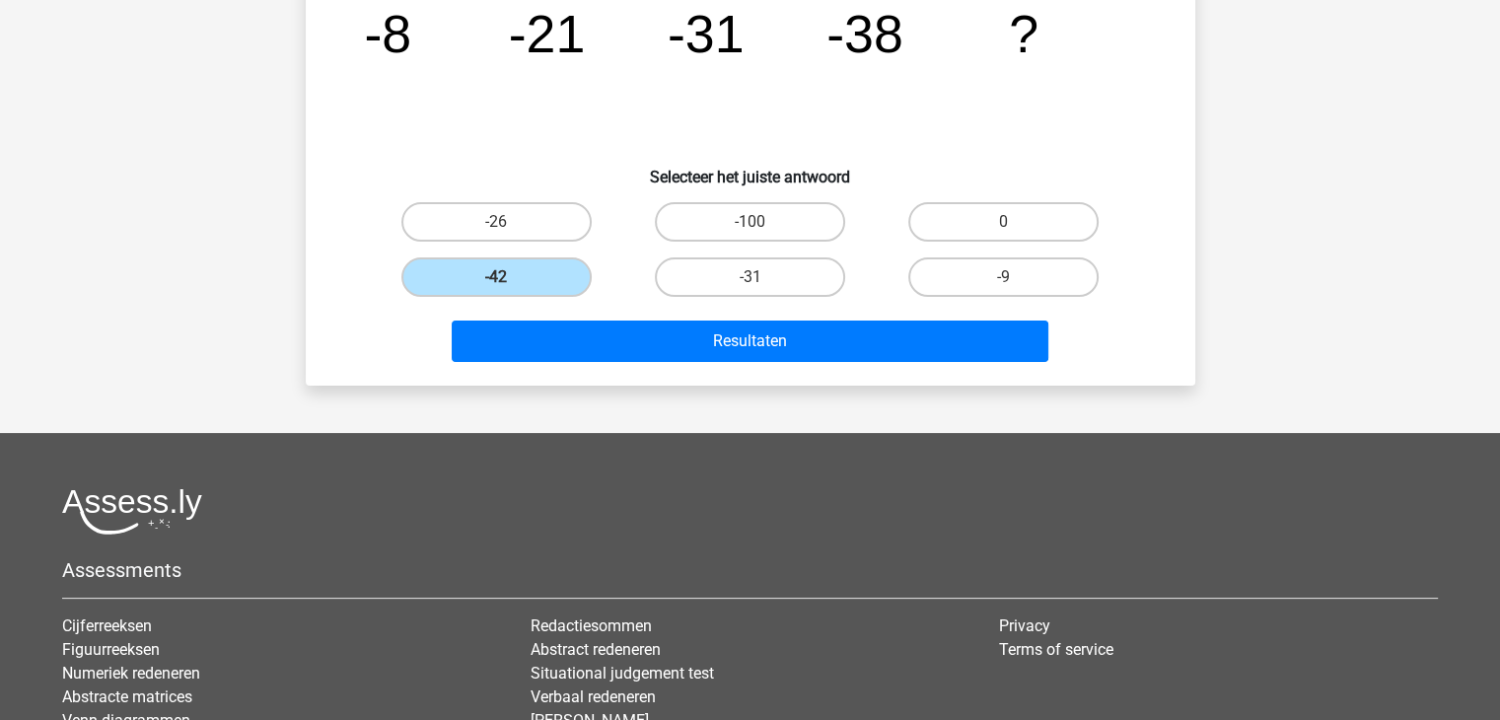
scroll to position [460, 0]
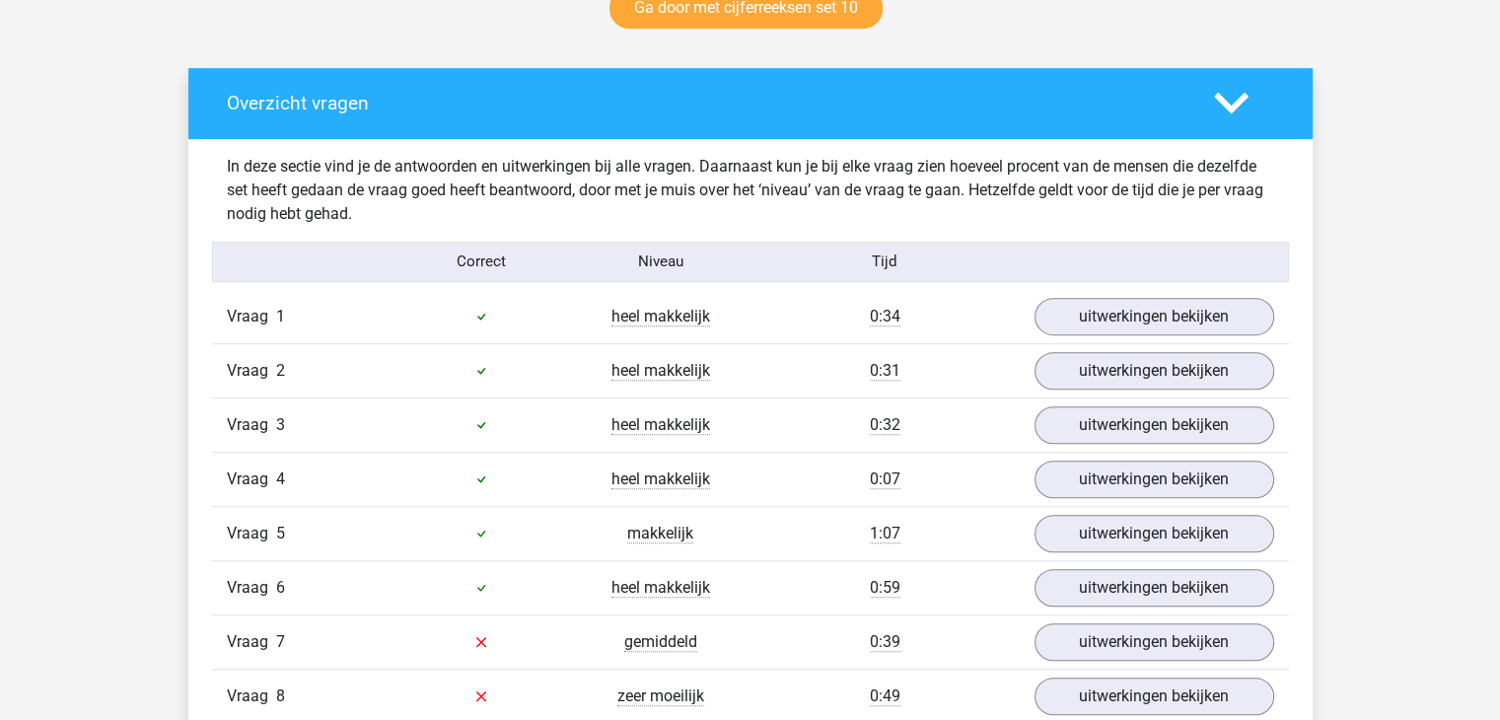
scroll to position [1085, 0]
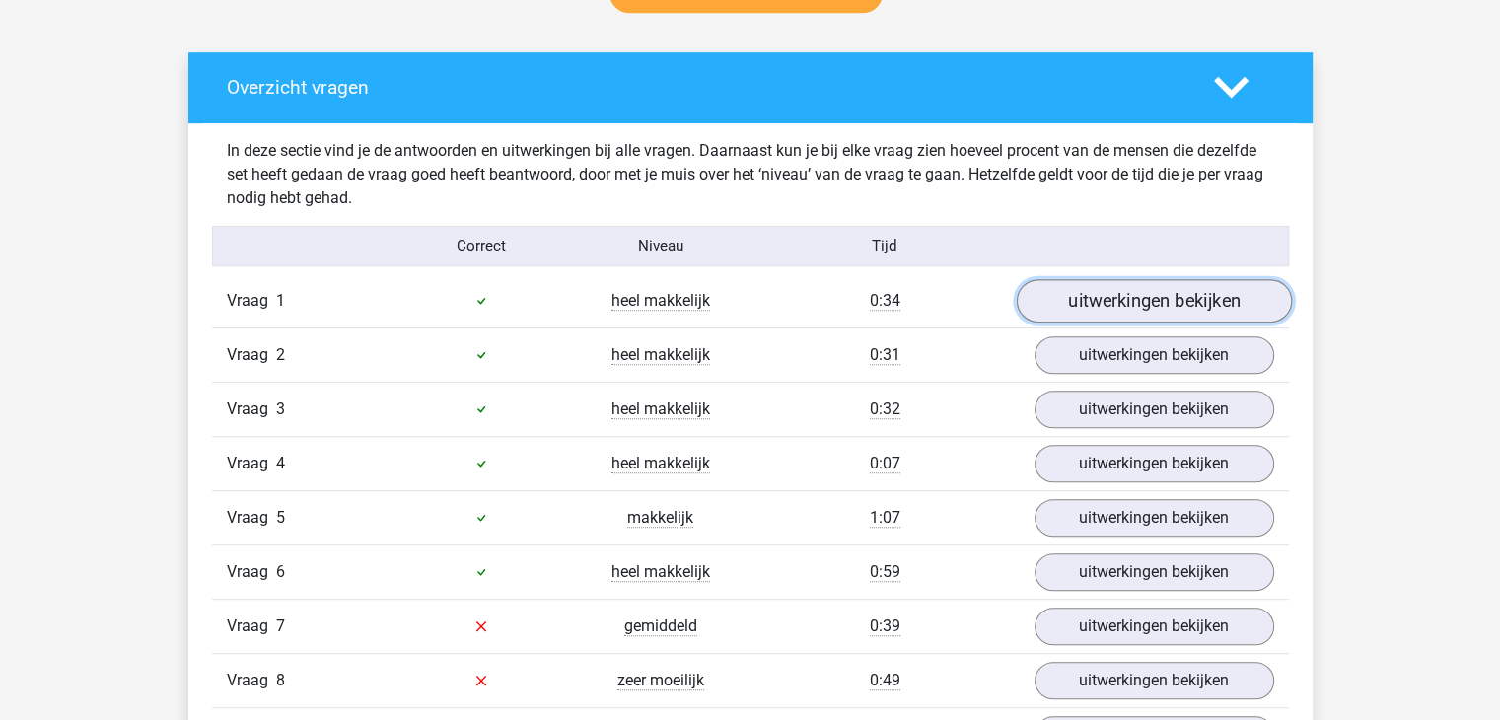
click at [1160, 297] on link "uitwerkingen bekijken" at bounding box center [1153, 300] width 275 height 43
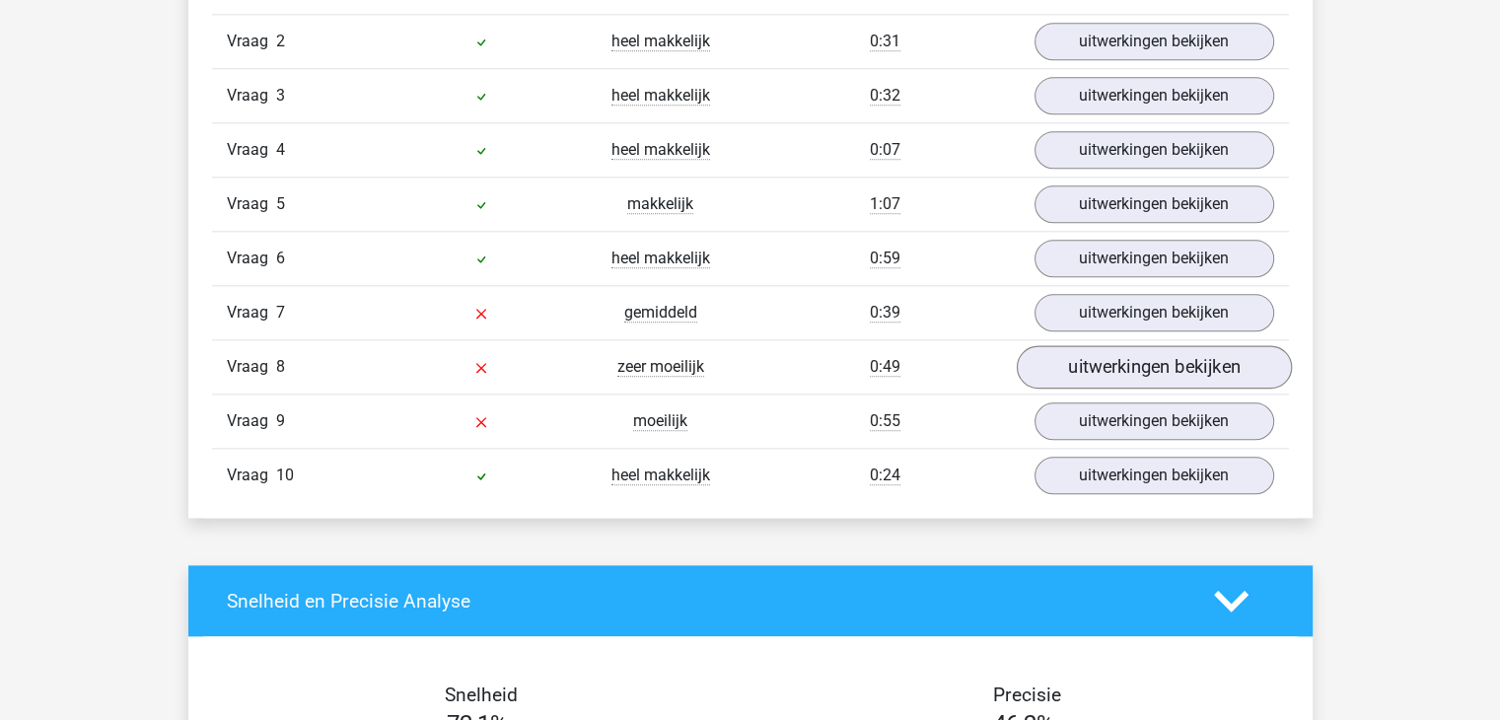
scroll to position [2268, 0]
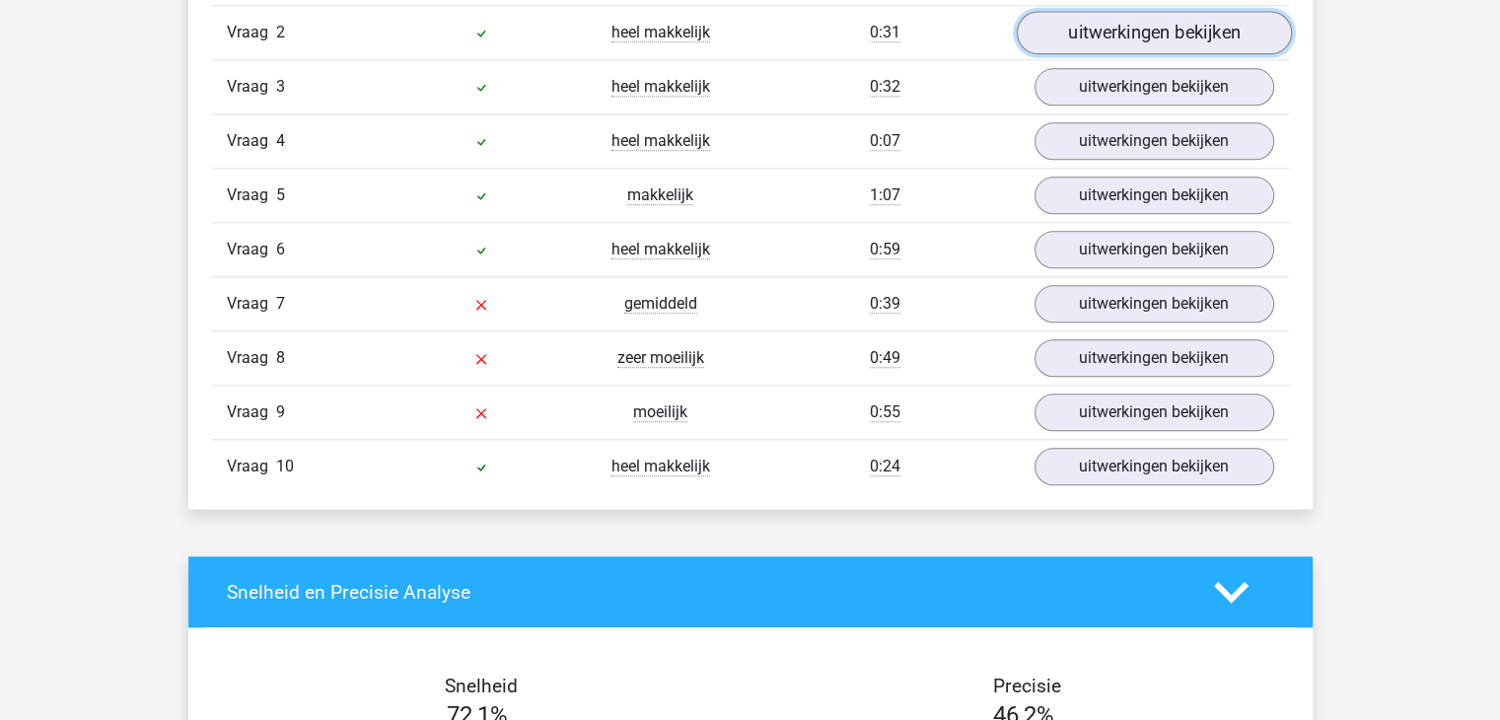
click at [1089, 34] on link "uitwerkingen bekijken" at bounding box center [1153, 32] width 275 height 43
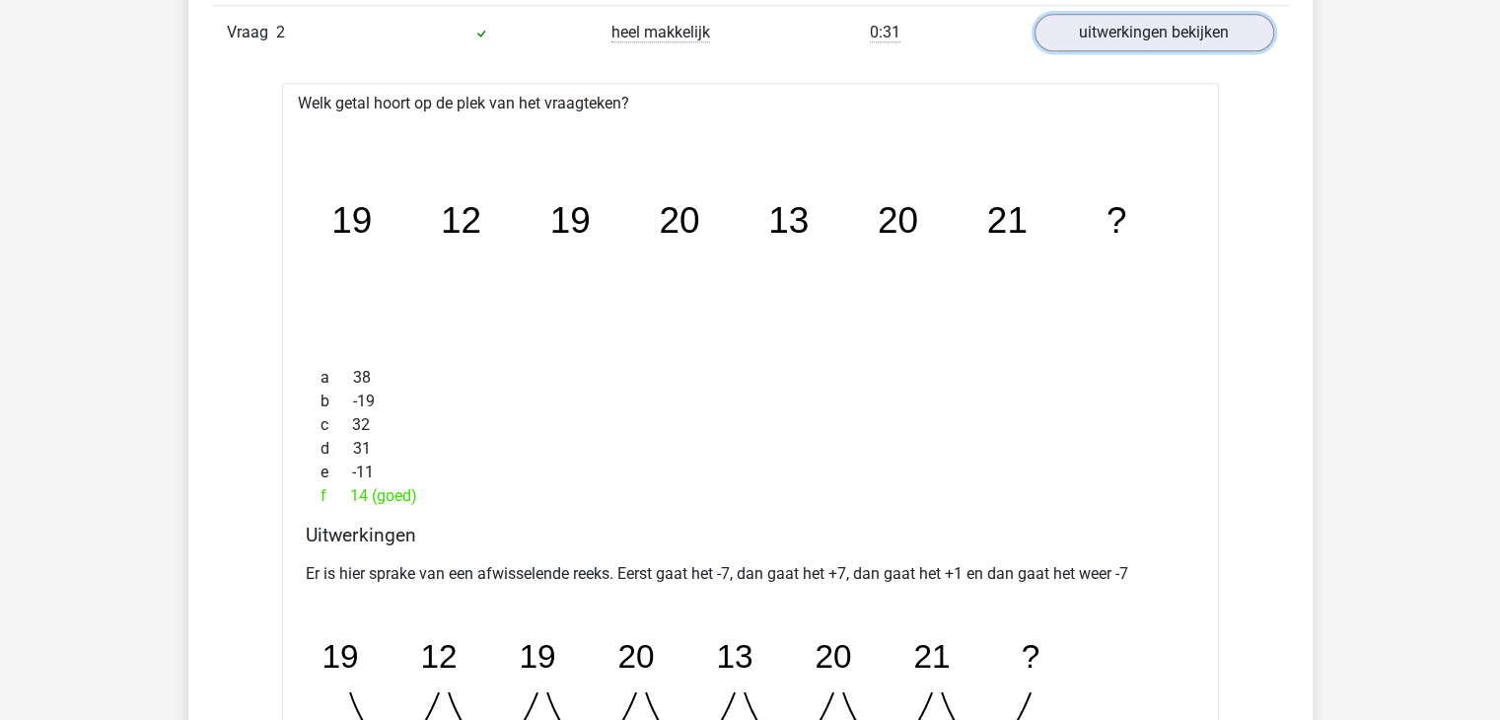
scroll to position [2662, 0]
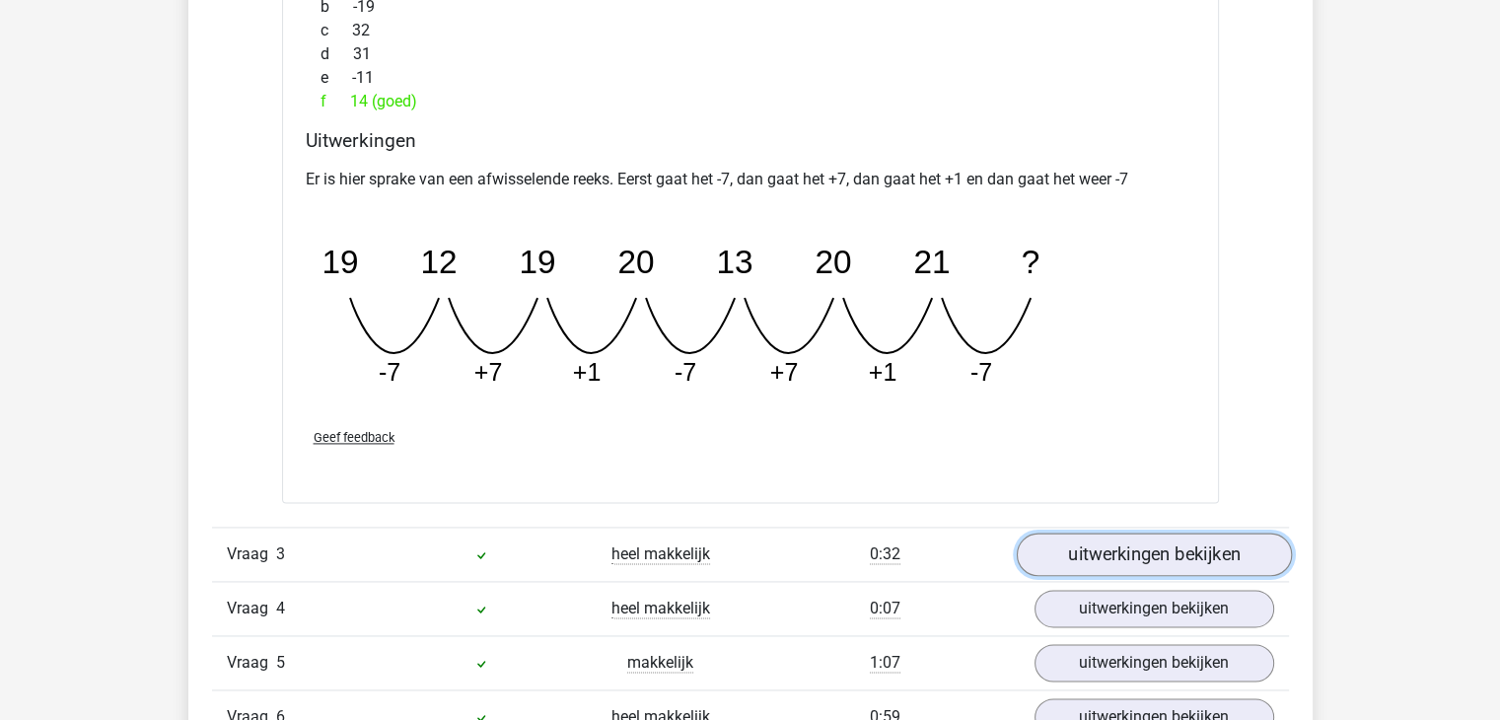
click at [1157, 565] on link "uitwerkingen bekijken" at bounding box center [1153, 553] width 275 height 43
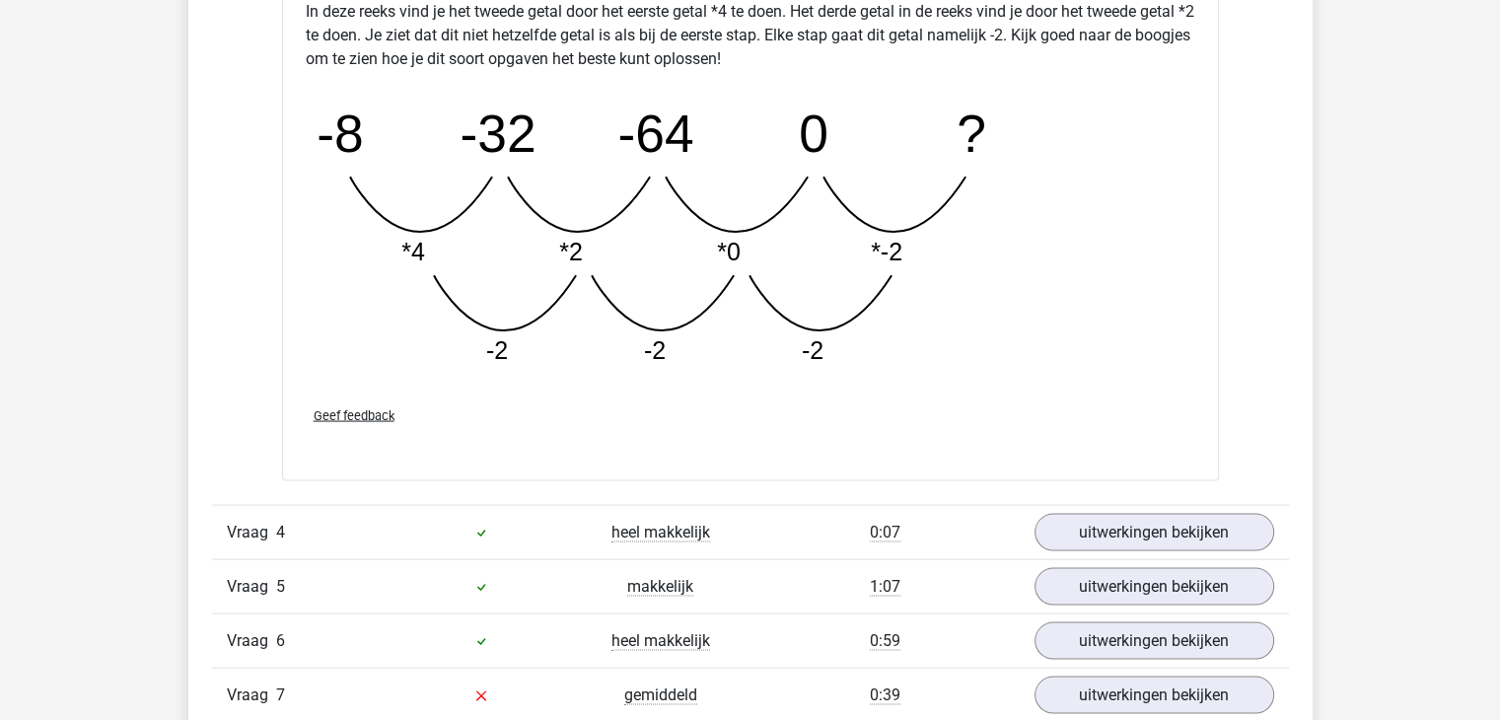
scroll to position [3845, 0]
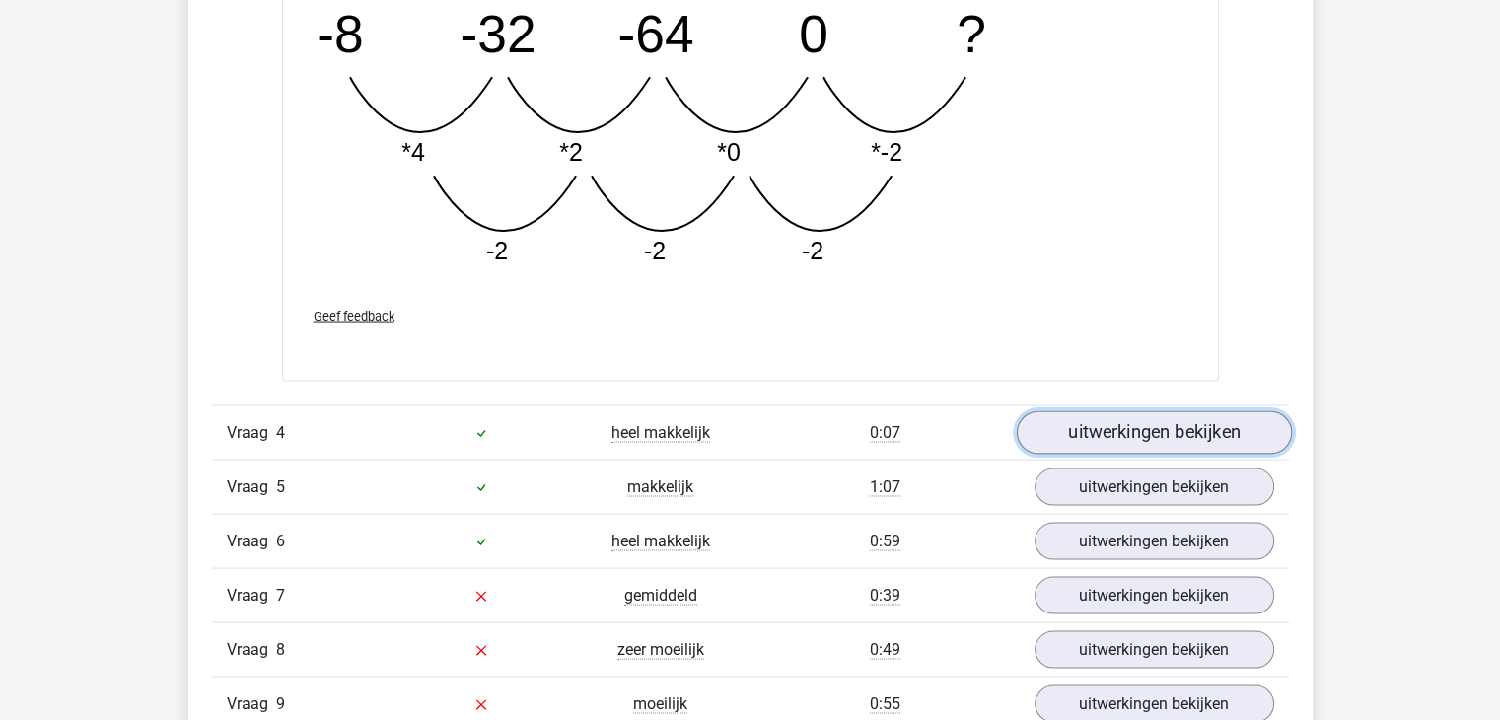
click at [1122, 434] on link "uitwerkingen bekijken" at bounding box center [1153, 432] width 275 height 43
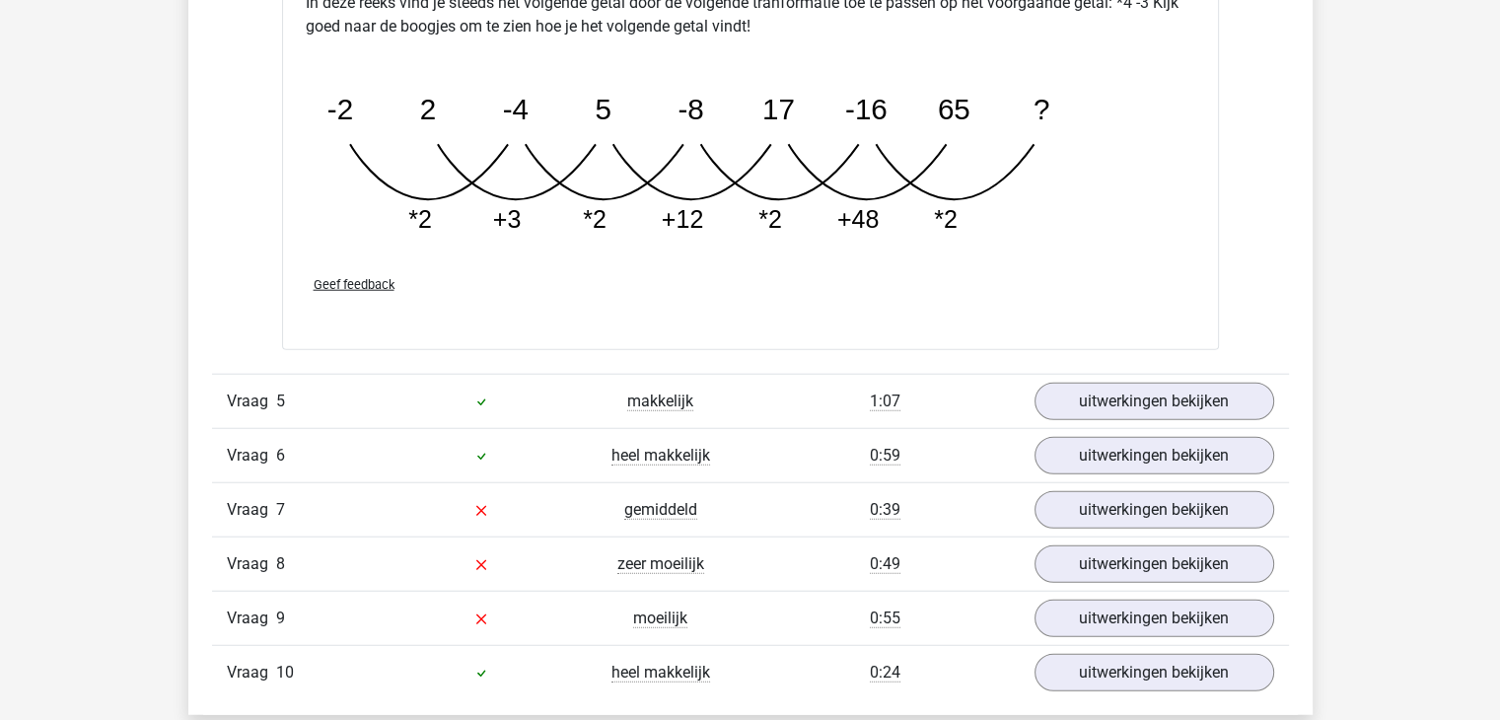
scroll to position [4930, 0]
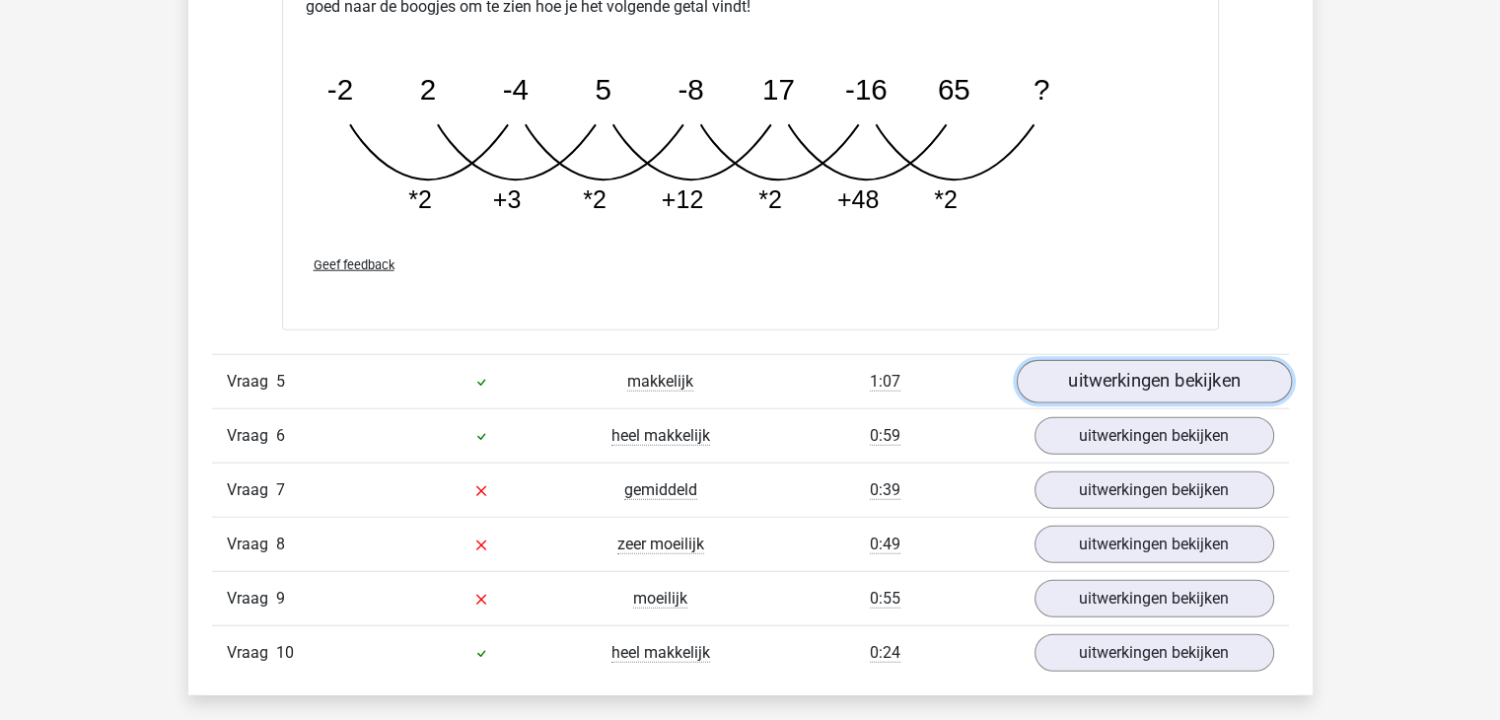
click at [1119, 381] on link "uitwerkingen bekijken" at bounding box center [1153, 382] width 275 height 43
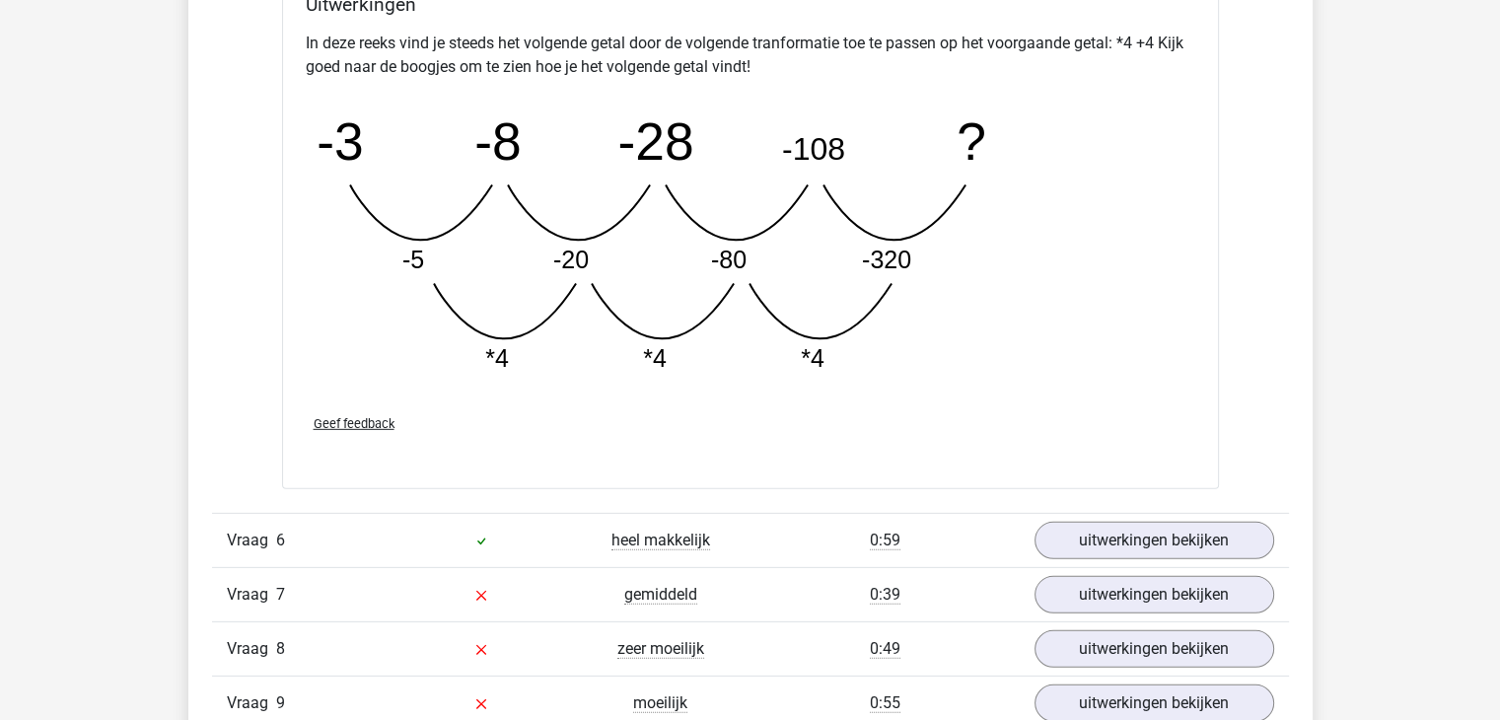
scroll to position [5817, 0]
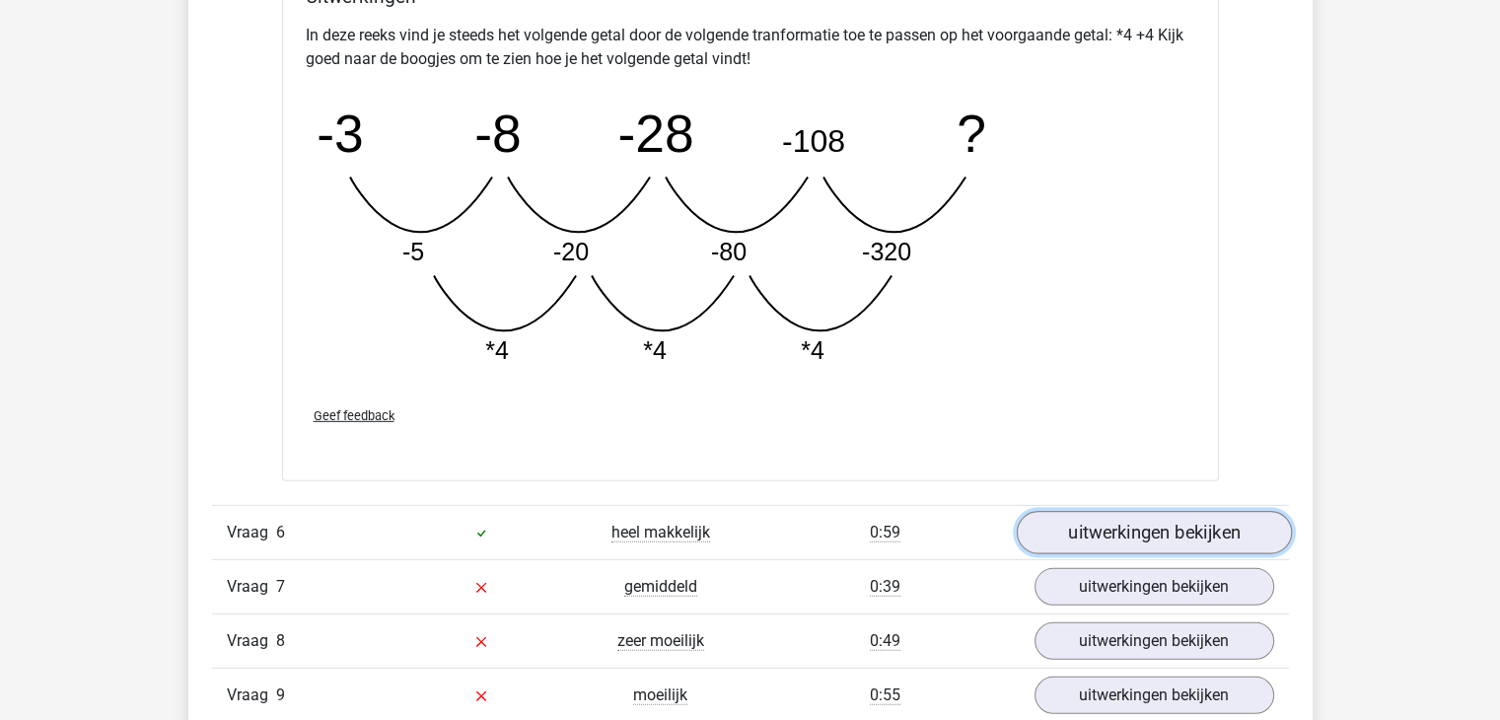
click at [1133, 526] on link "uitwerkingen bekijken" at bounding box center [1153, 532] width 275 height 43
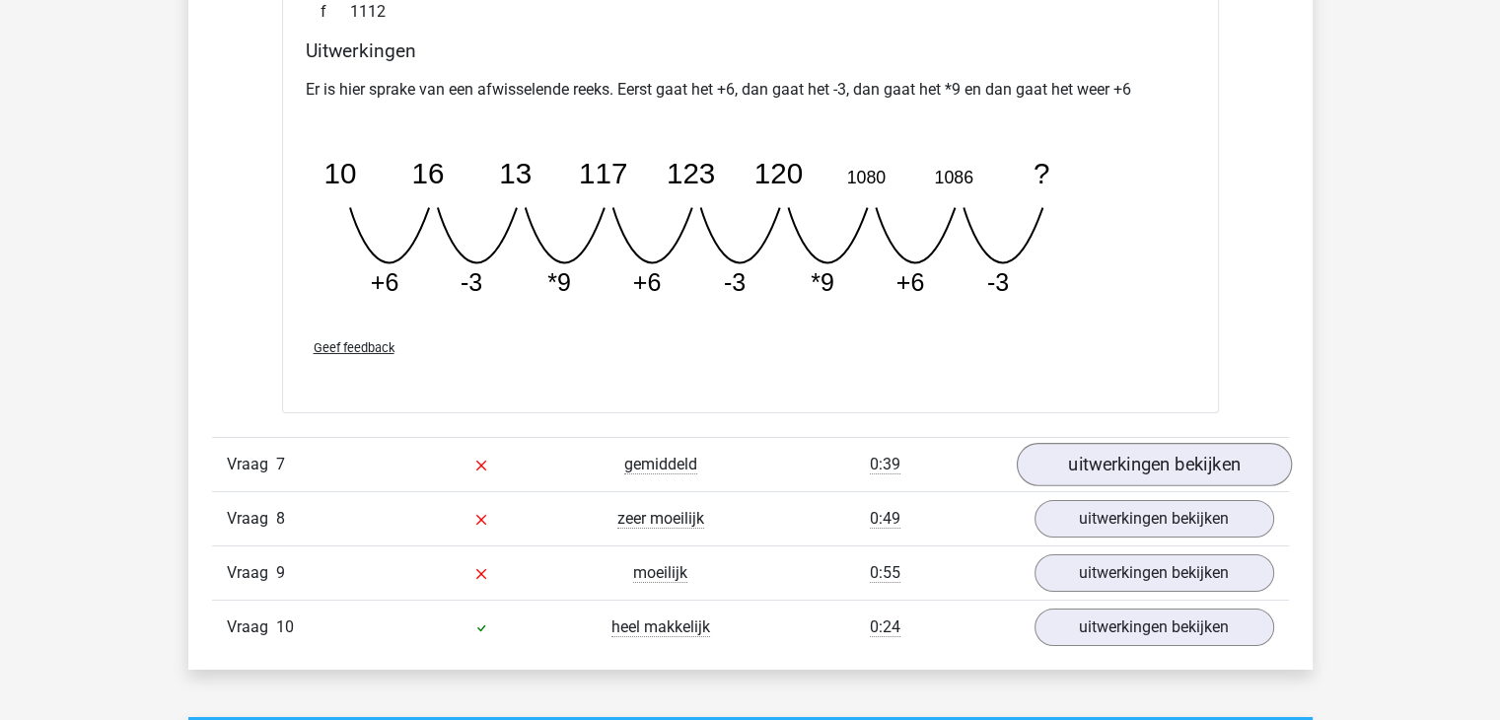
scroll to position [6803, 0]
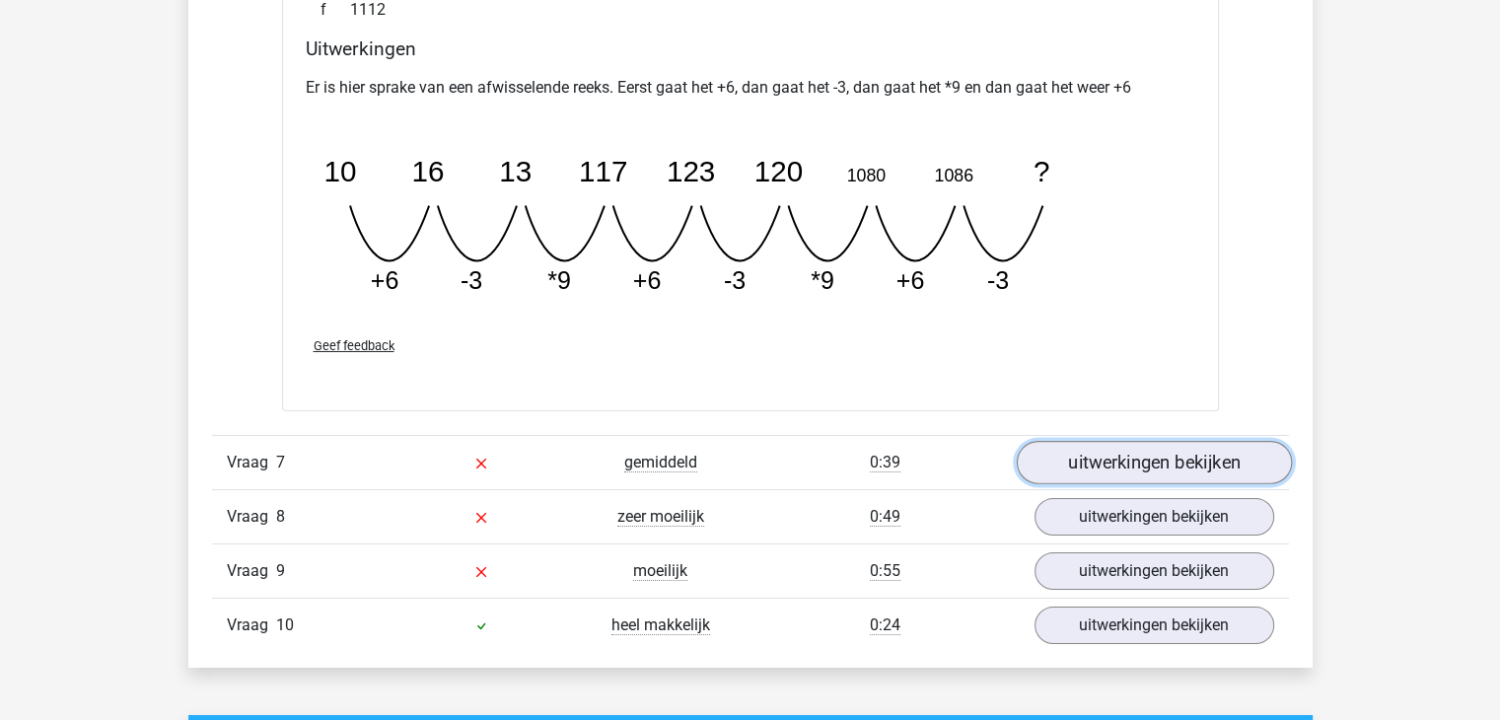
click at [1116, 458] on link "uitwerkingen bekijken" at bounding box center [1153, 462] width 275 height 43
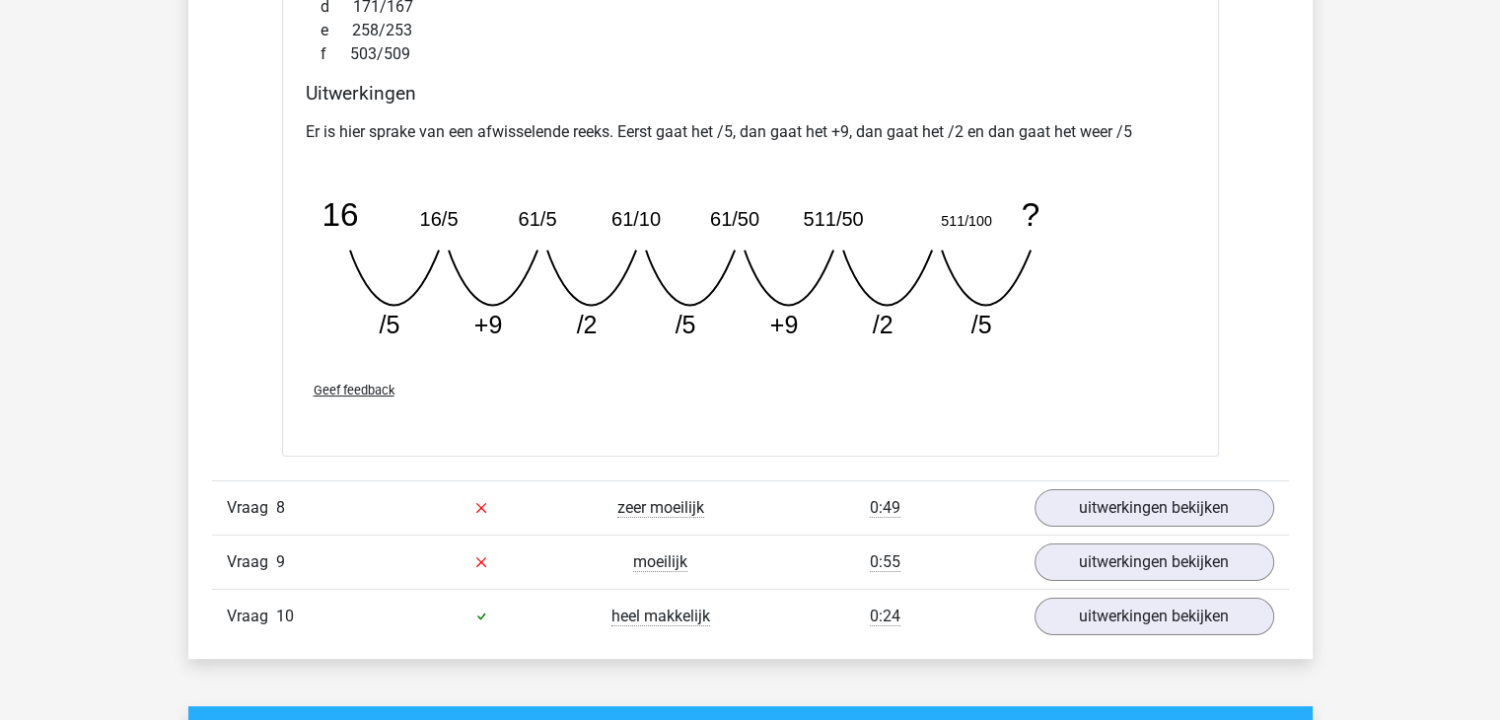
scroll to position [7690, 0]
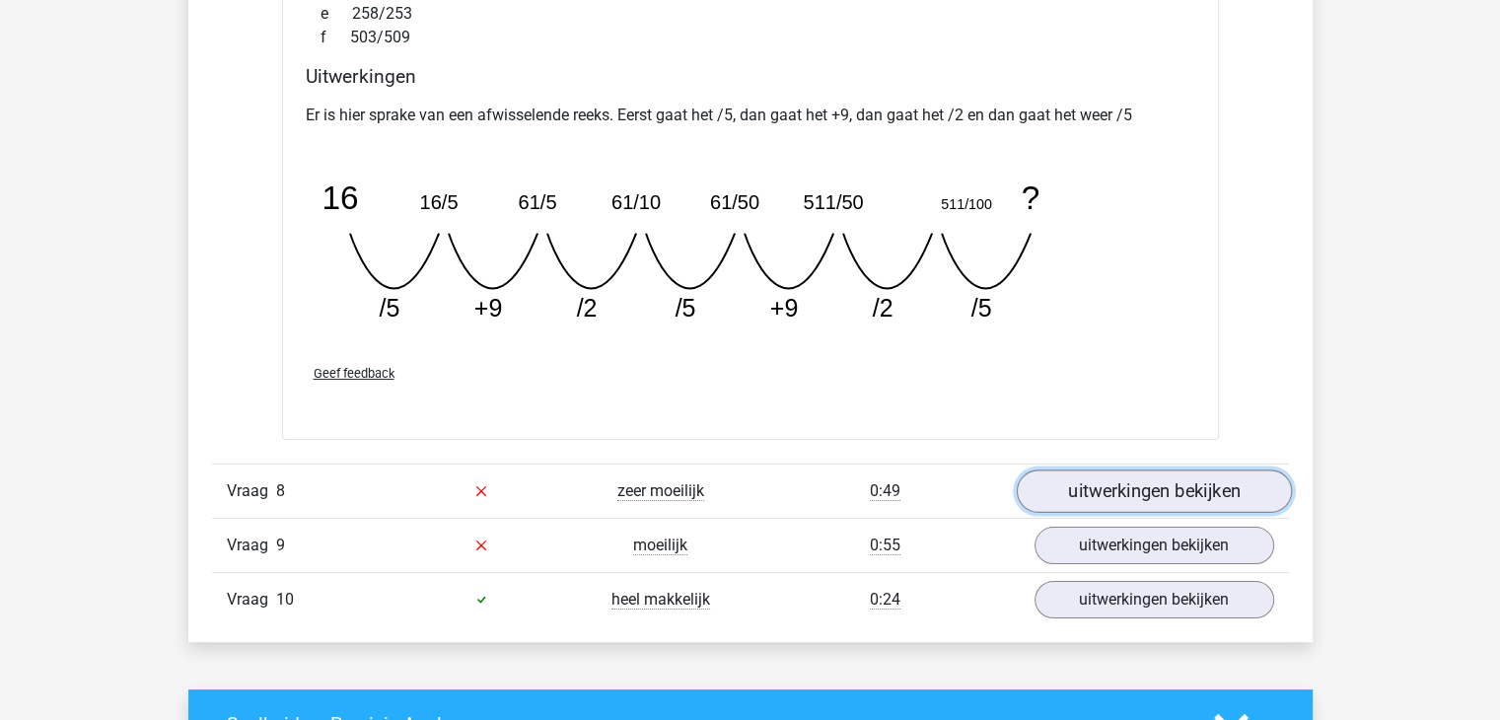
click at [1146, 489] on link "uitwerkingen bekijken" at bounding box center [1153, 490] width 275 height 43
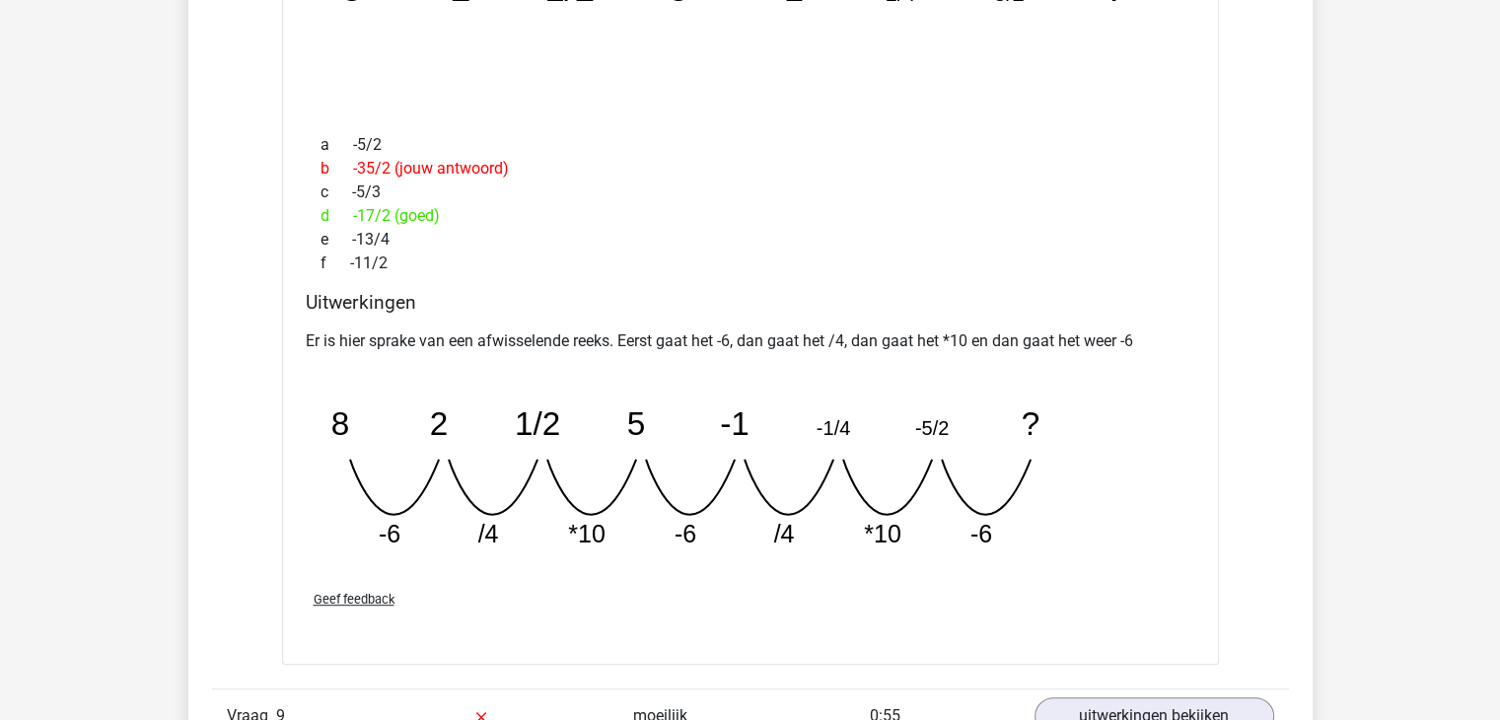
scroll to position [8578, 0]
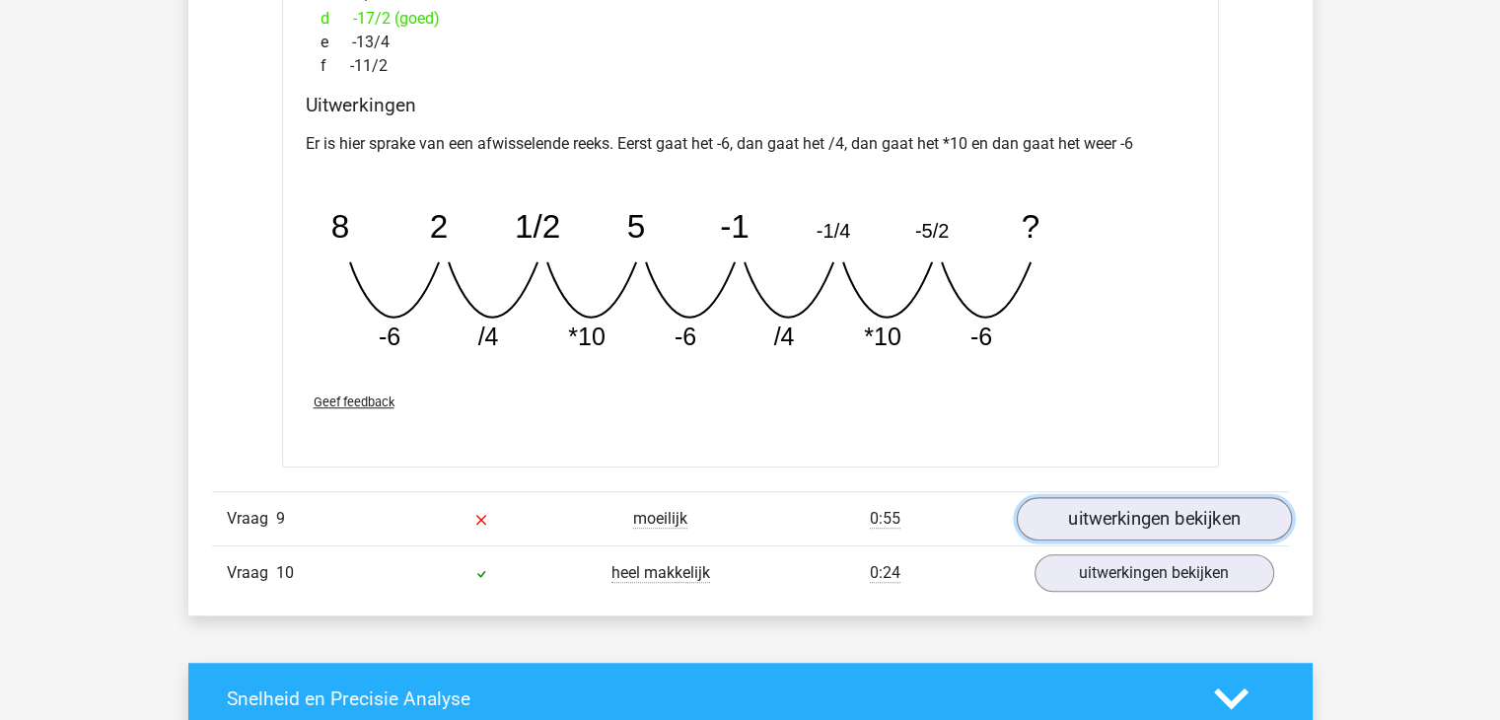
click at [1170, 515] on link "uitwerkingen bekijken" at bounding box center [1153, 518] width 275 height 43
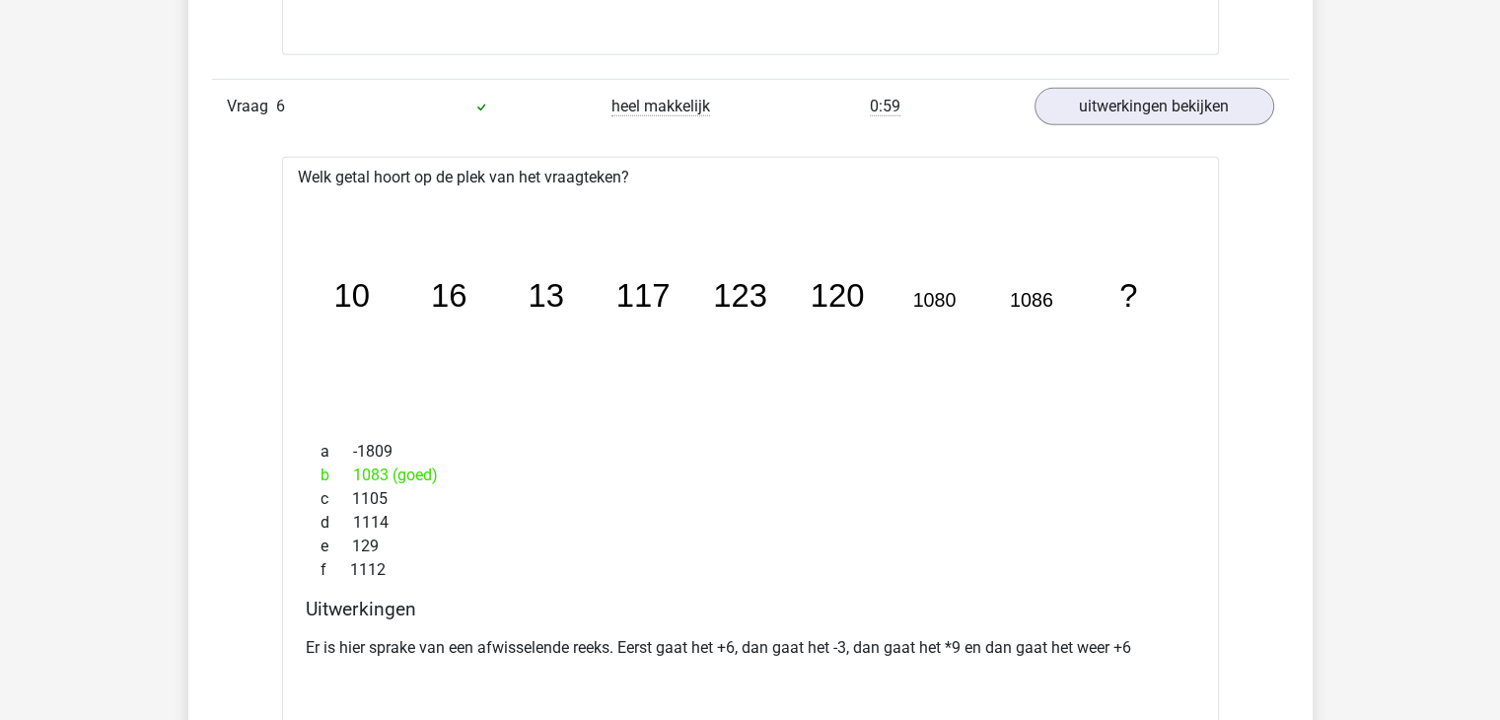
scroll to position [5817, 0]
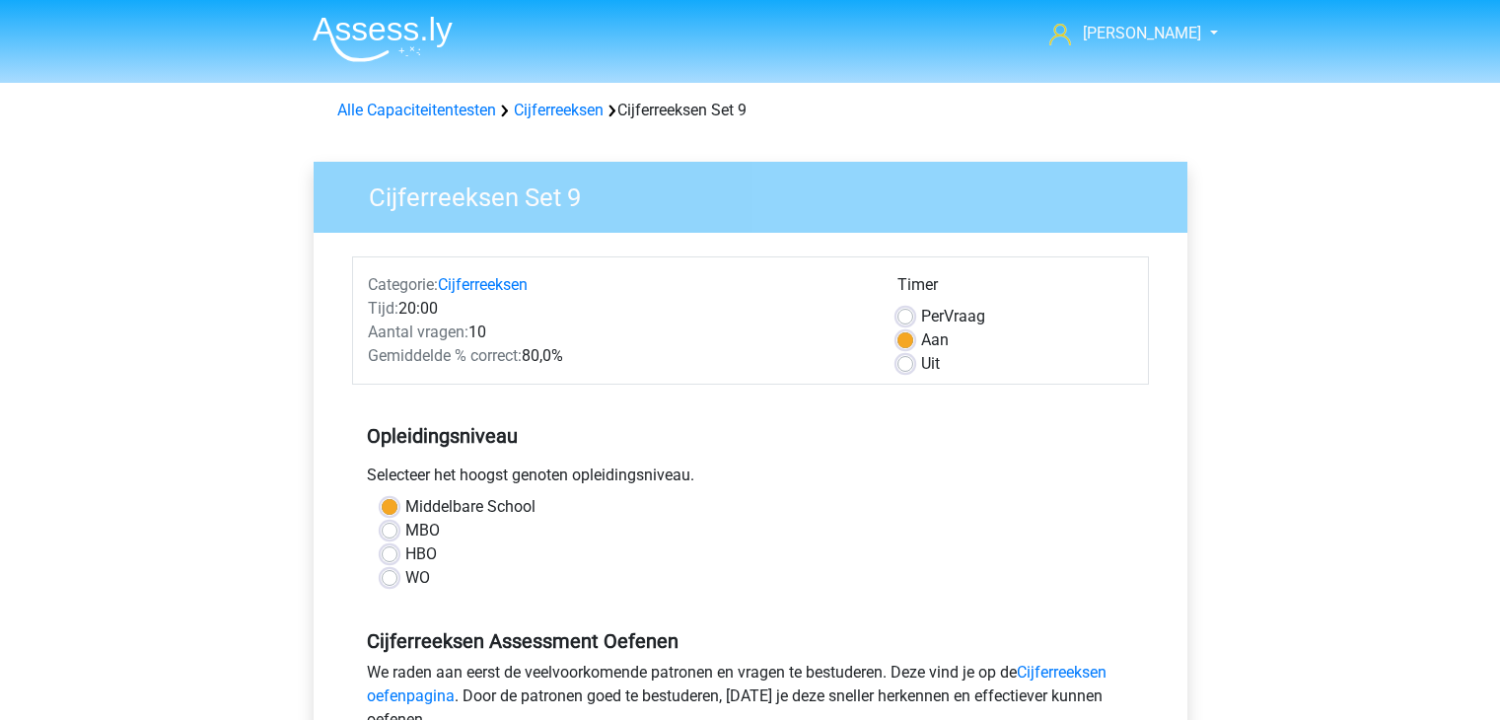
scroll to position [493, 0]
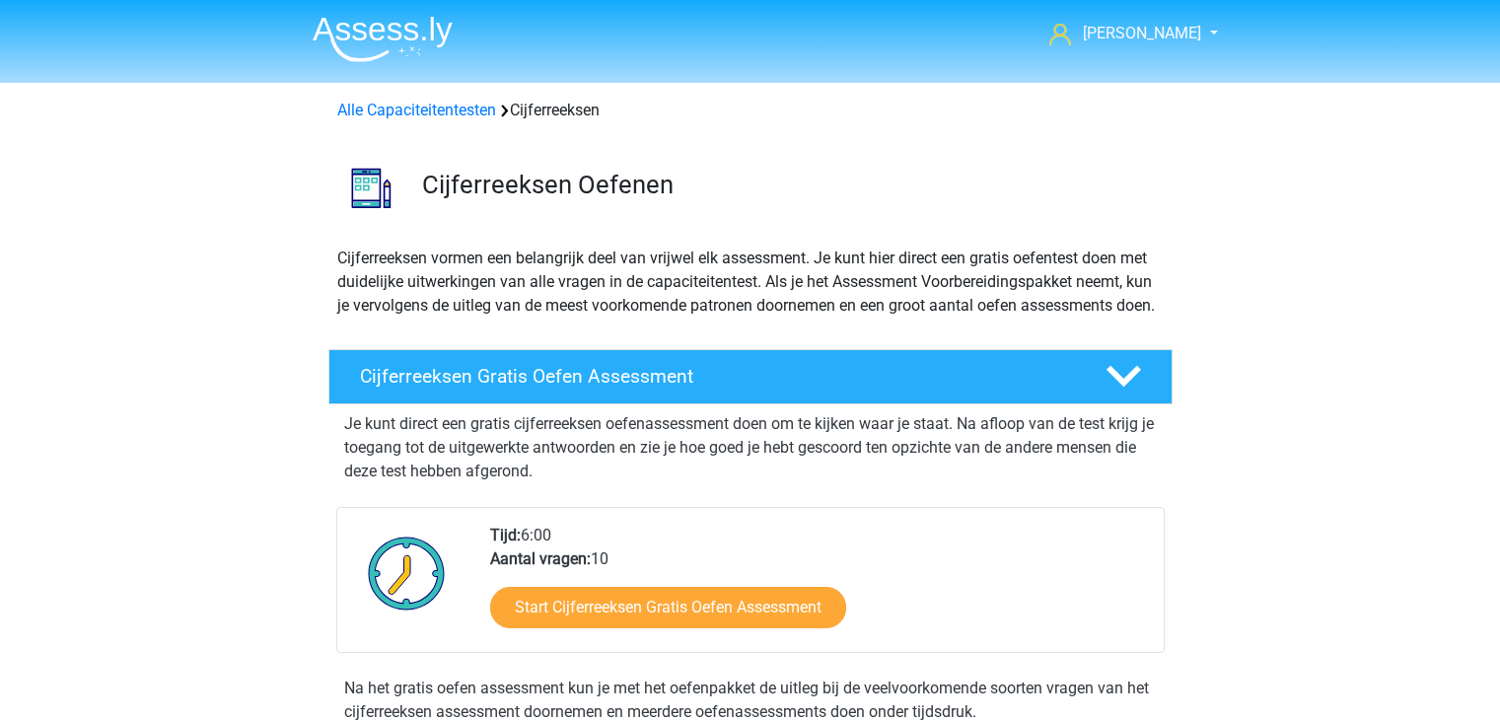
scroll to position [978, 0]
